Goal: Task Accomplishment & Management: Complete application form

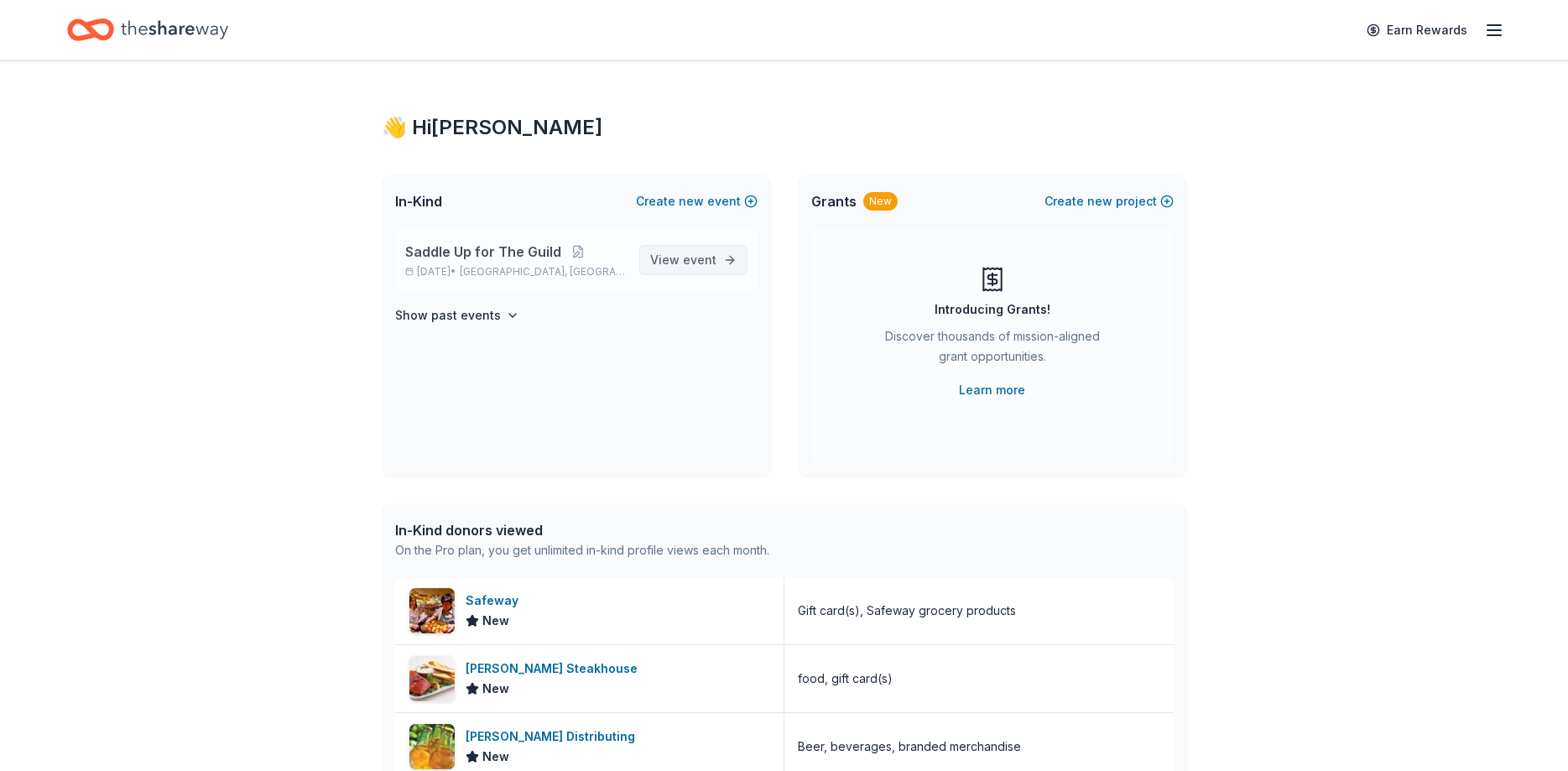
click at [707, 262] on span "event" at bounding box center [699, 259] width 33 height 14
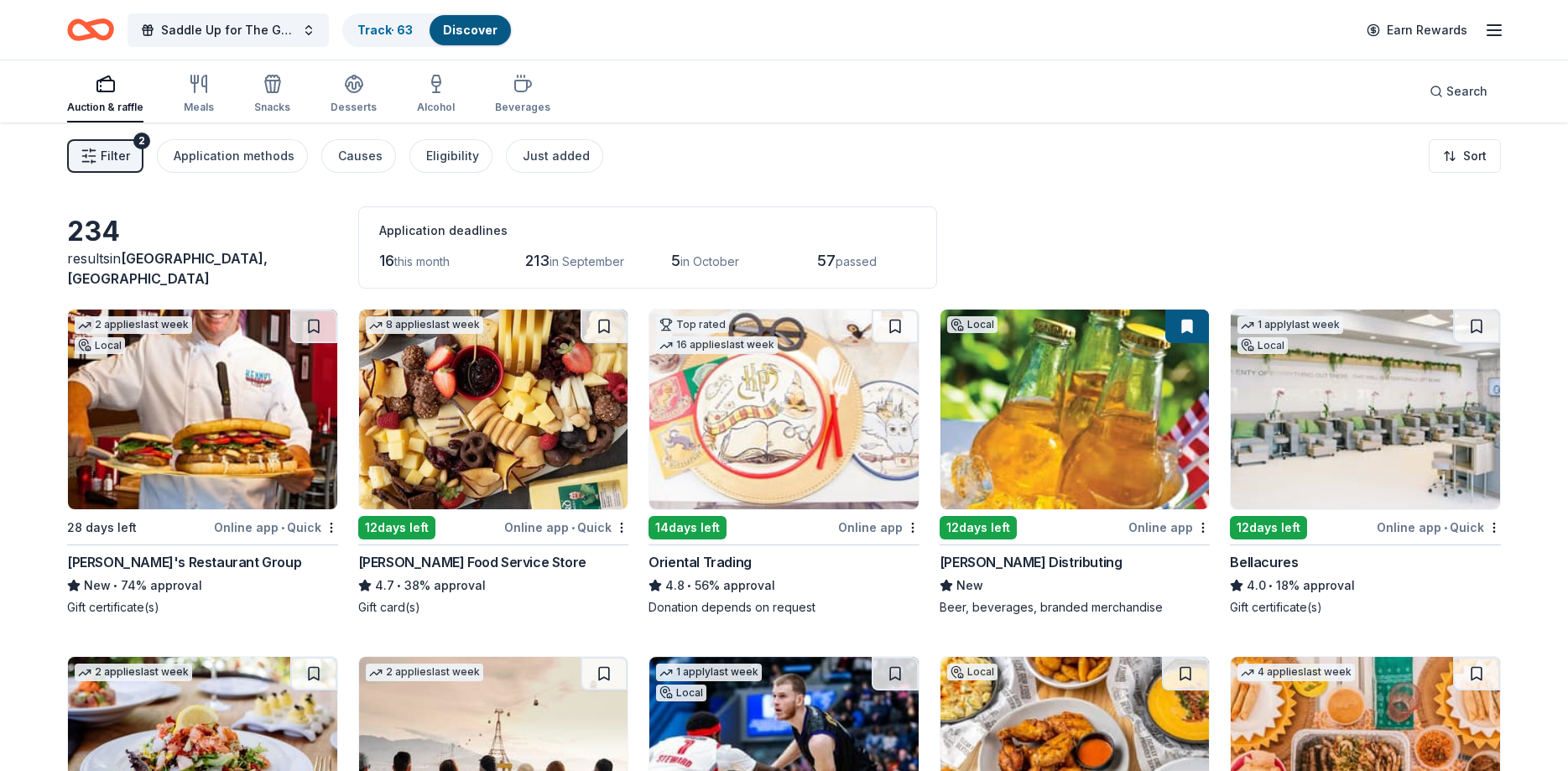
click at [103, 151] on span "Filter" at bounding box center [115, 155] width 30 height 20
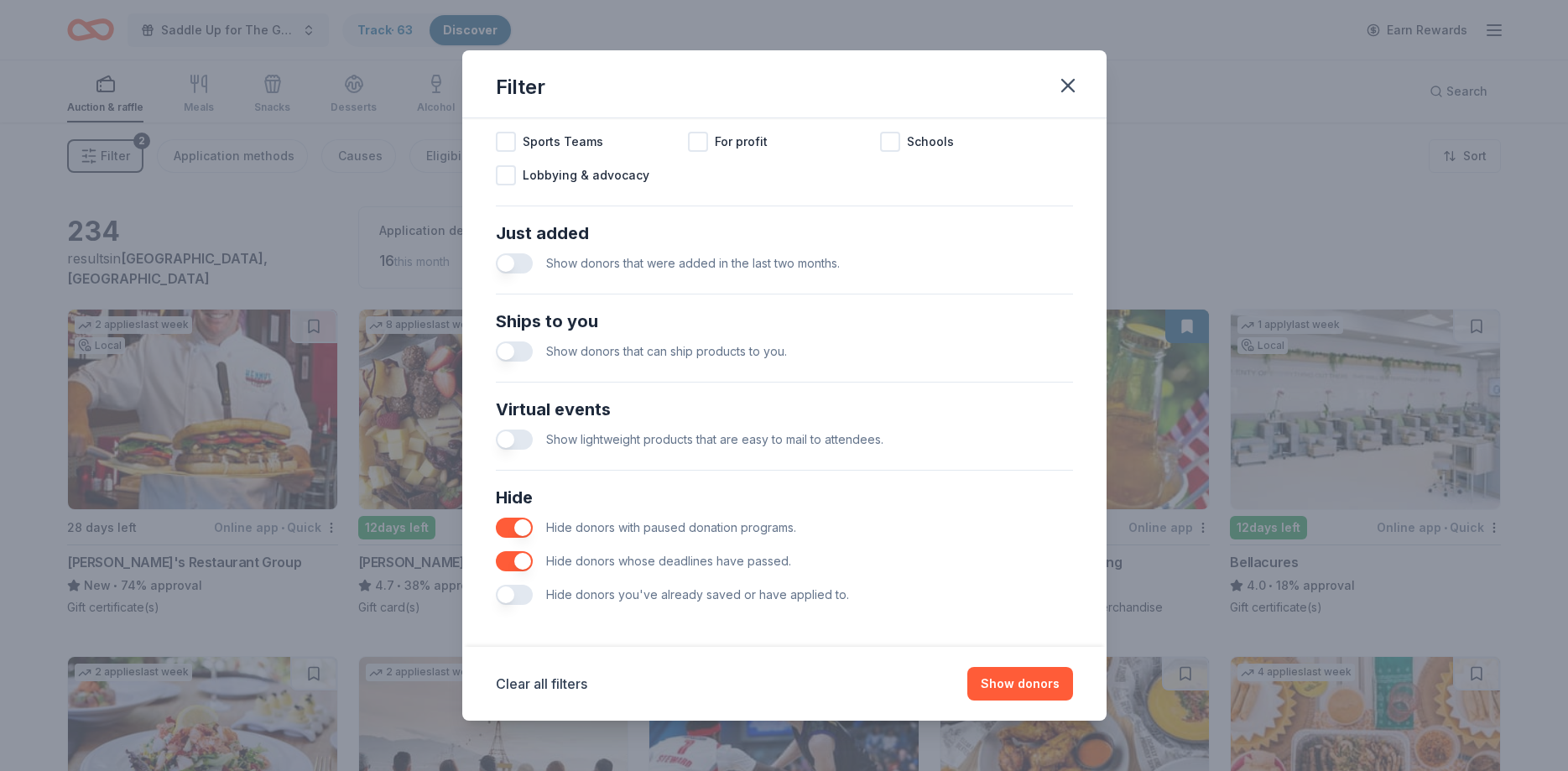
scroll to position [578, 0]
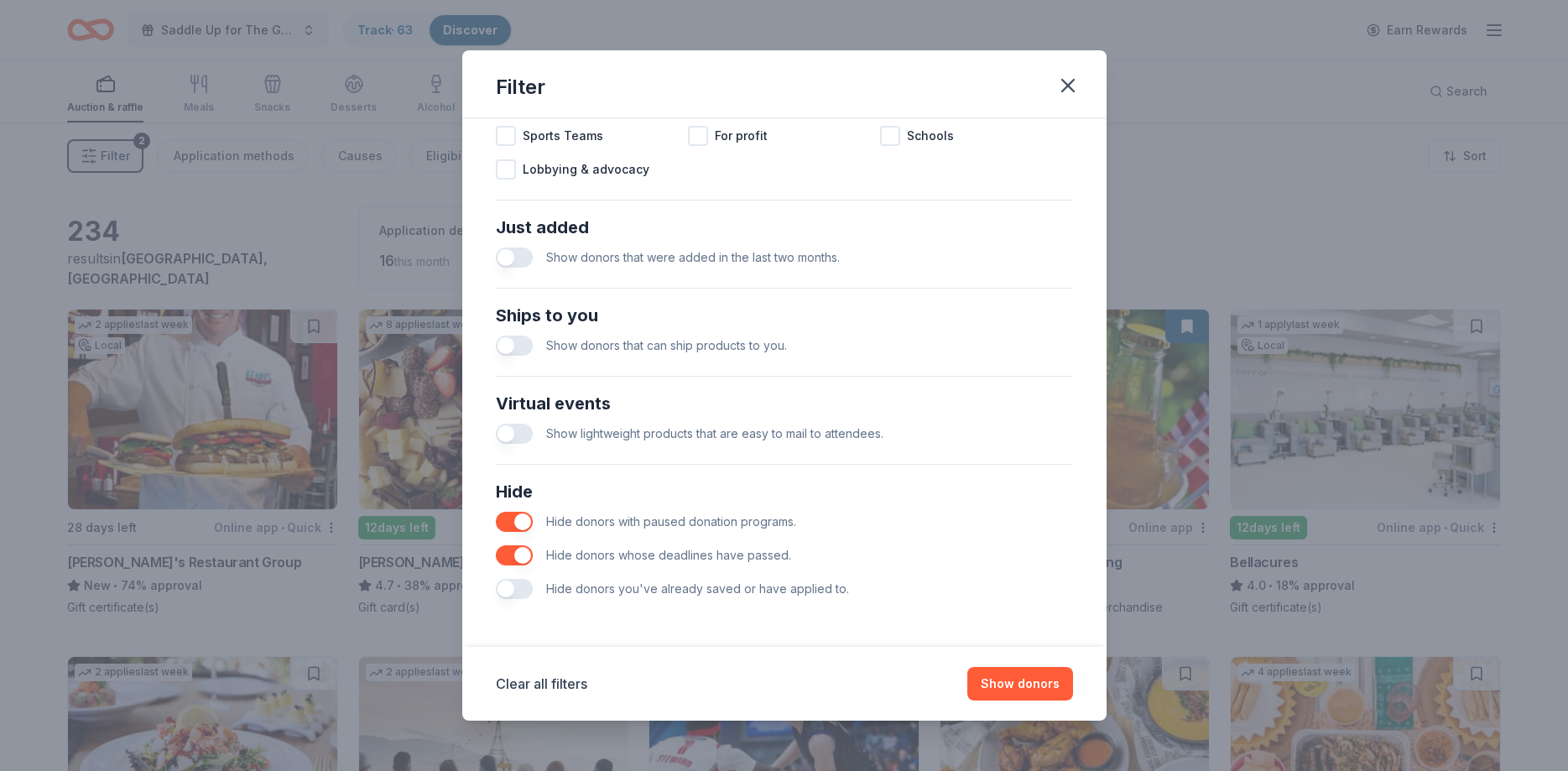
click at [521, 583] on button "button" at bounding box center [514, 588] width 37 height 20
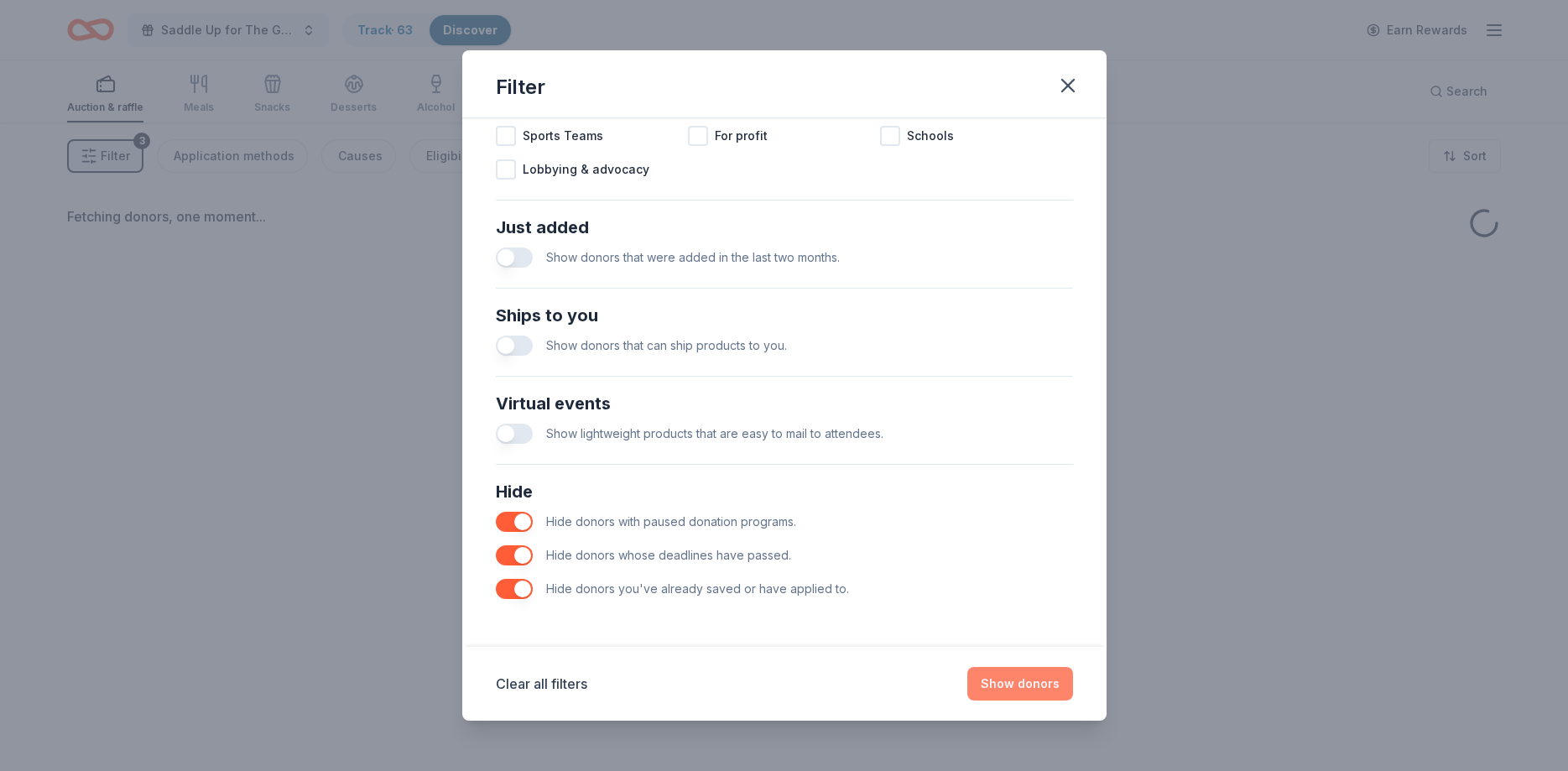
click at [1035, 690] on button "Show donors" at bounding box center [1020, 683] width 106 height 33
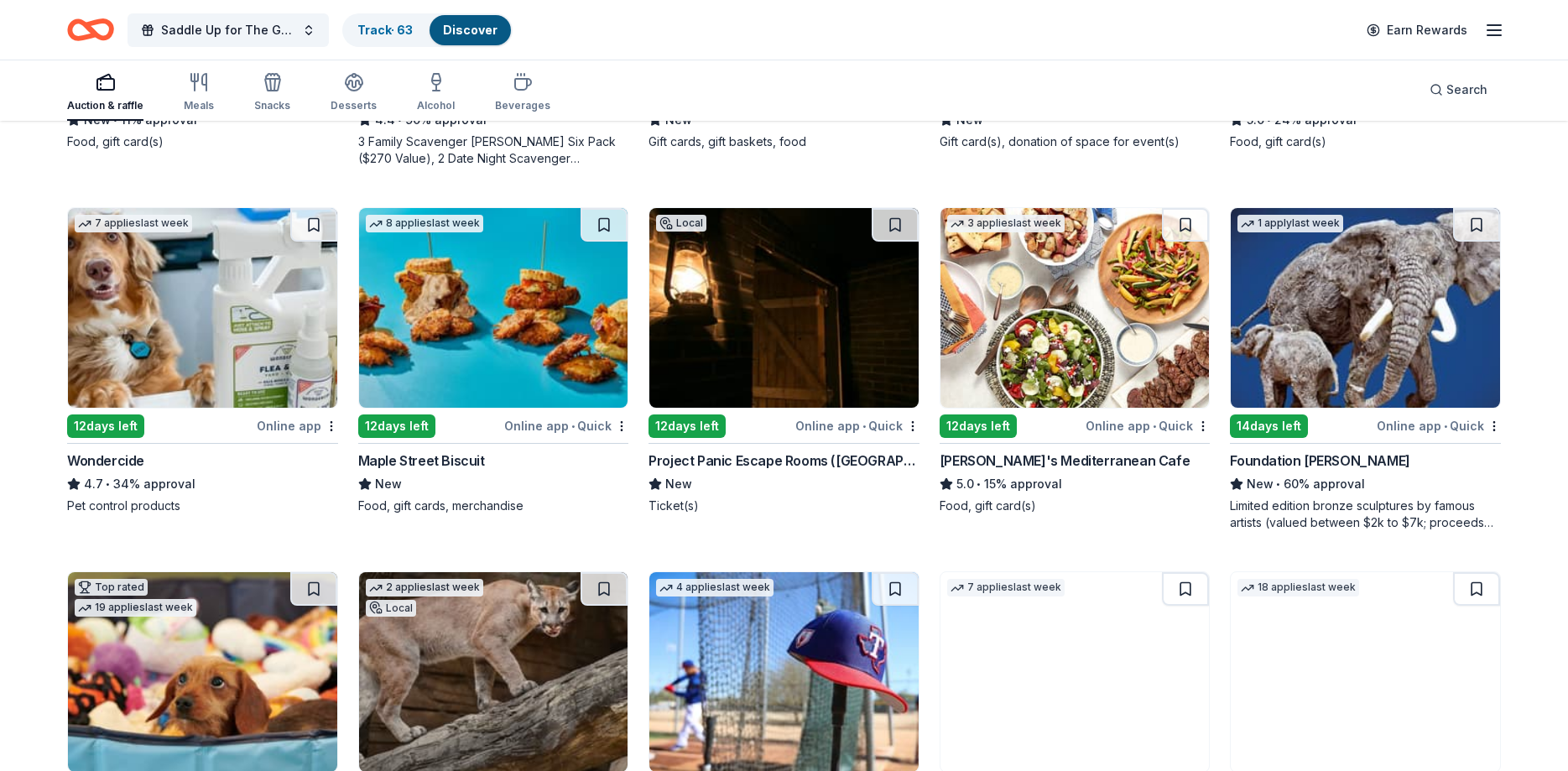
scroll to position [856, 0]
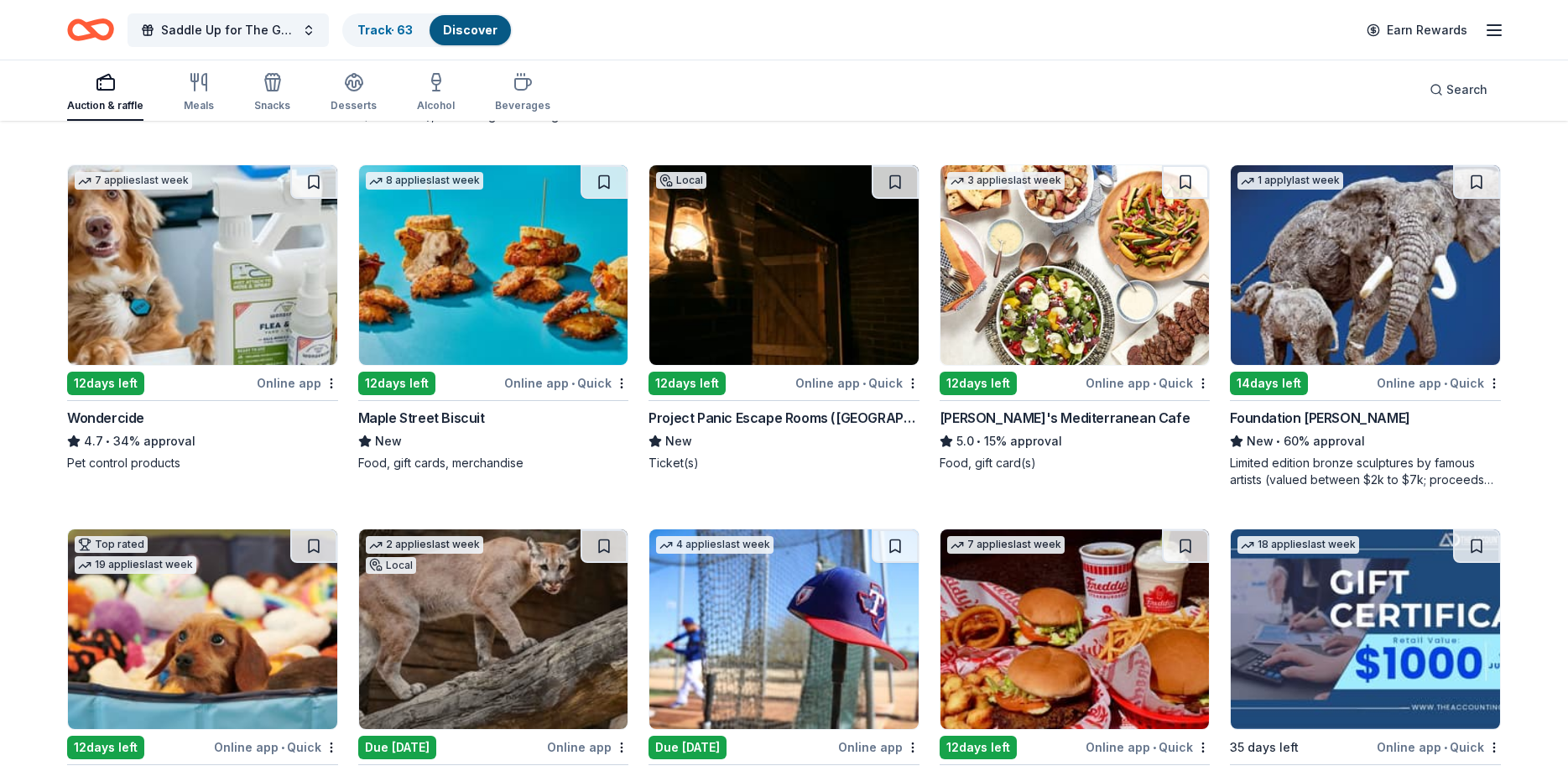
click at [727, 276] on img at bounding box center [784, 264] width 270 height 199
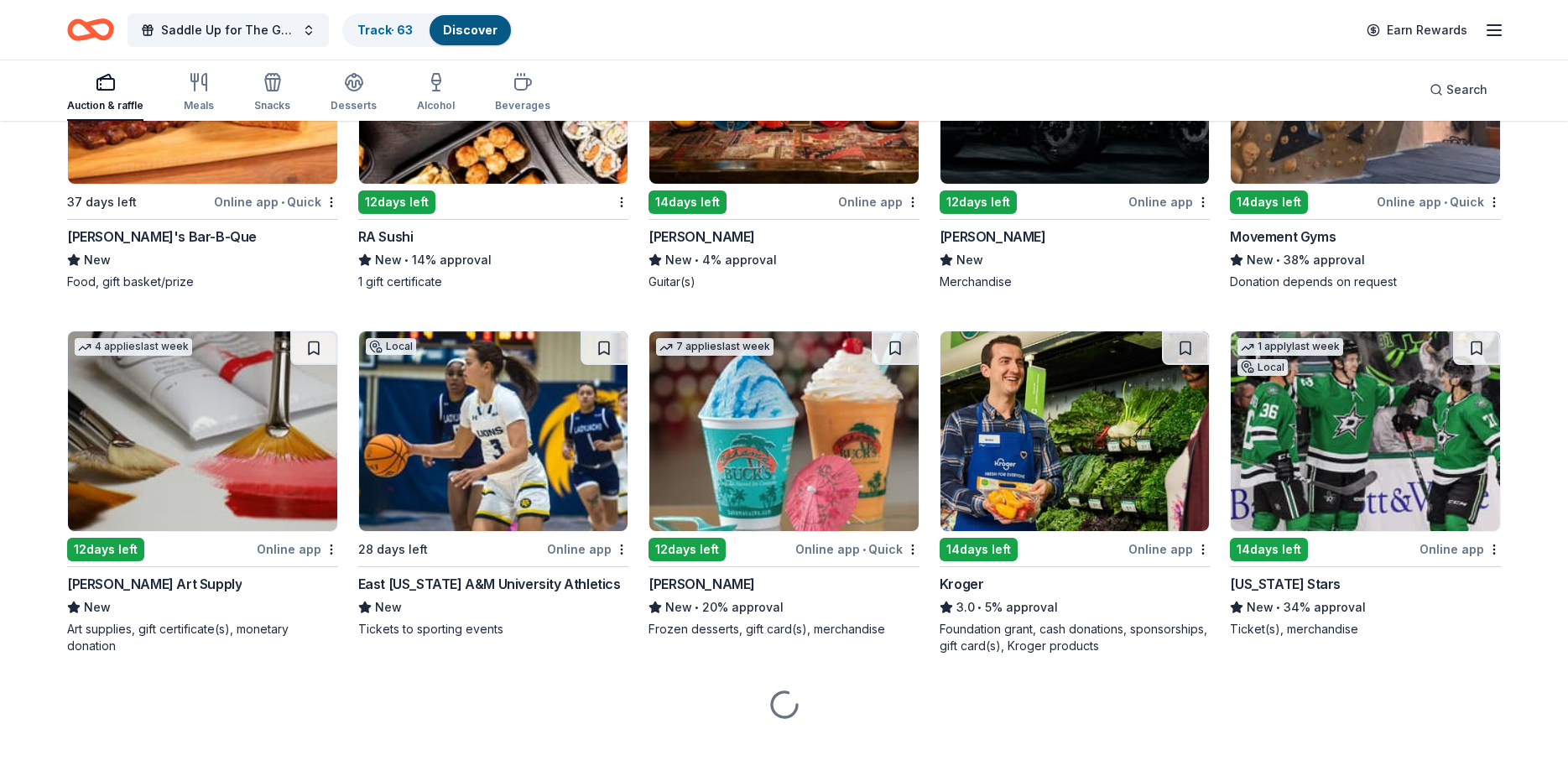
scroll to position [3205, 0]
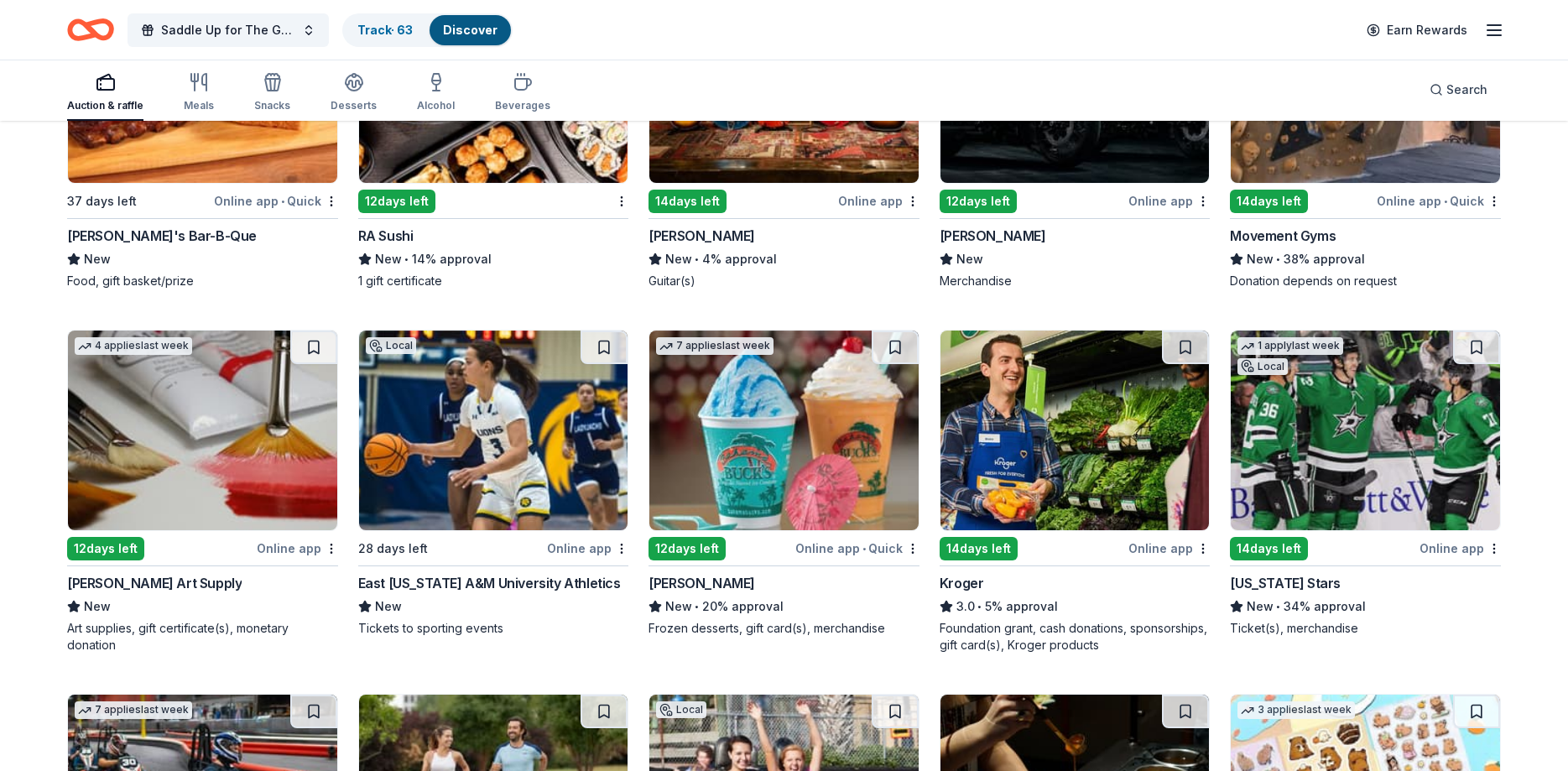
click at [1068, 373] on img at bounding box center [1075, 430] width 270 height 199
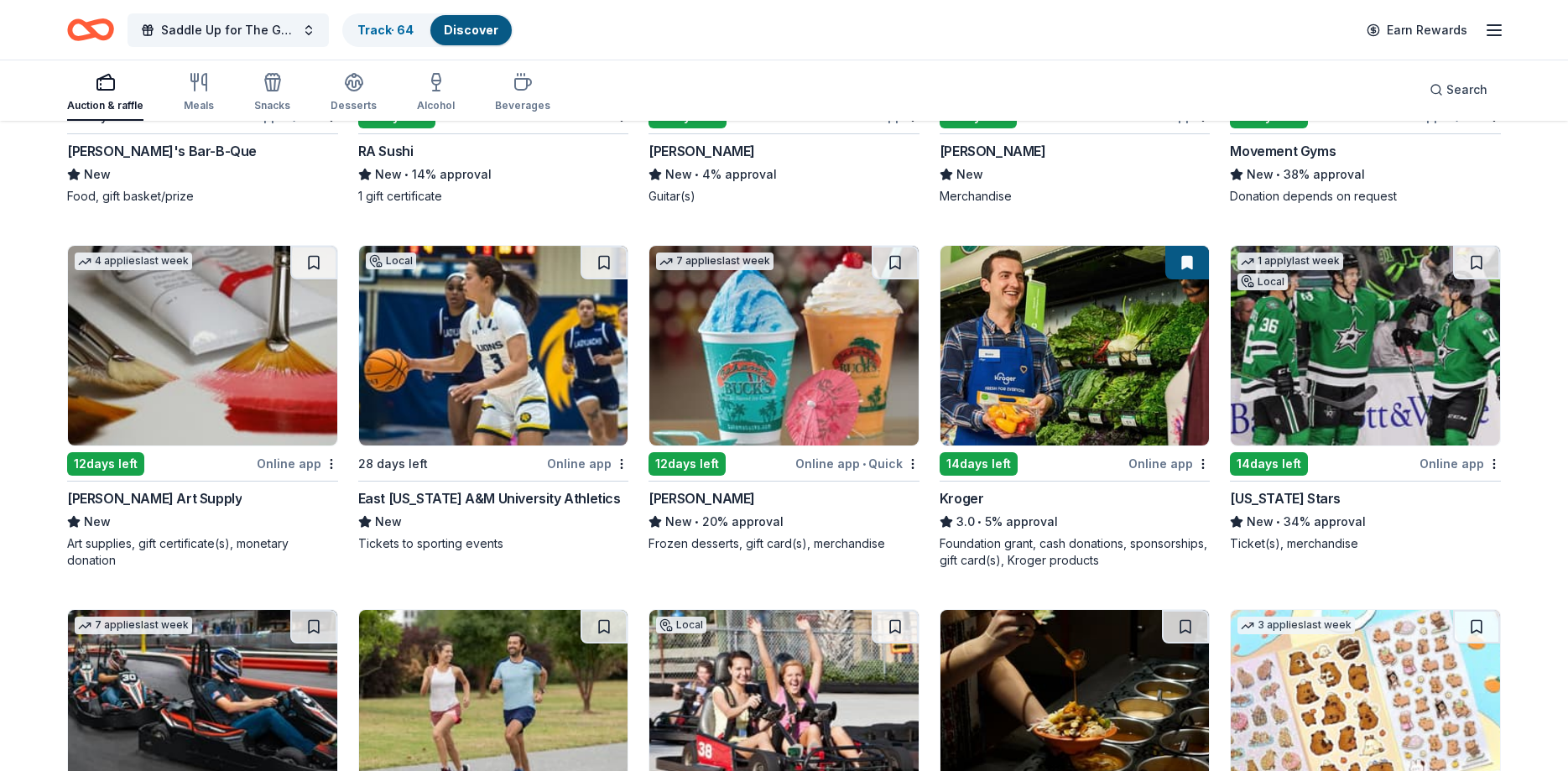
scroll to position [3291, 0]
click at [753, 365] on img at bounding box center [784, 344] width 270 height 199
click at [901, 245] on button at bounding box center [894, 261] width 47 height 33
click at [900, 245] on button at bounding box center [897, 261] width 44 height 33
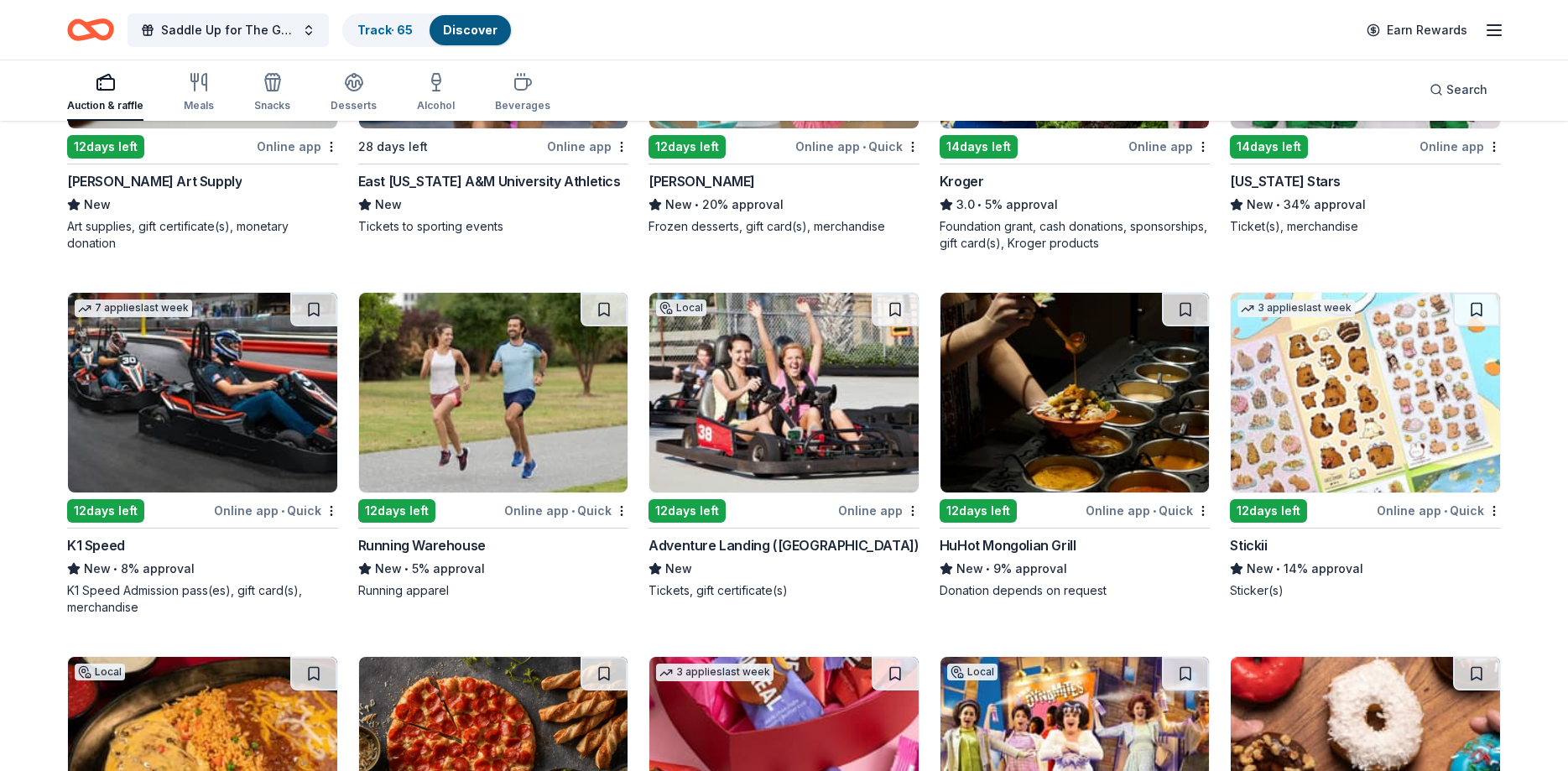
scroll to position [3633, 0]
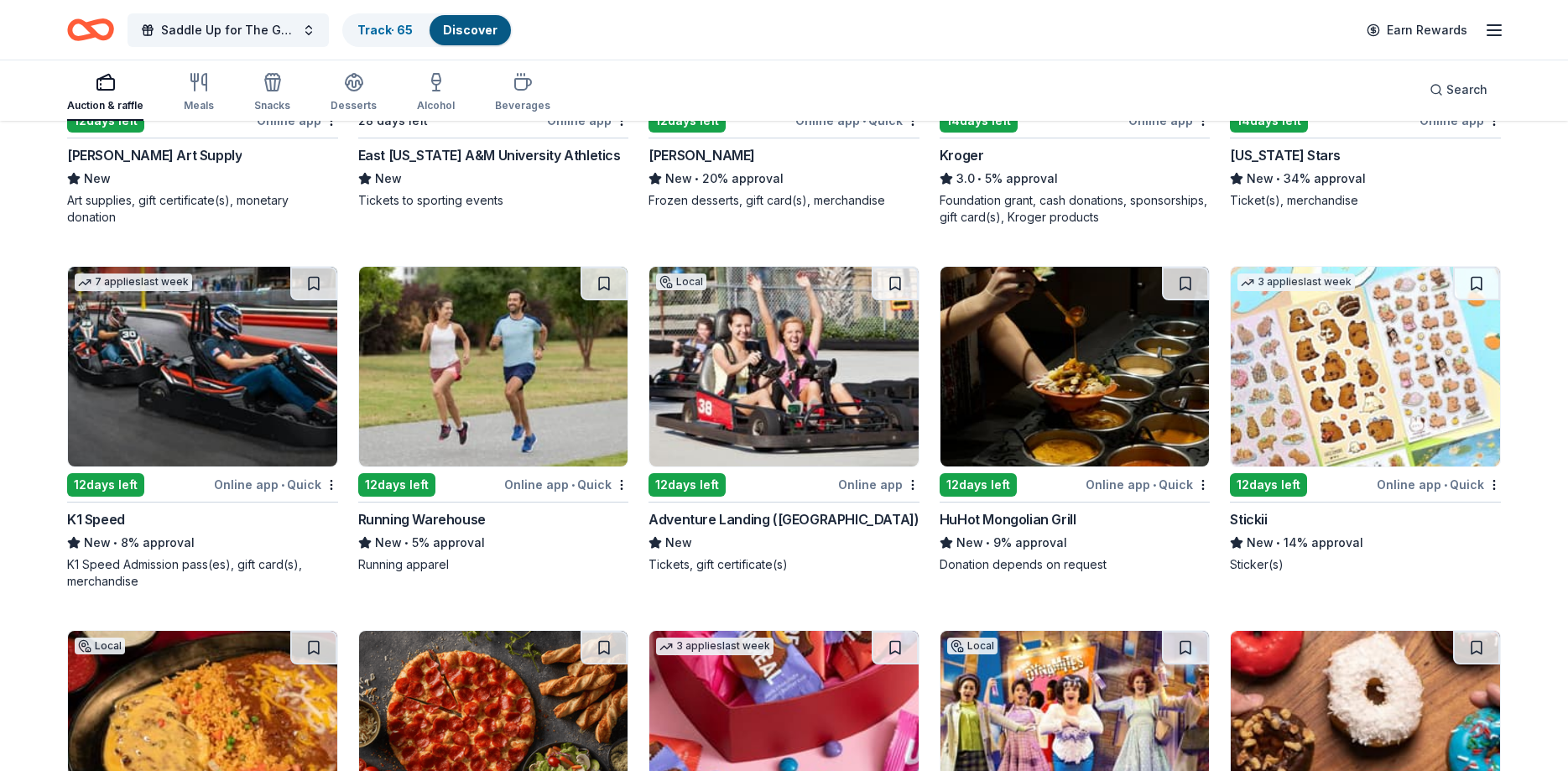
click at [1094, 369] on img at bounding box center [1075, 366] width 270 height 199
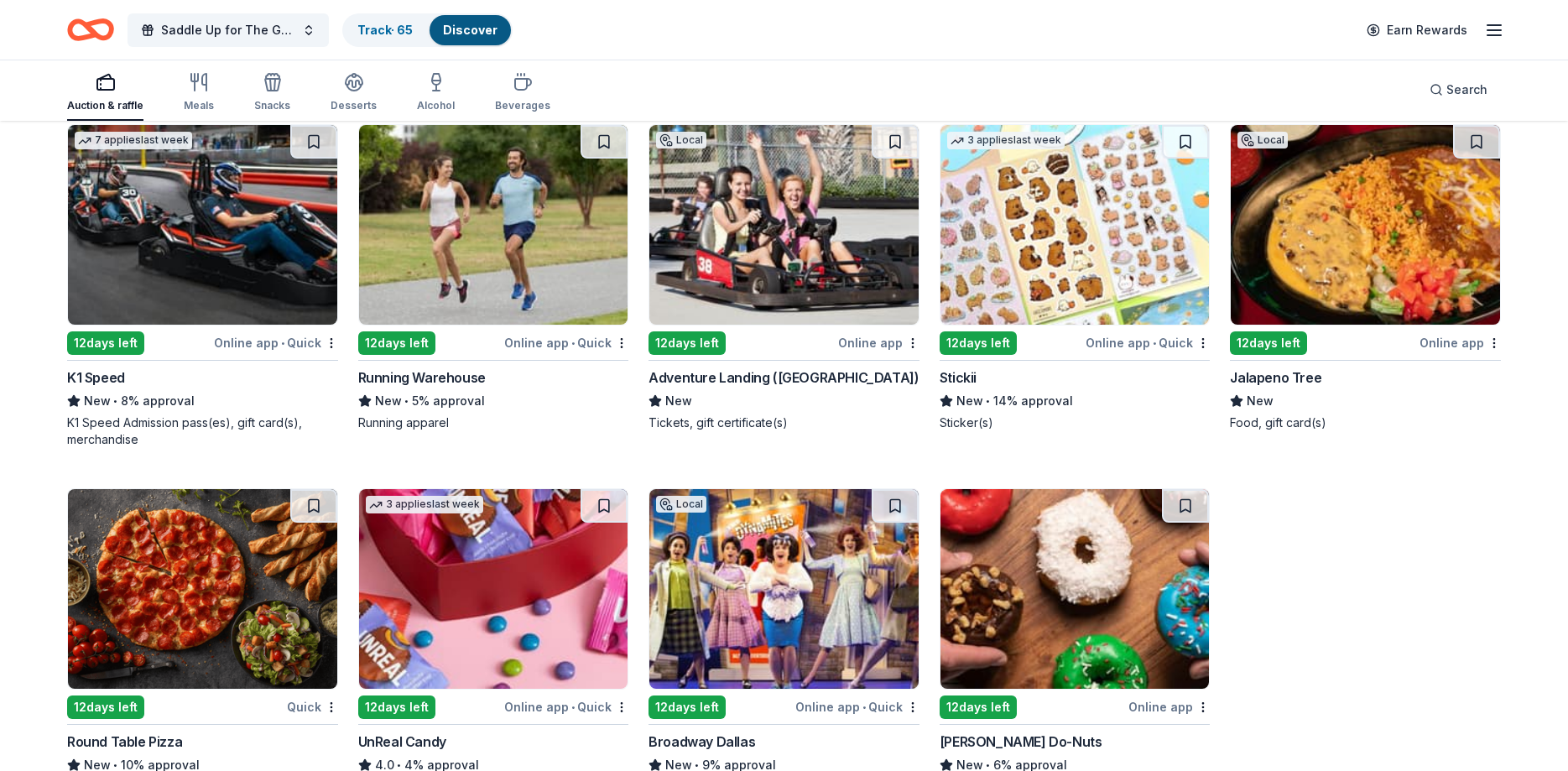
scroll to position [3804, 0]
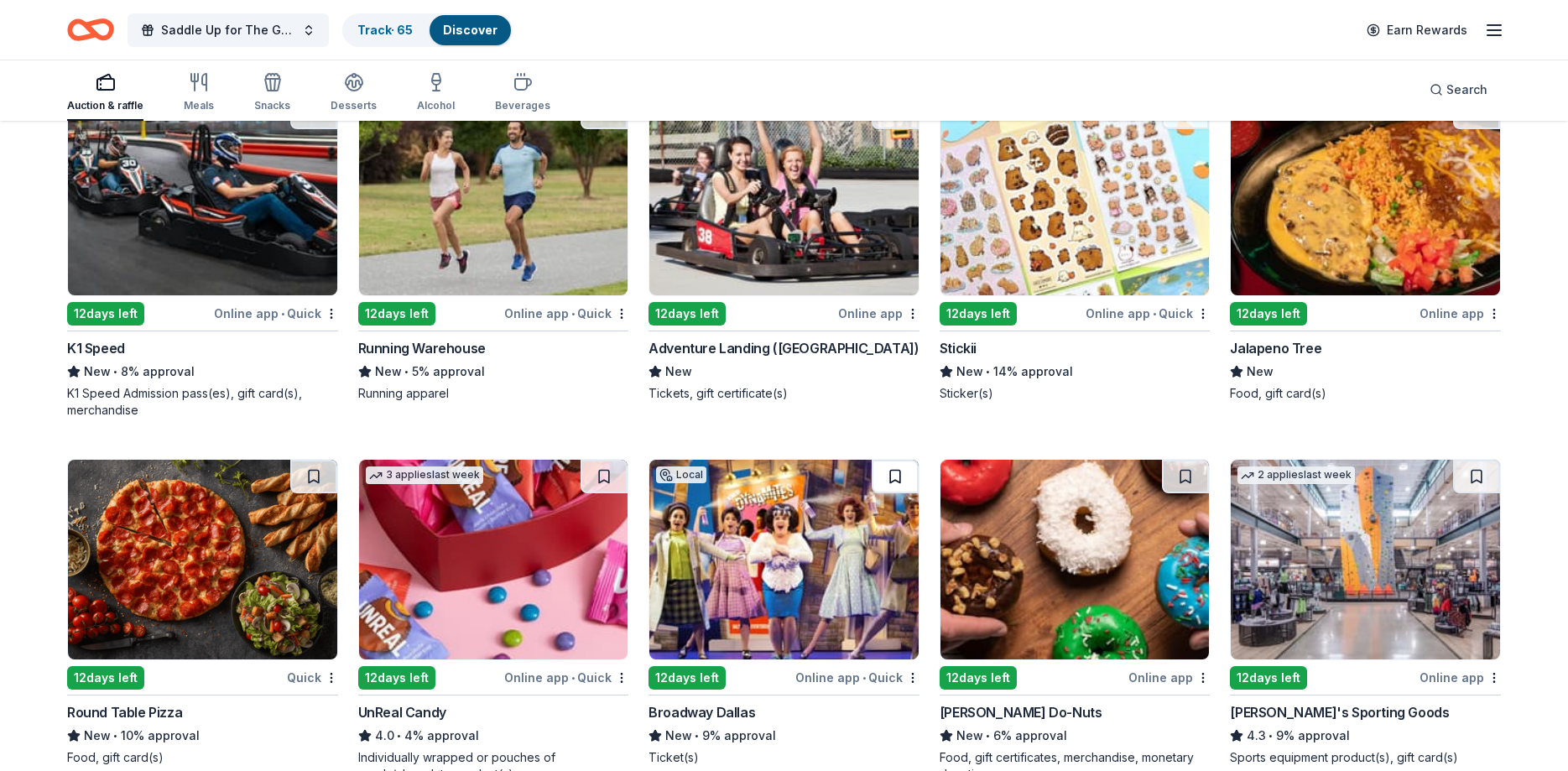
click at [906, 459] on button at bounding box center [894, 476] width 47 height 33
click at [906, 459] on button at bounding box center [897, 476] width 44 height 33
click at [755, 498] on img at bounding box center [784, 558] width 270 height 199
click at [798, 502] on img at bounding box center [784, 558] width 270 height 199
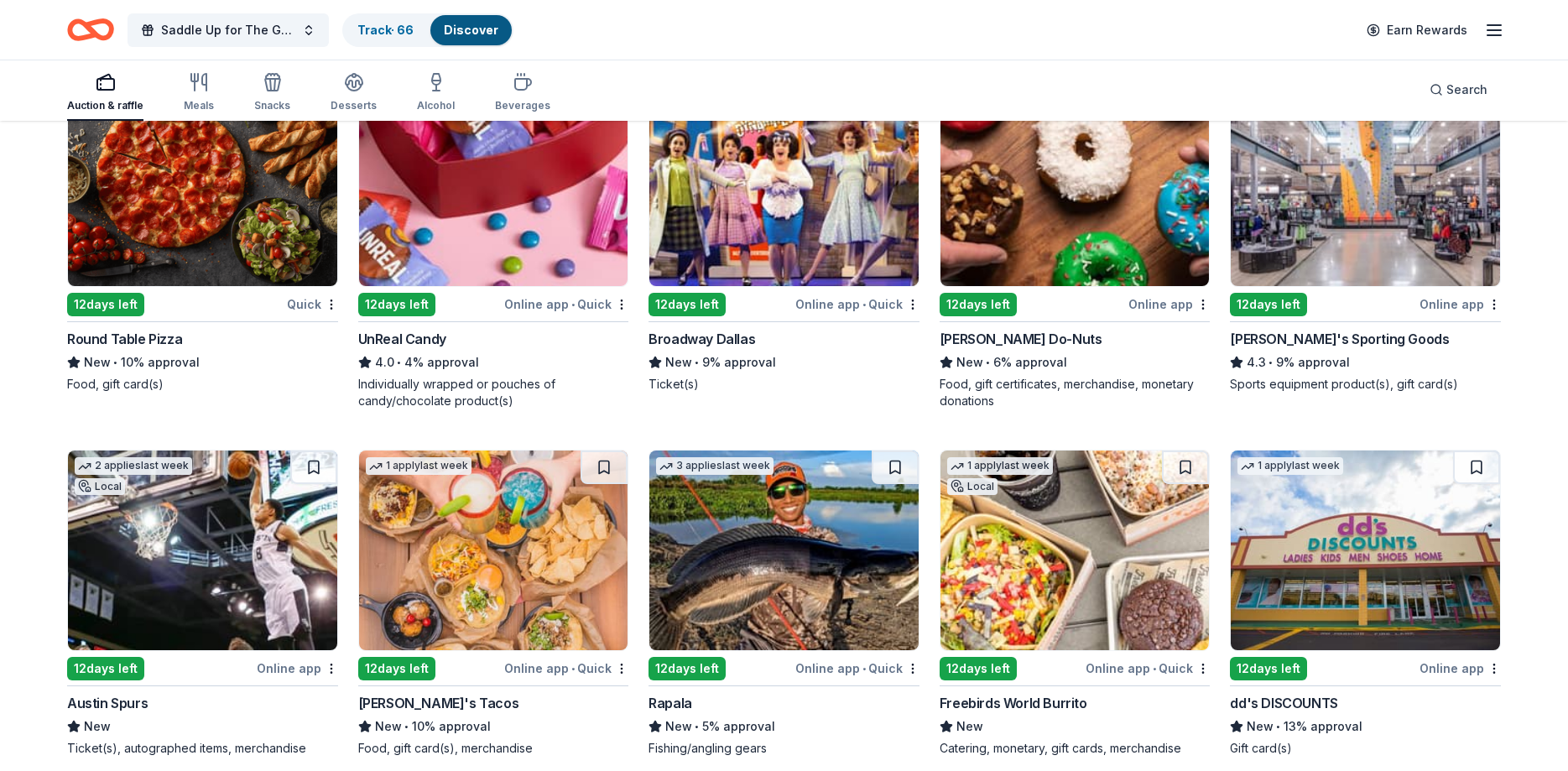
scroll to position [4231, 0]
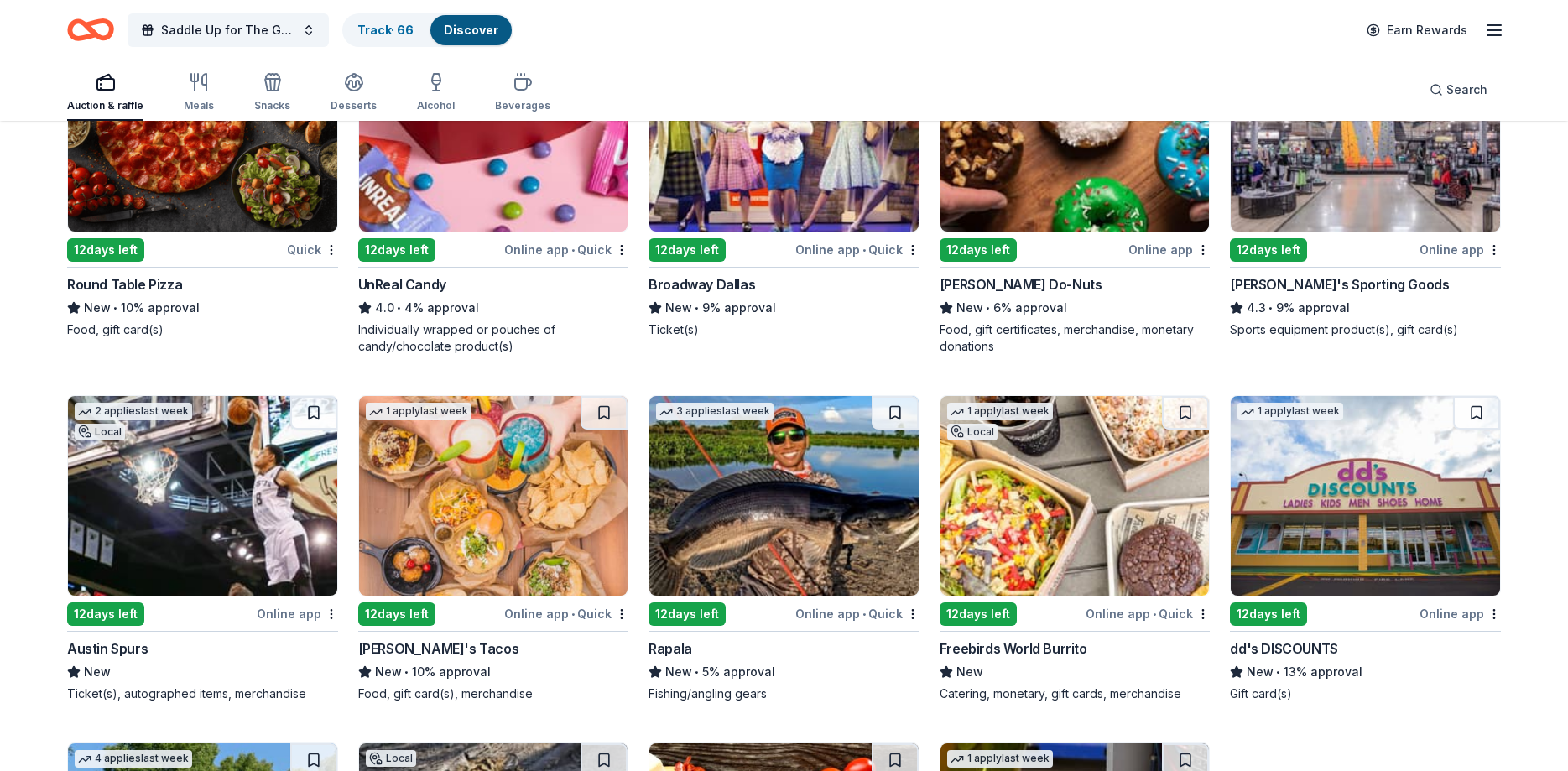
click at [478, 515] on img at bounding box center [494, 495] width 270 height 199
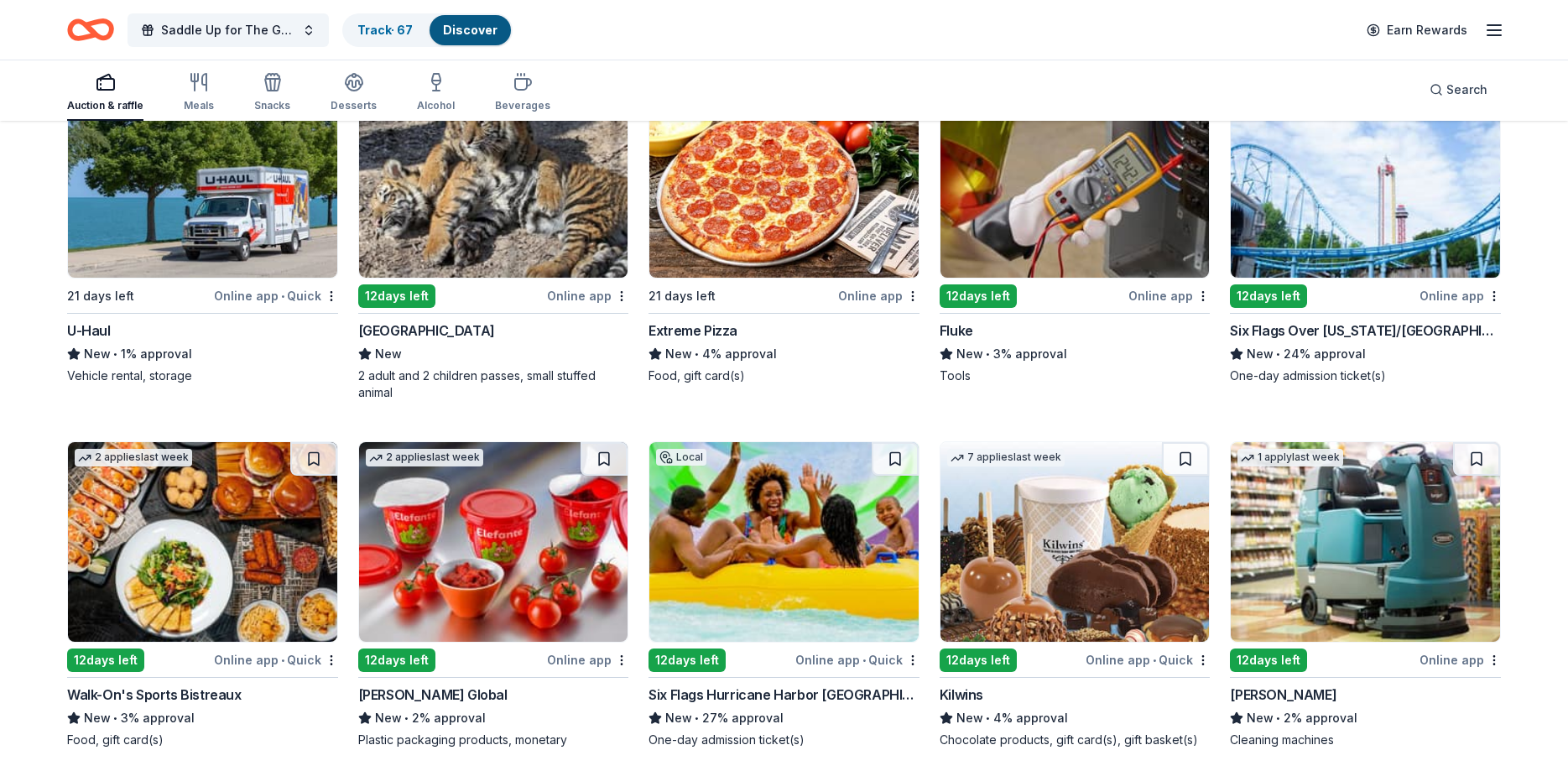
scroll to position [4901, 0]
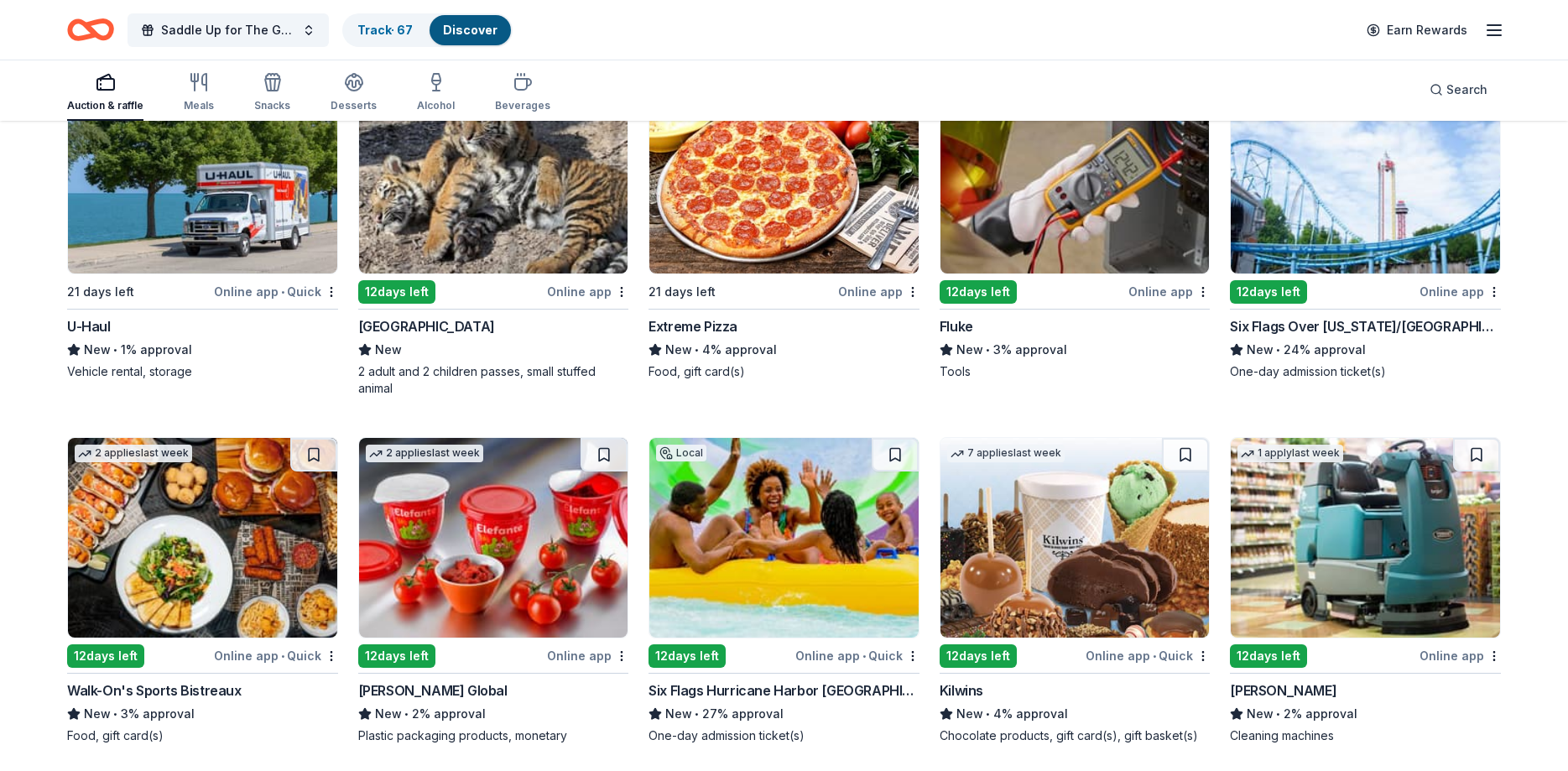
click at [213, 499] on img at bounding box center [202, 537] width 270 height 199
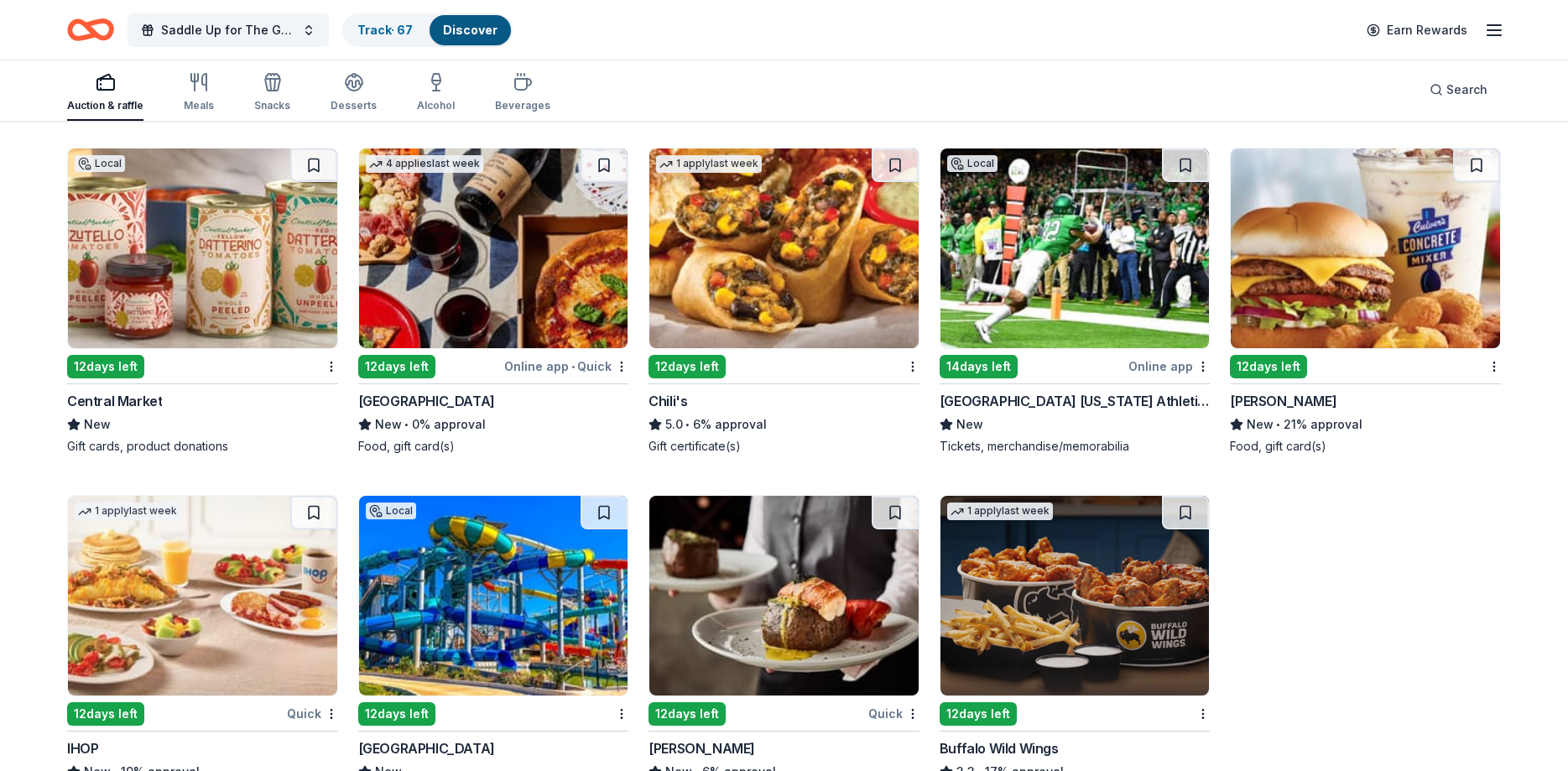
scroll to position [6745, 0]
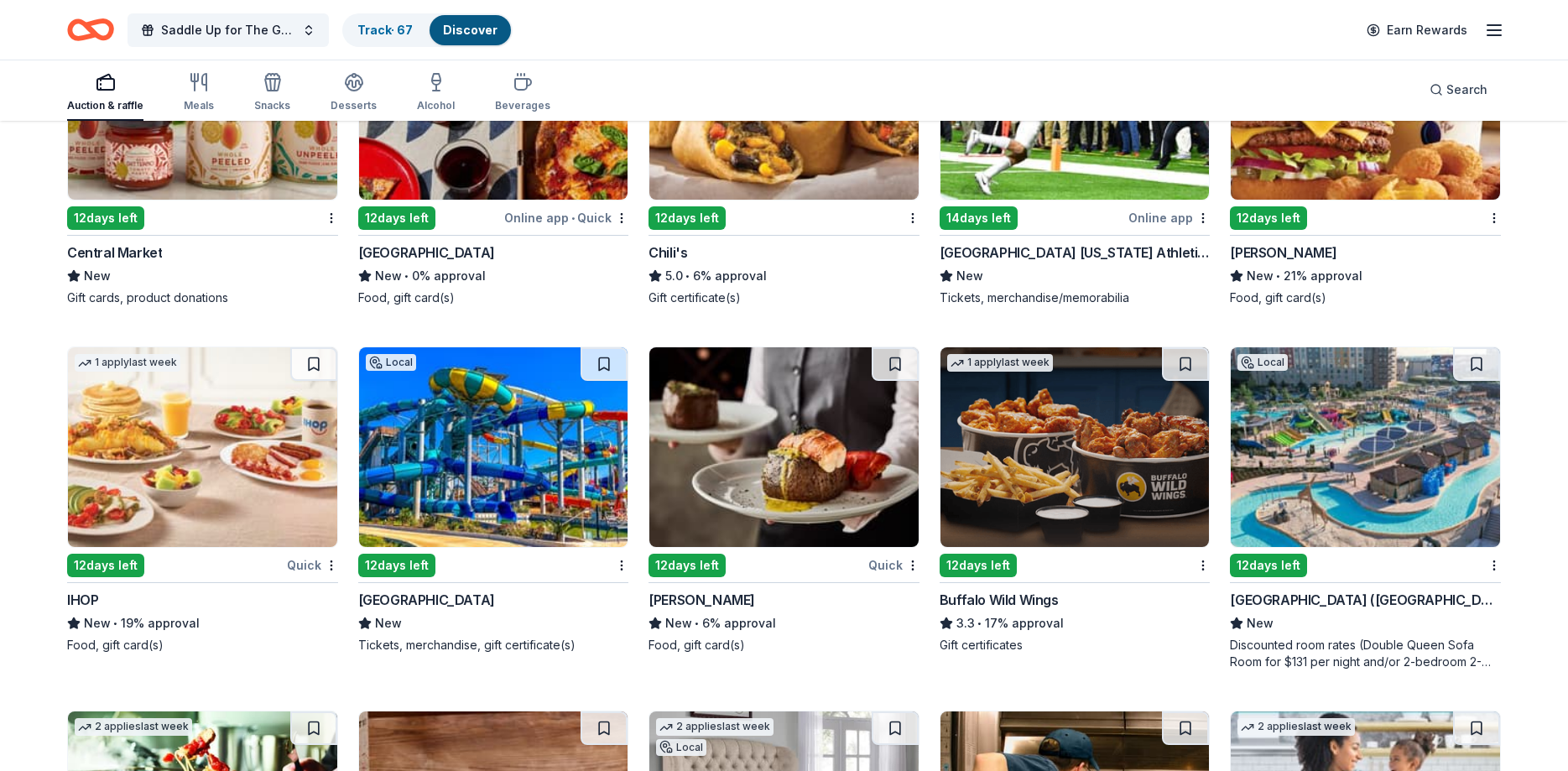
click at [1045, 468] on img at bounding box center [1075, 446] width 270 height 199
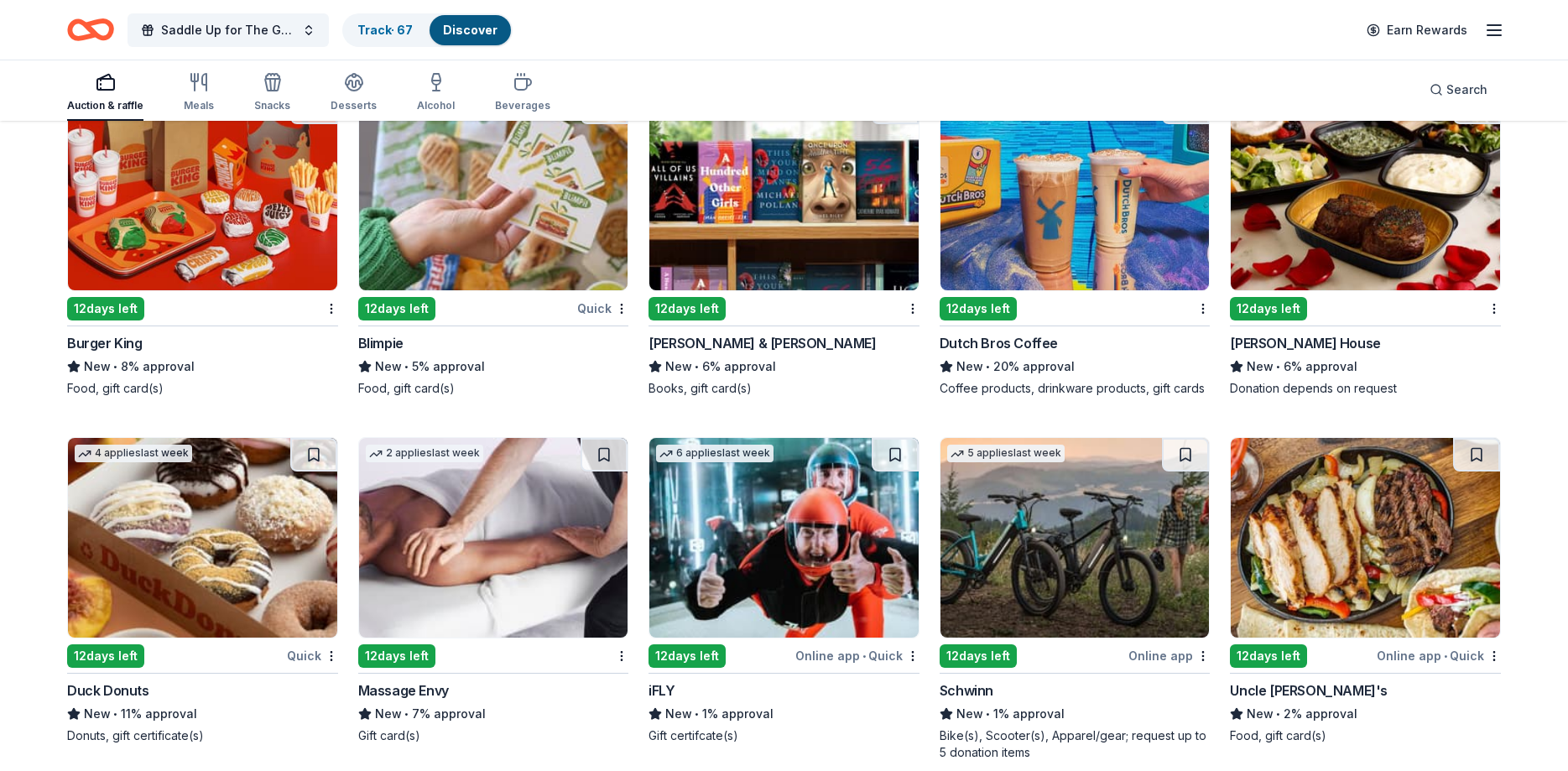
scroll to position [8510, 0]
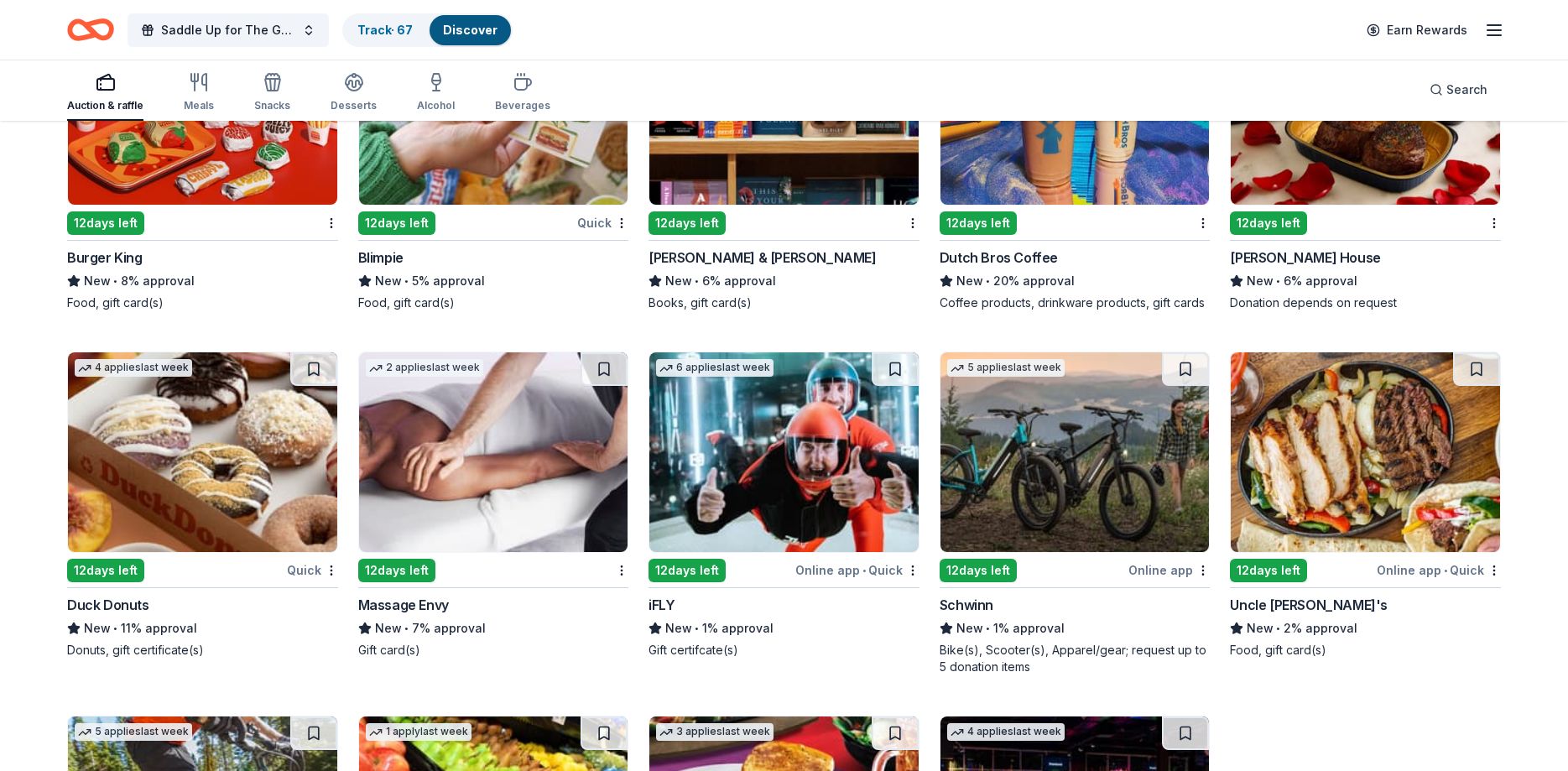
click at [427, 477] on img at bounding box center [494, 452] width 270 height 199
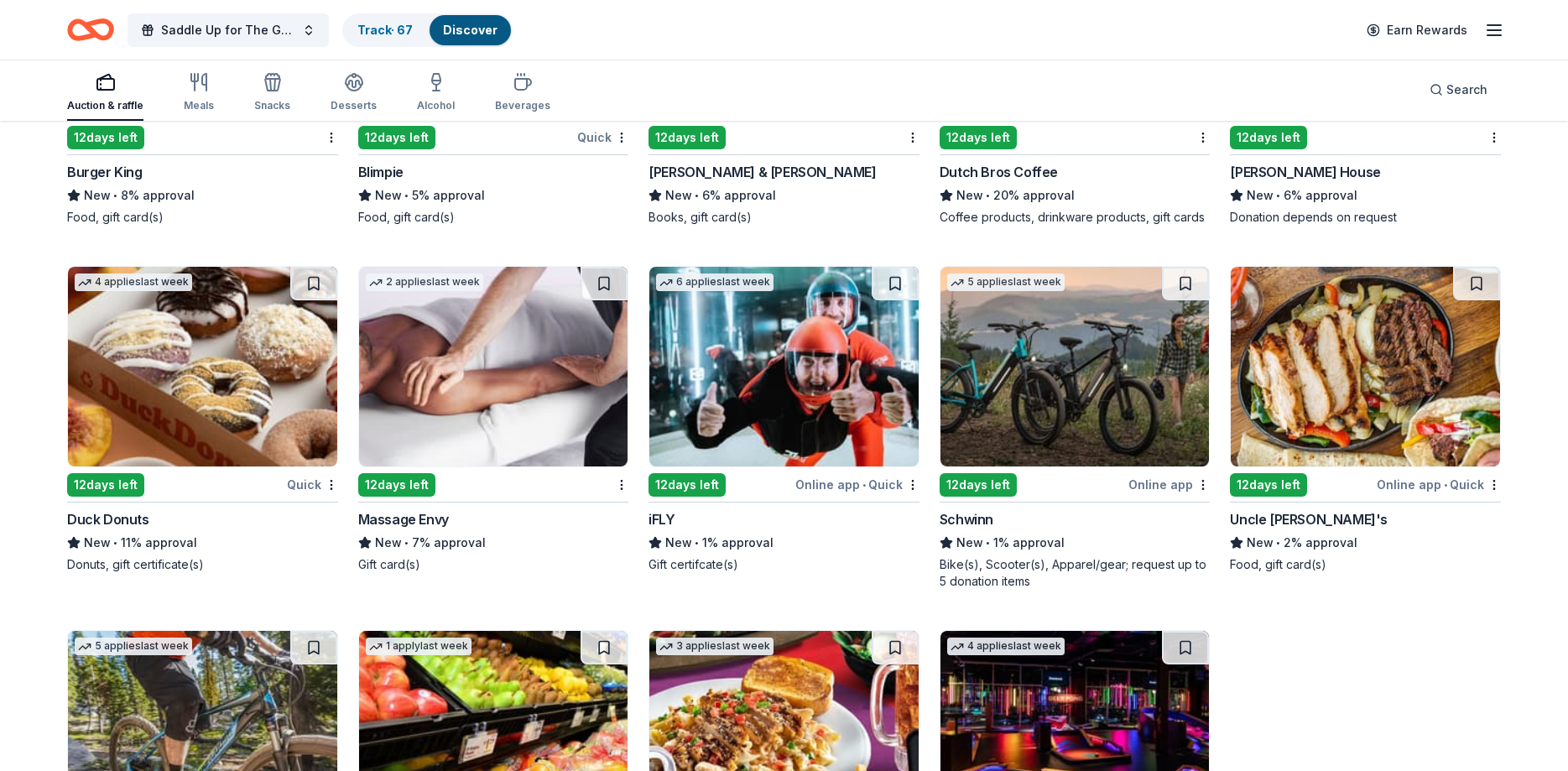
click at [813, 393] on img at bounding box center [784, 366] width 270 height 199
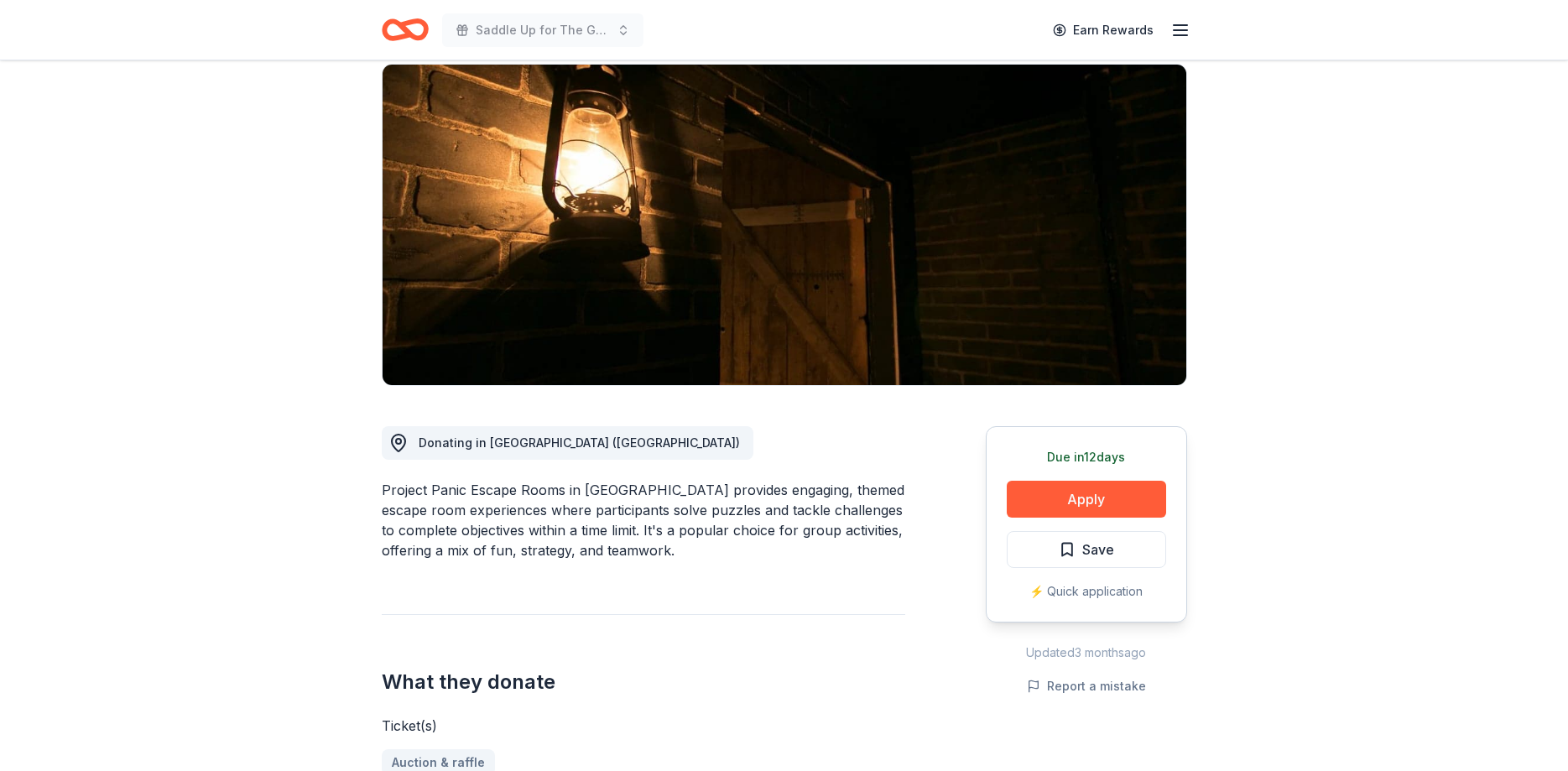
scroll to position [256, 0]
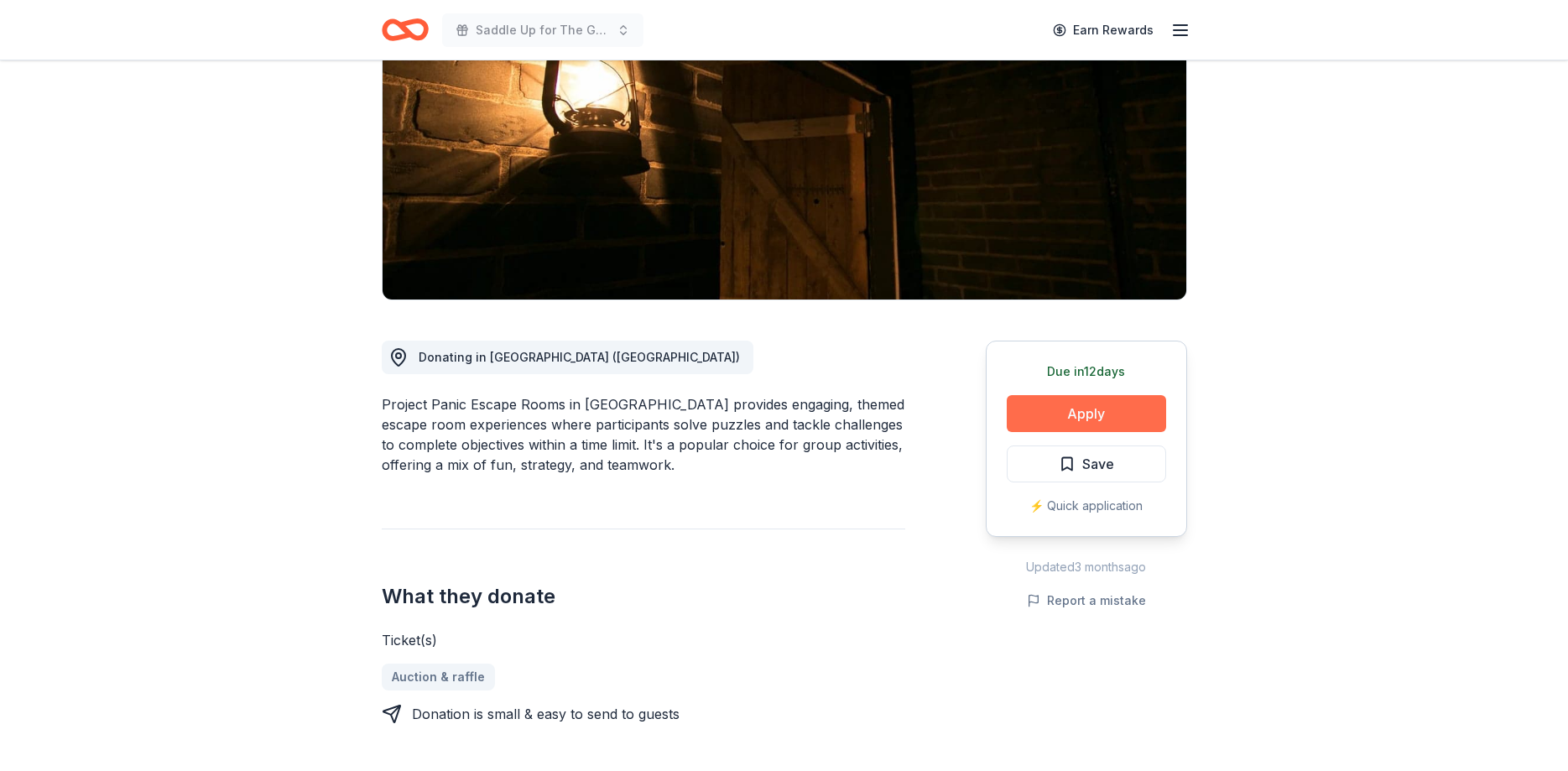
click at [1054, 396] on button "Apply" at bounding box center [1086, 414] width 159 height 37
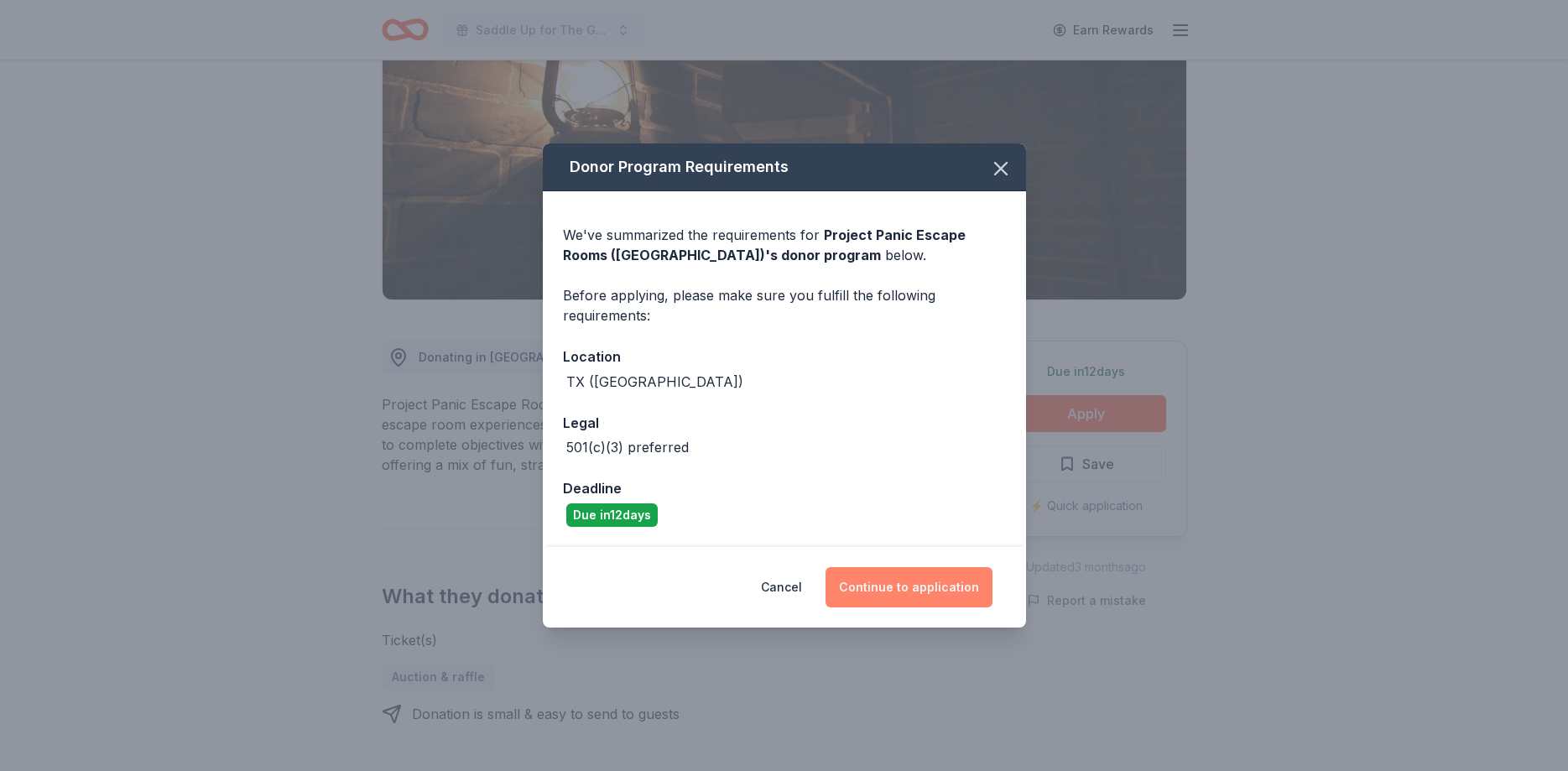
click at [903, 592] on button "Continue to application" at bounding box center [908, 587] width 167 height 40
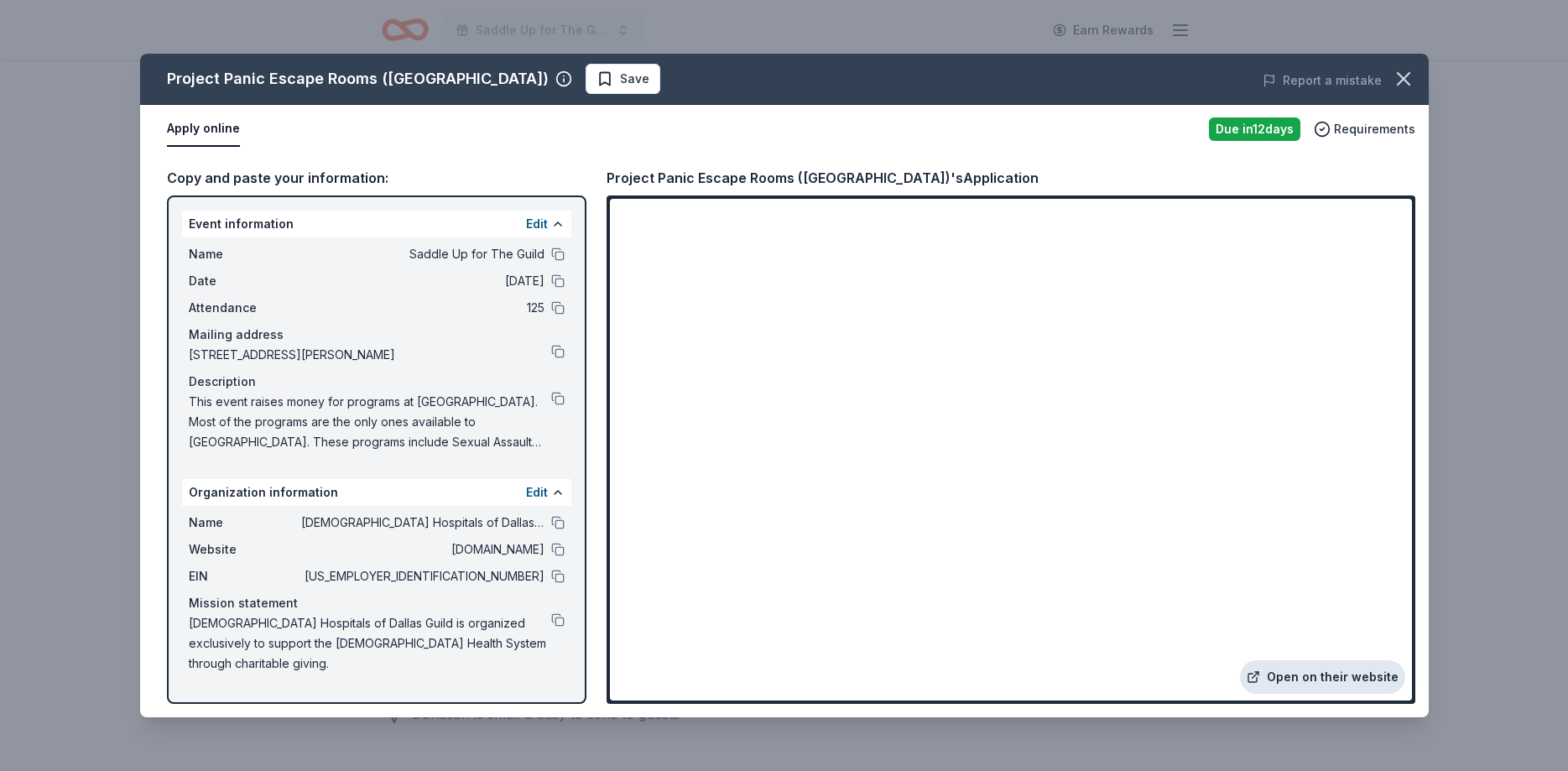
click at [1352, 672] on link "Open on their website" at bounding box center [1322, 677] width 165 height 33
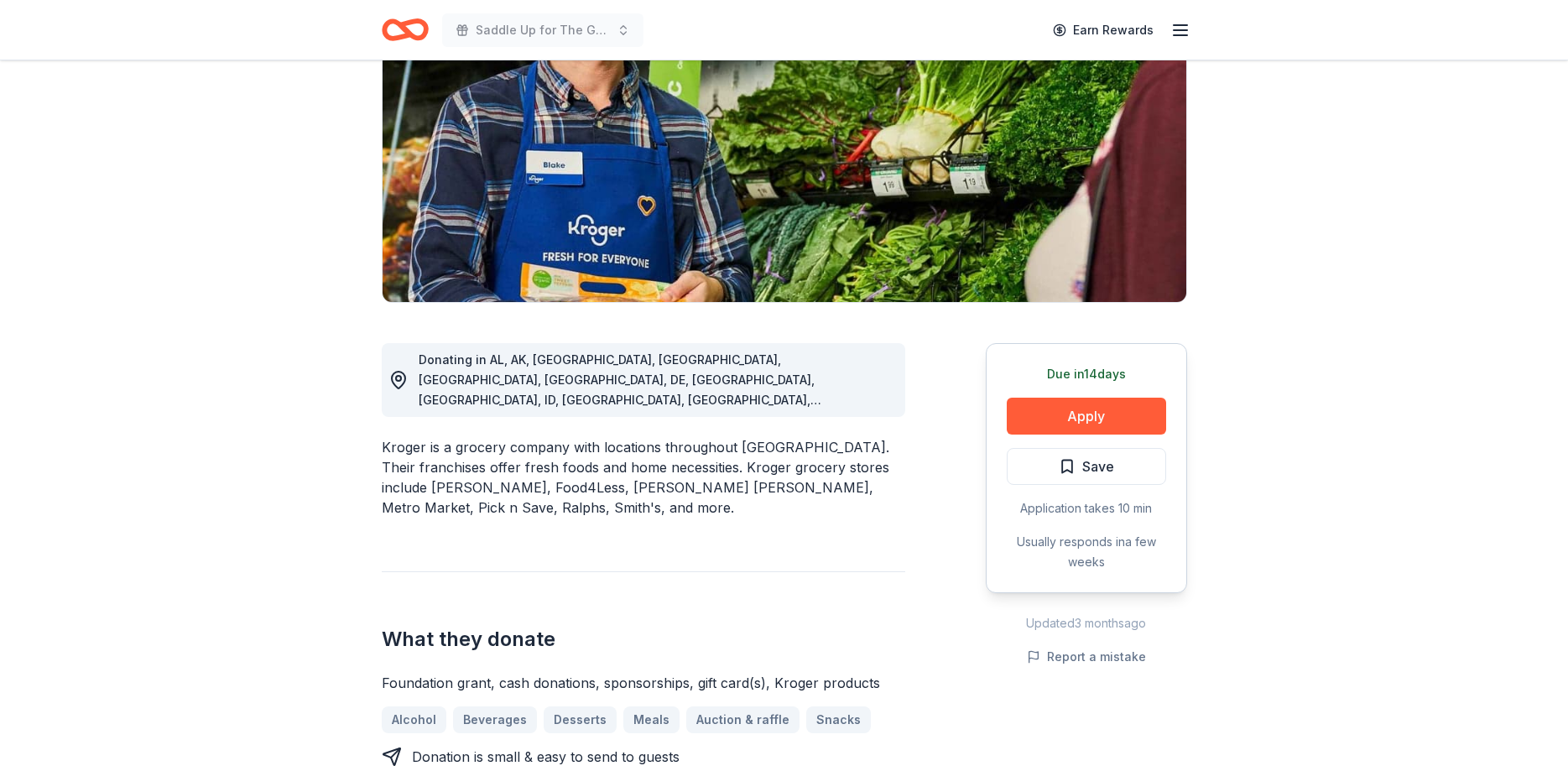
scroll to position [256, 0]
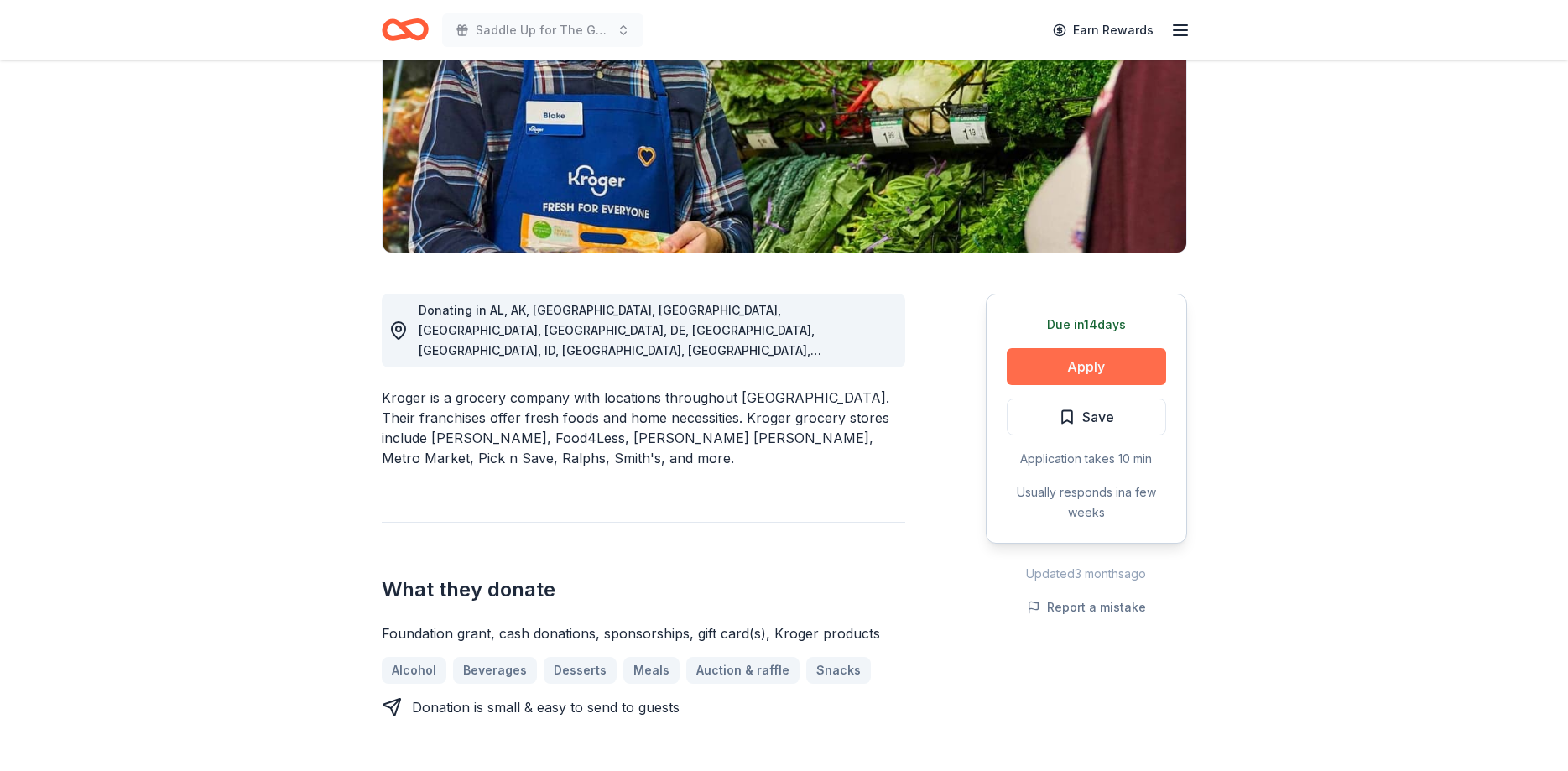
click at [1072, 366] on button "Apply" at bounding box center [1086, 366] width 159 height 37
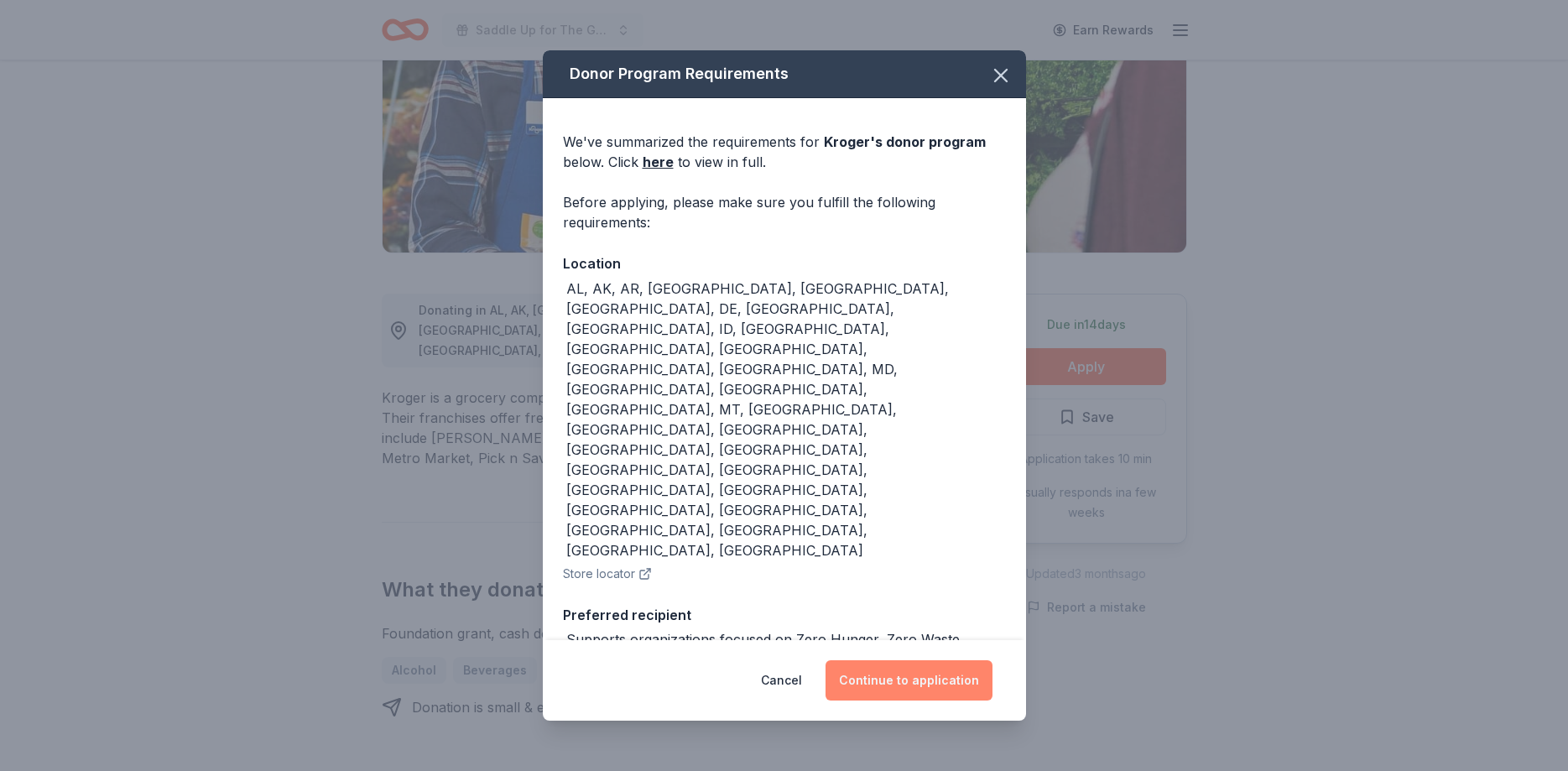
click at [903, 672] on button "Continue to application" at bounding box center [908, 680] width 167 height 40
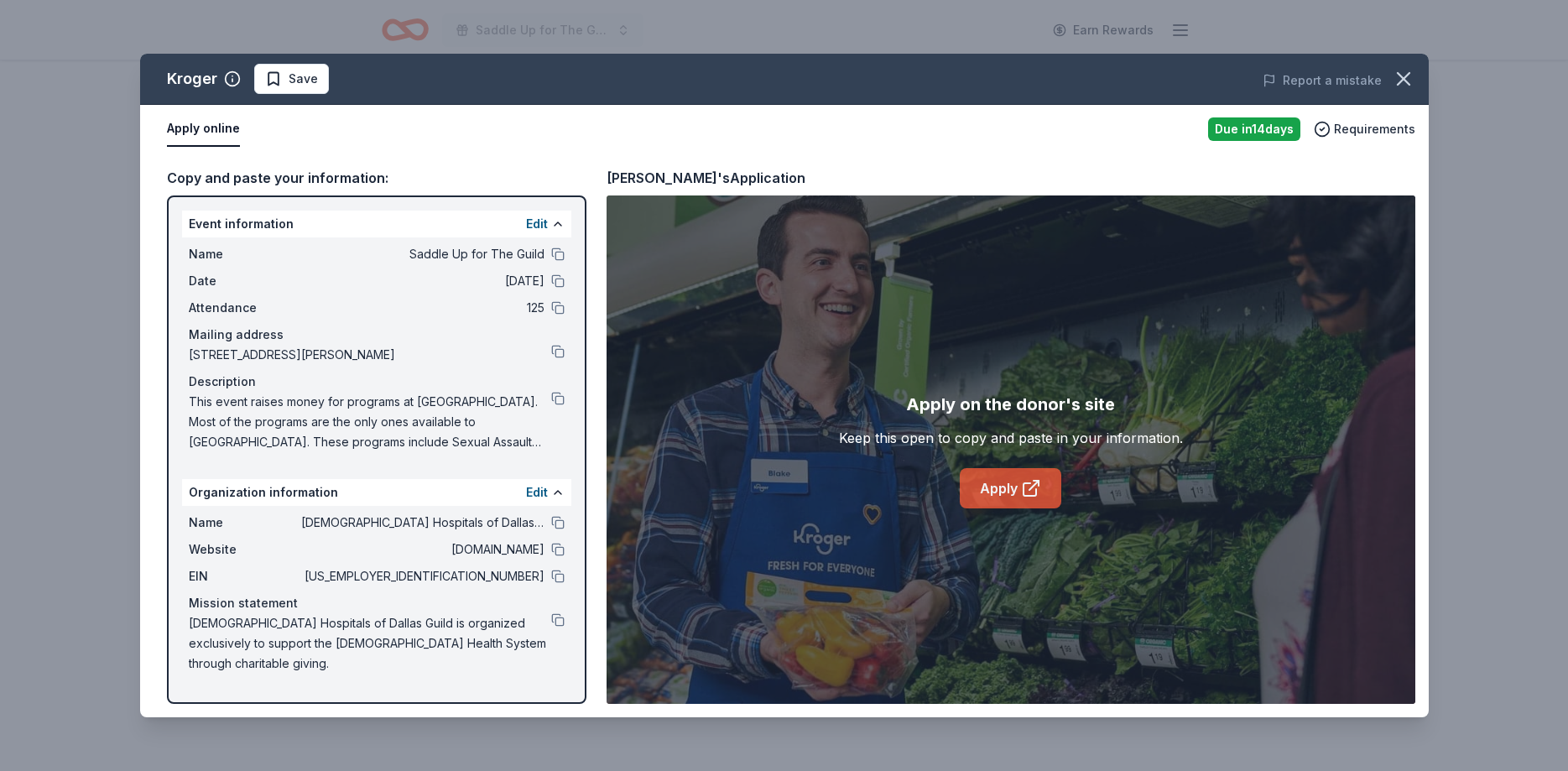
click at [1007, 491] on link "Apply" at bounding box center [1010, 488] width 102 height 40
click at [299, 80] on span "Save" at bounding box center [303, 78] width 30 height 20
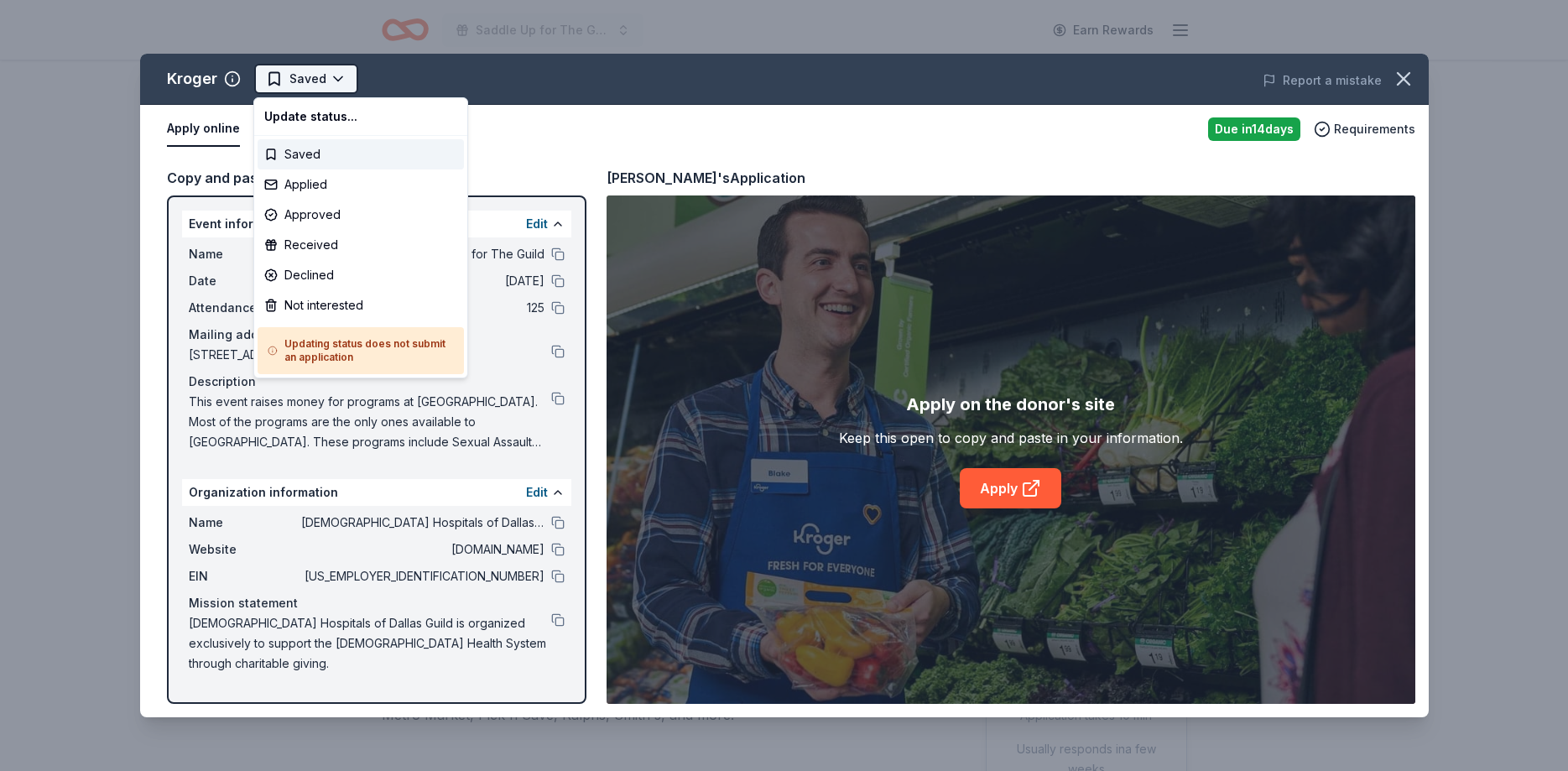
scroll to position [0, 0]
click at [295, 90] on html "Saddle Up for The Guild Earn Rewards Due in 14 days Share Kroger 3.0 • 4 review…" at bounding box center [784, 385] width 1568 height 771
click at [325, 188] on div "Applied" at bounding box center [360, 185] width 207 height 30
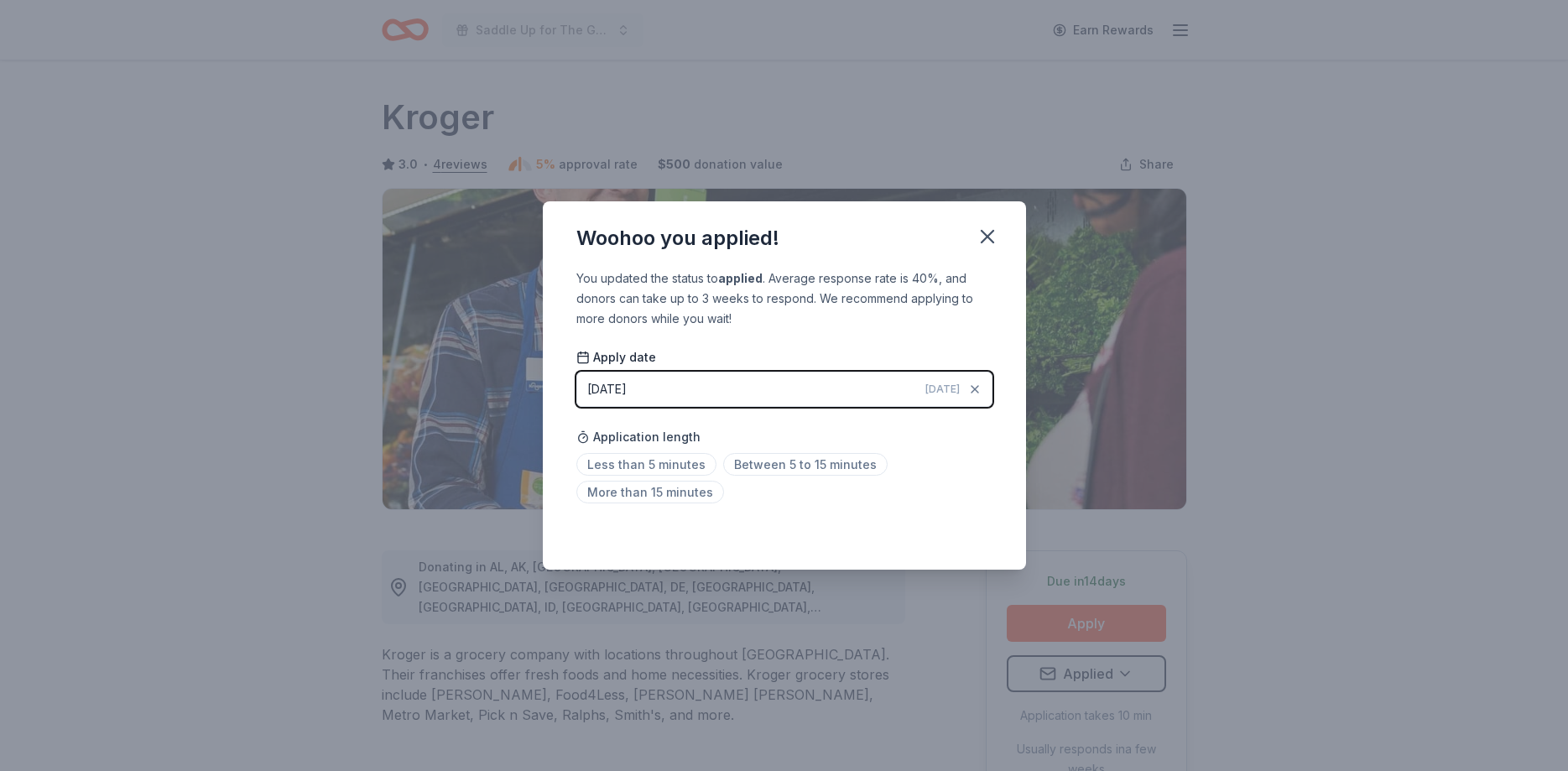
click at [685, 386] on button "08/28/2025 Today" at bounding box center [784, 389] width 417 height 35
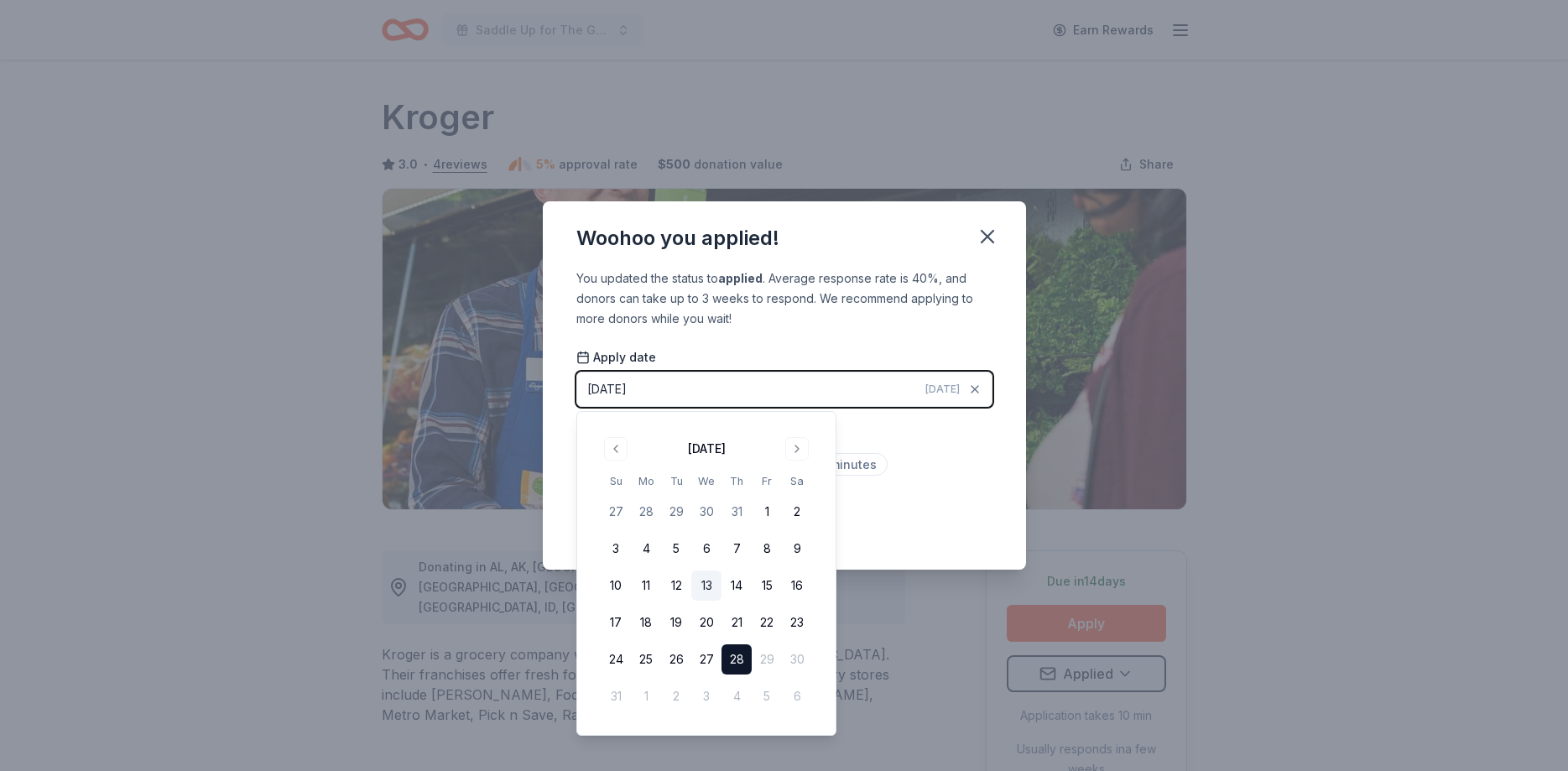
click at [708, 594] on button "13" at bounding box center [706, 586] width 31 height 30
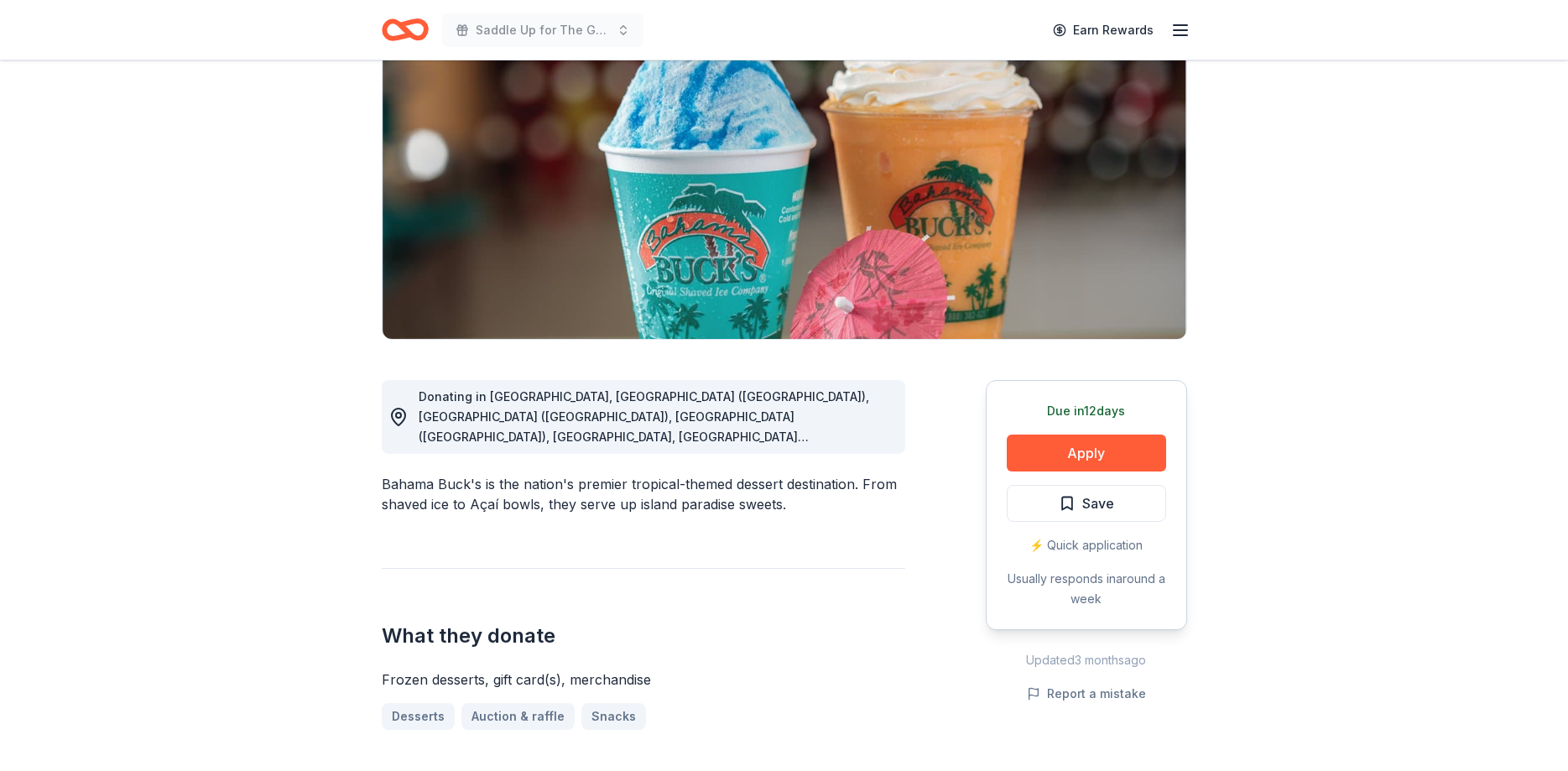
scroll to position [172, 0]
click at [1064, 449] on button "Apply" at bounding box center [1086, 452] width 159 height 37
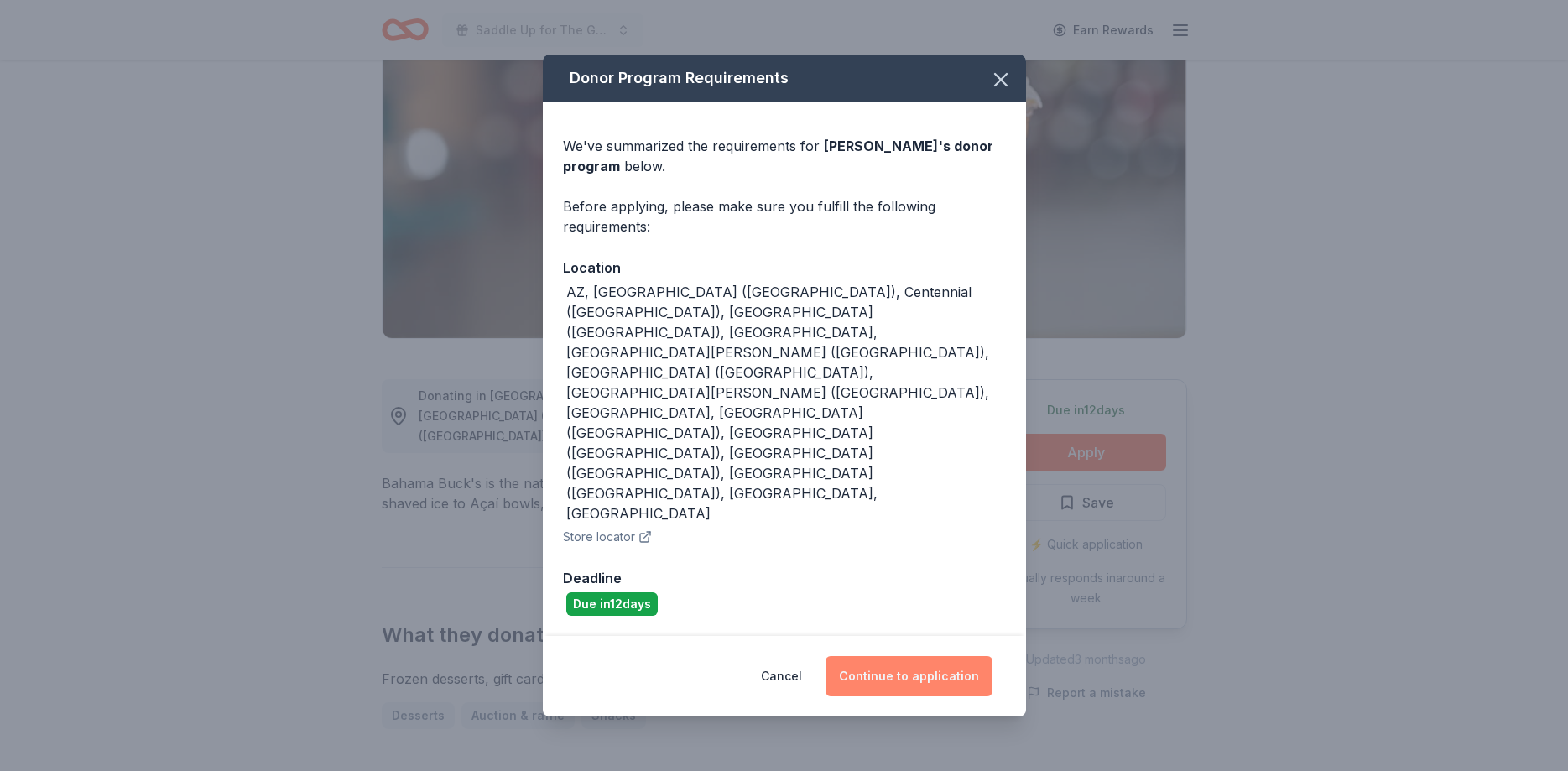
click at [891, 656] on button "Continue to application" at bounding box center [908, 676] width 167 height 40
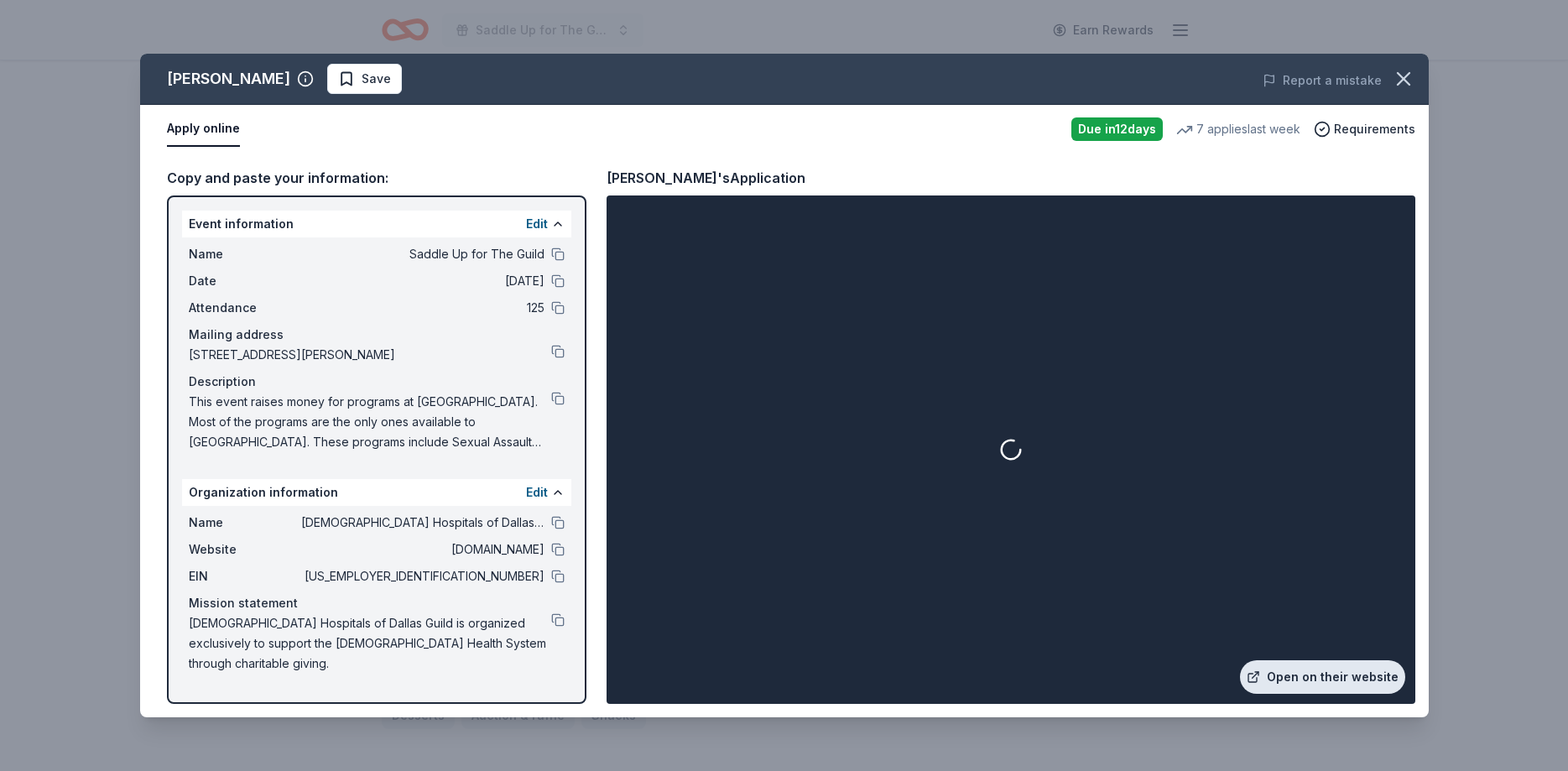
click at [1323, 681] on link "Open on their website" at bounding box center [1322, 677] width 165 height 33
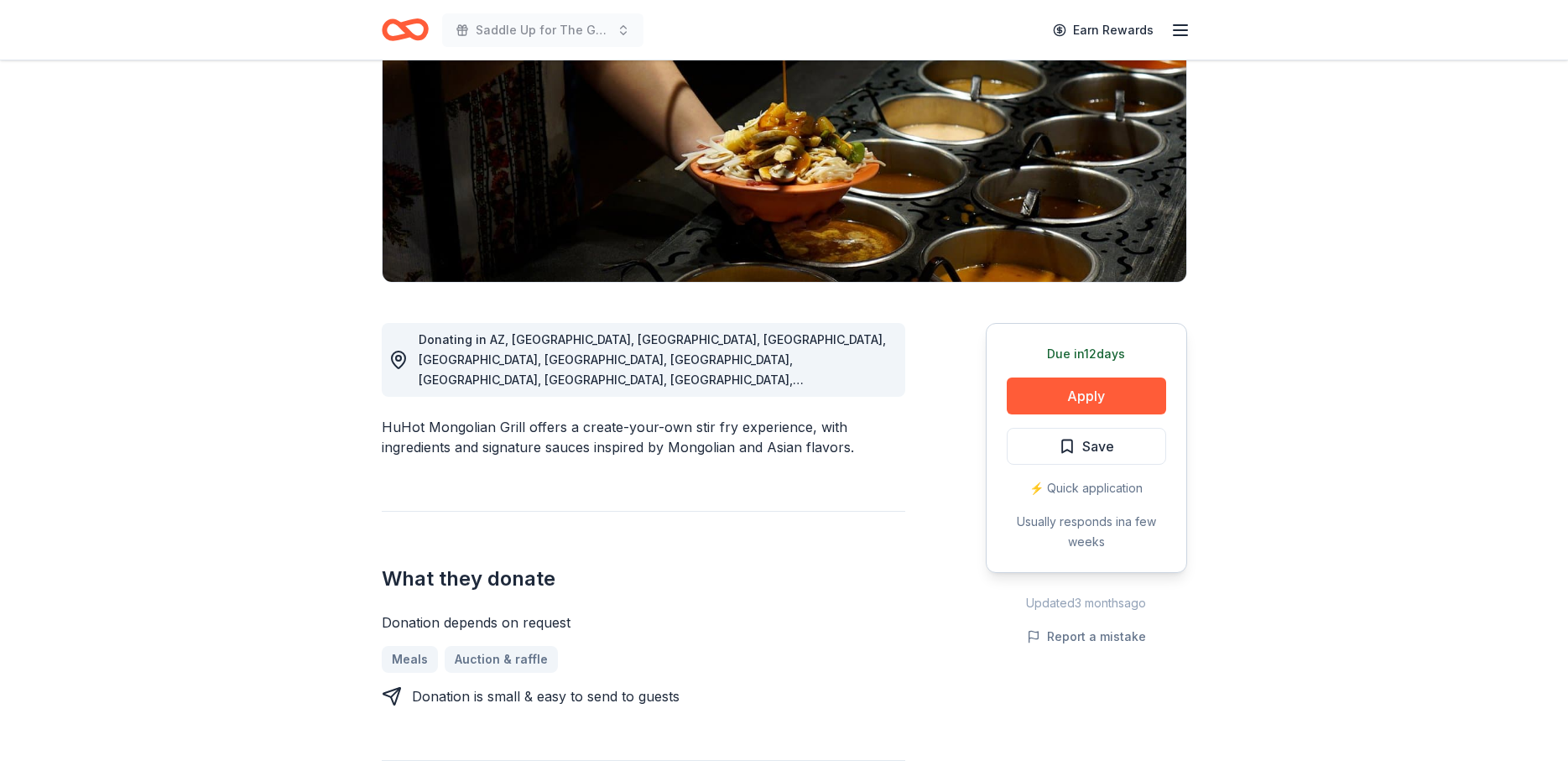
scroll to position [256, 0]
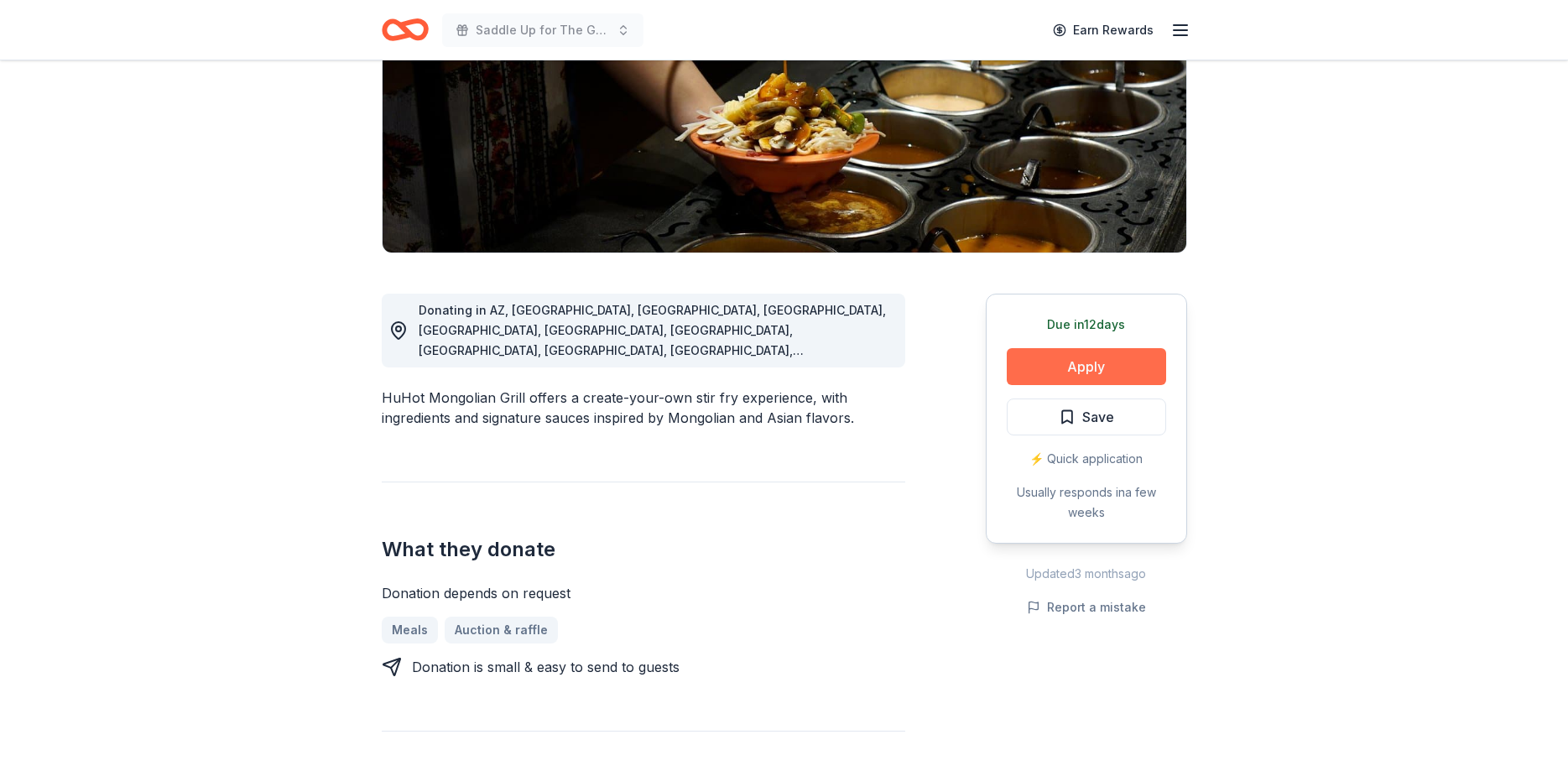
click at [1091, 361] on button "Apply" at bounding box center [1086, 366] width 159 height 37
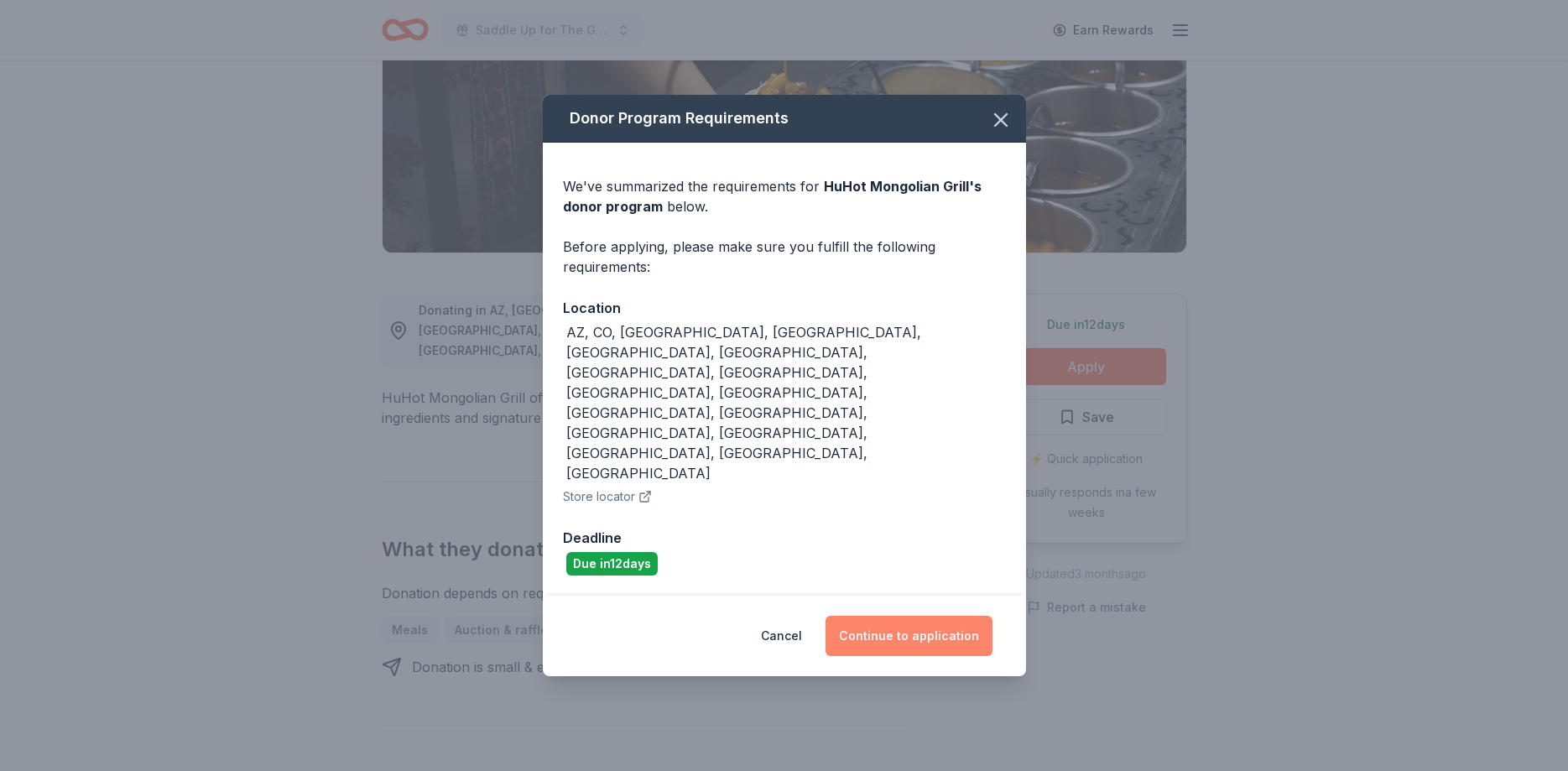
click at [929, 616] on button "Continue to application" at bounding box center [908, 636] width 167 height 40
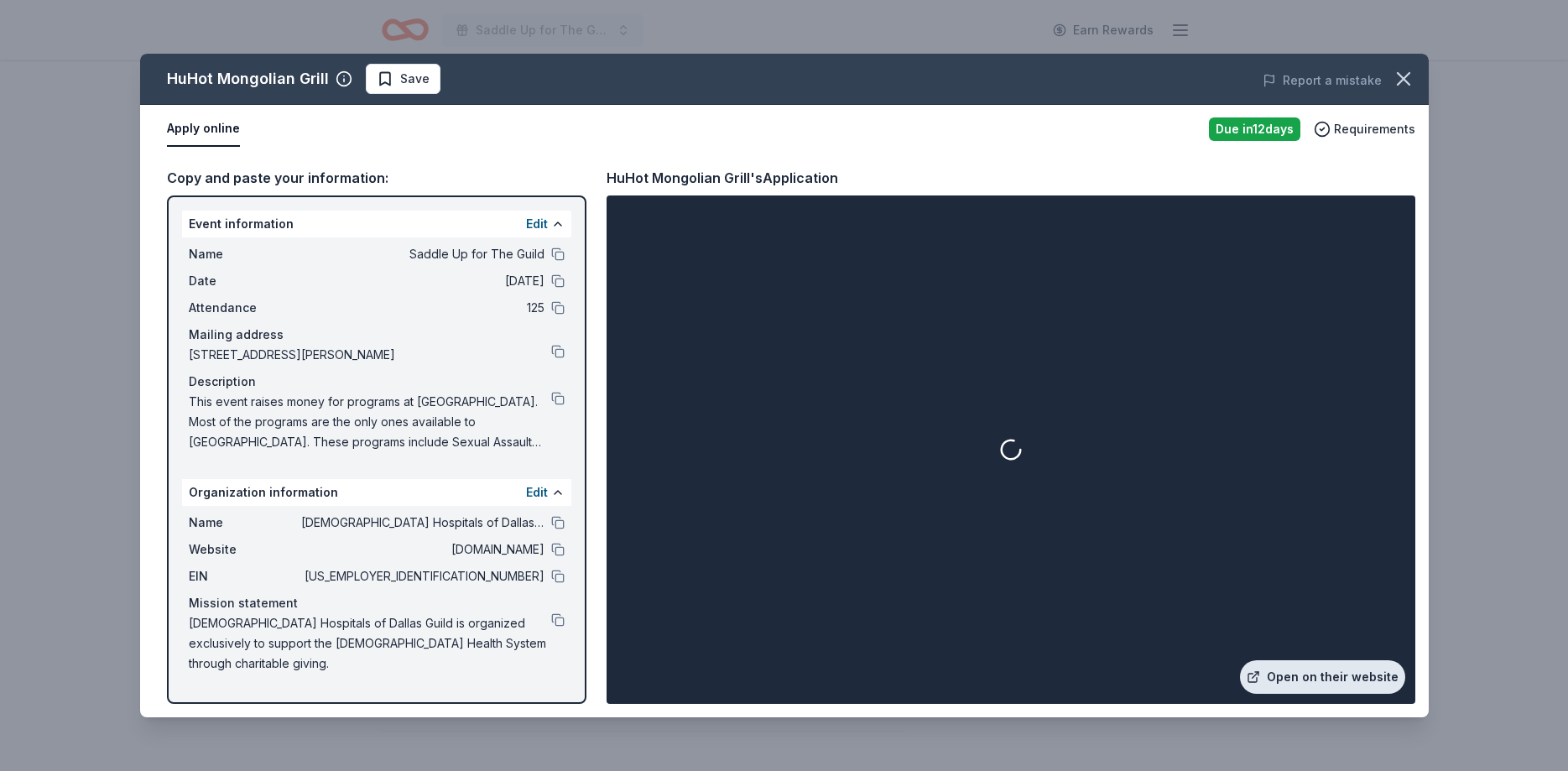
click at [1302, 684] on link "Open on their website" at bounding box center [1322, 677] width 165 height 33
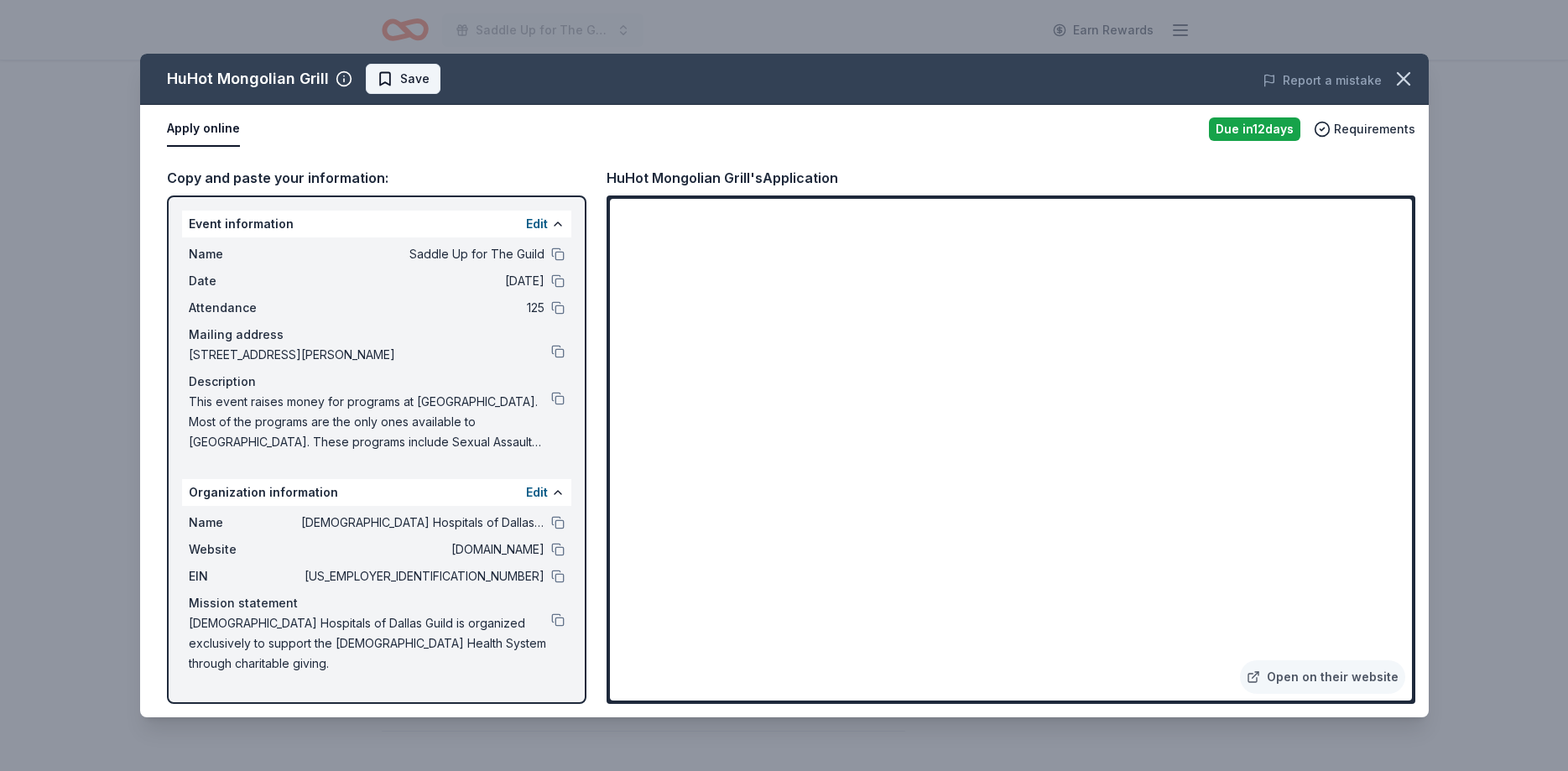
click at [389, 82] on span "Save" at bounding box center [402, 78] width 52 height 20
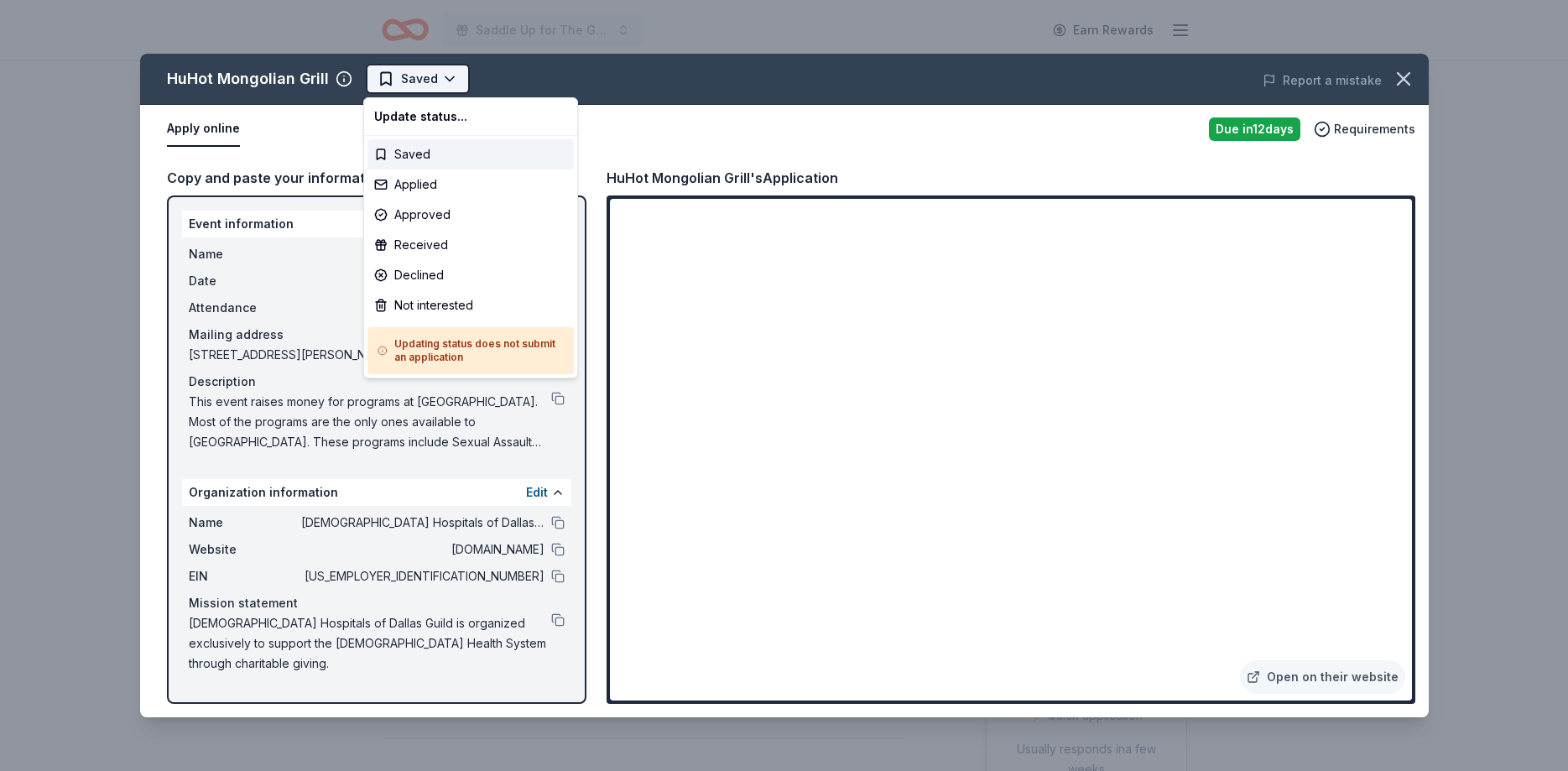
scroll to position [0, 0]
click at [405, 81] on html "Saddle Up for The Guild Earn Rewards Due in 12 days Share HuHot Mongolian Grill…" at bounding box center [784, 385] width 1568 height 771
click at [455, 312] on div "Not interested" at bounding box center [471, 306] width 207 height 30
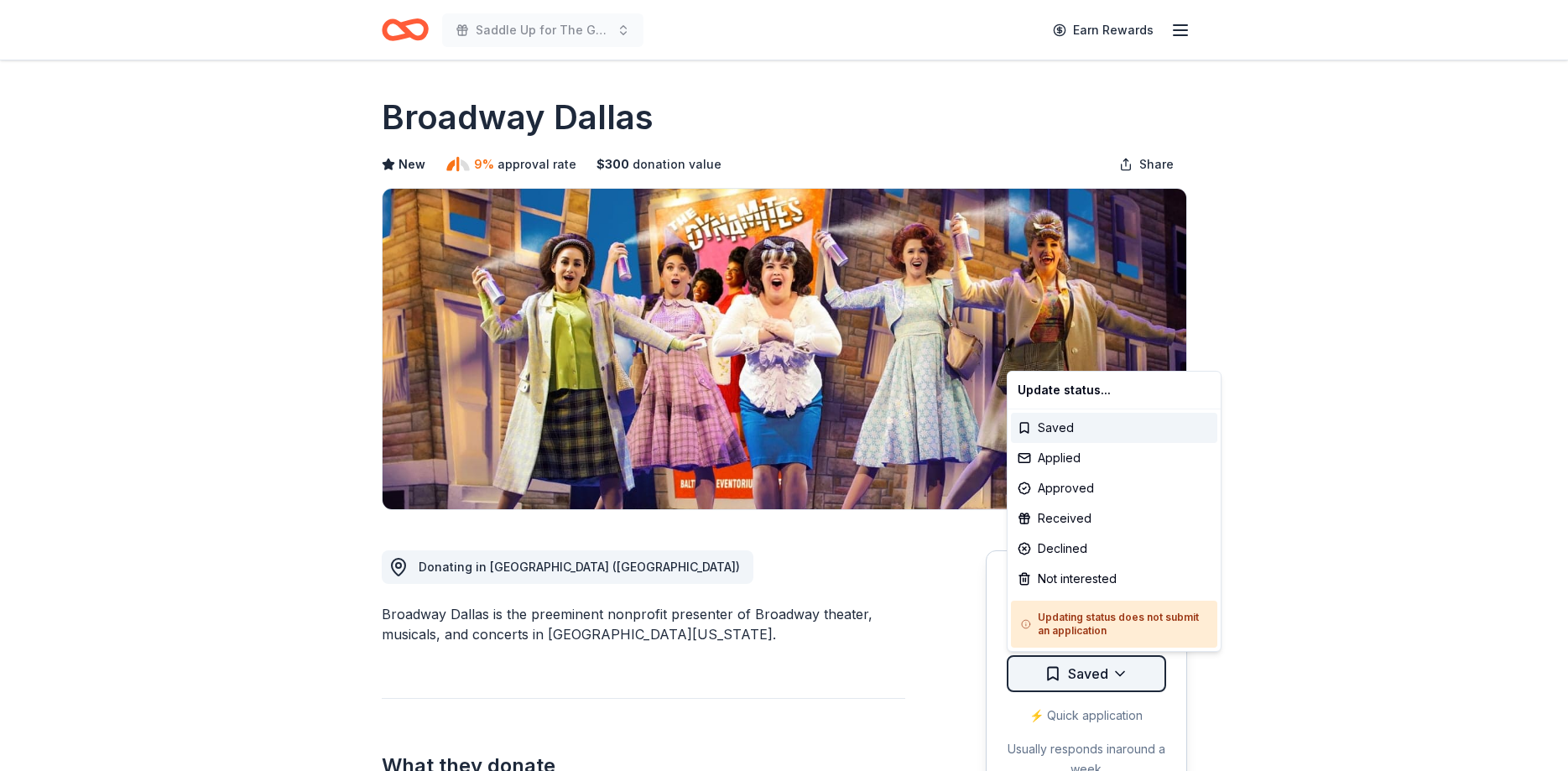
click at [1086, 678] on html "Saddle Up for The Guild Earn Rewards Due [DATE] Share Broadway [GEOGRAPHIC_DATA…" at bounding box center [784, 385] width 1568 height 771
click at [1053, 489] on div "Approved" at bounding box center [1114, 488] width 207 height 30
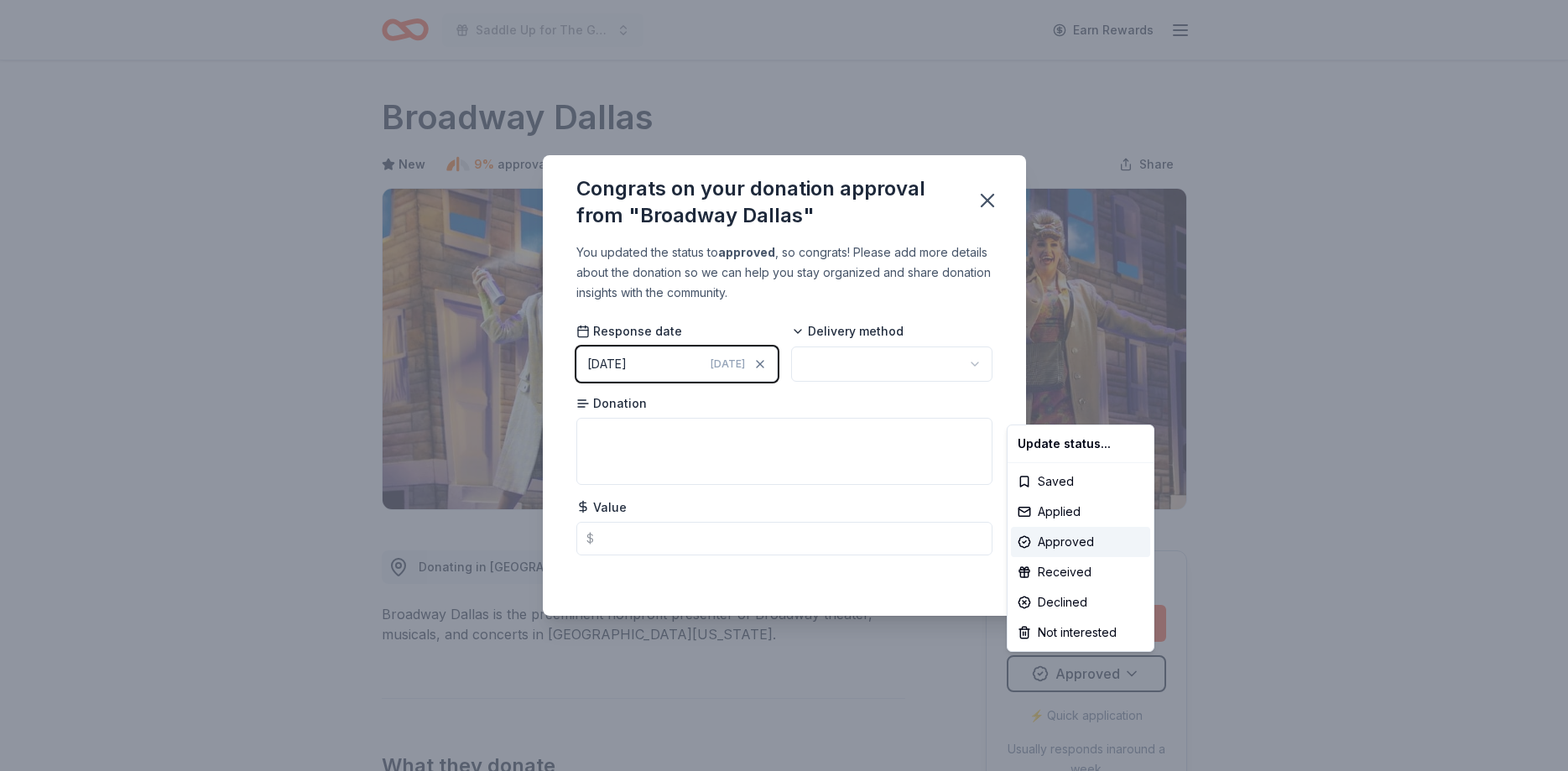
click at [831, 360] on html "Saddle Up for The Guild Earn Rewards Due [DATE] Share Broadway [GEOGRAPHIC_DATA…" at bounding box center [784, 385] width 1568 height 771
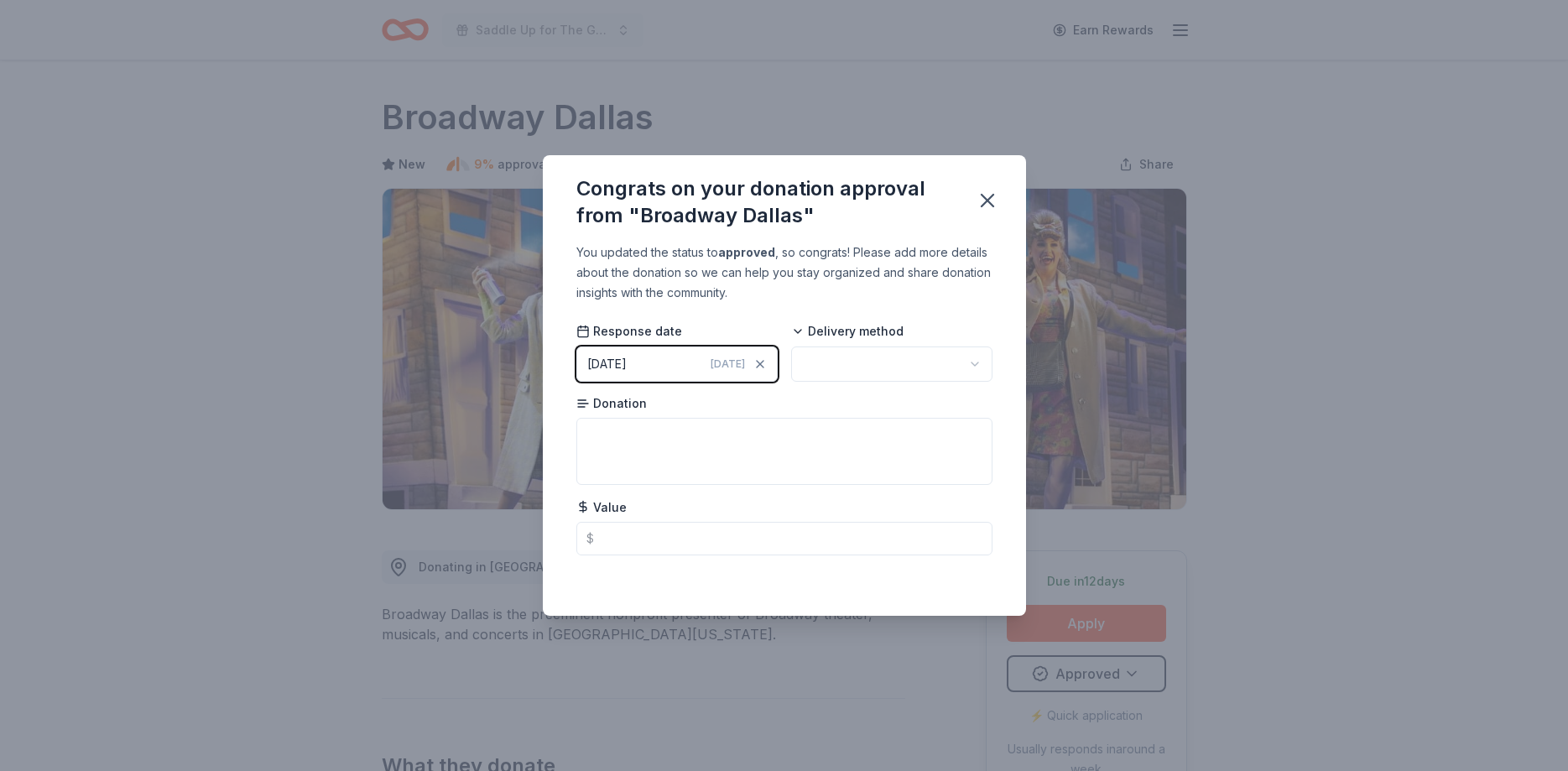
click at [827, 372] on html "Saddle Up for The Guild Earn Rewards Due [DATE] Share Broadway [GEOGRAPHIC_DATA…" at bounding box center [784, 385] width 1568 height 771
click at [712, 455] on textarea at bounding box center [784, 451] width 417 height 67
type textarea "2 tickets"
type input "100.00"
click at [984, 194] on icon "button" at bounding box center [988, 200] width 24 height 24
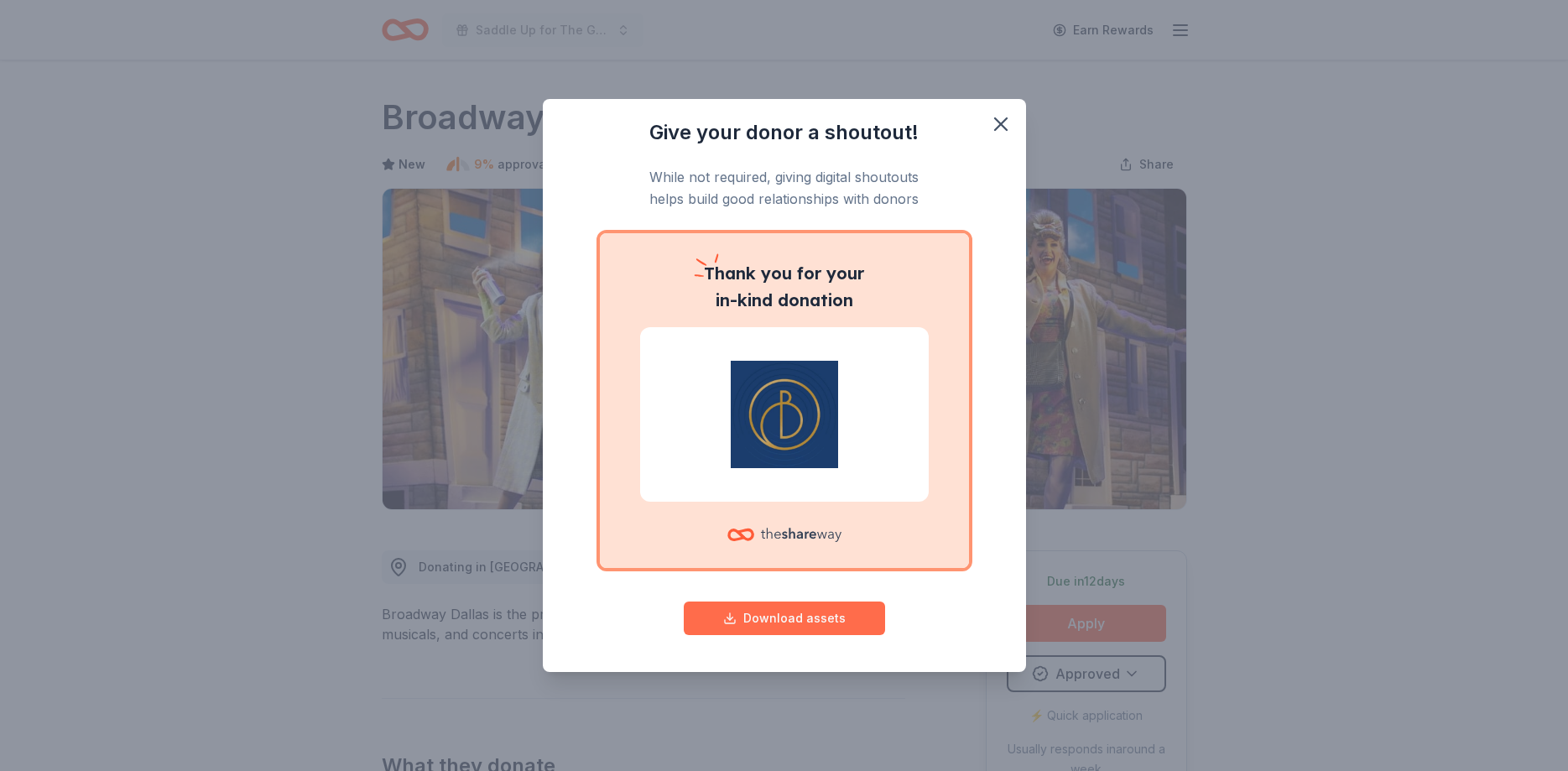
click at [809, 617] on button "Download assets" at bounding box center [784, 618] width 201 height 33
click at [1002, 112] on icon "button" at bounding box center [1001, 124] width 24 height 24
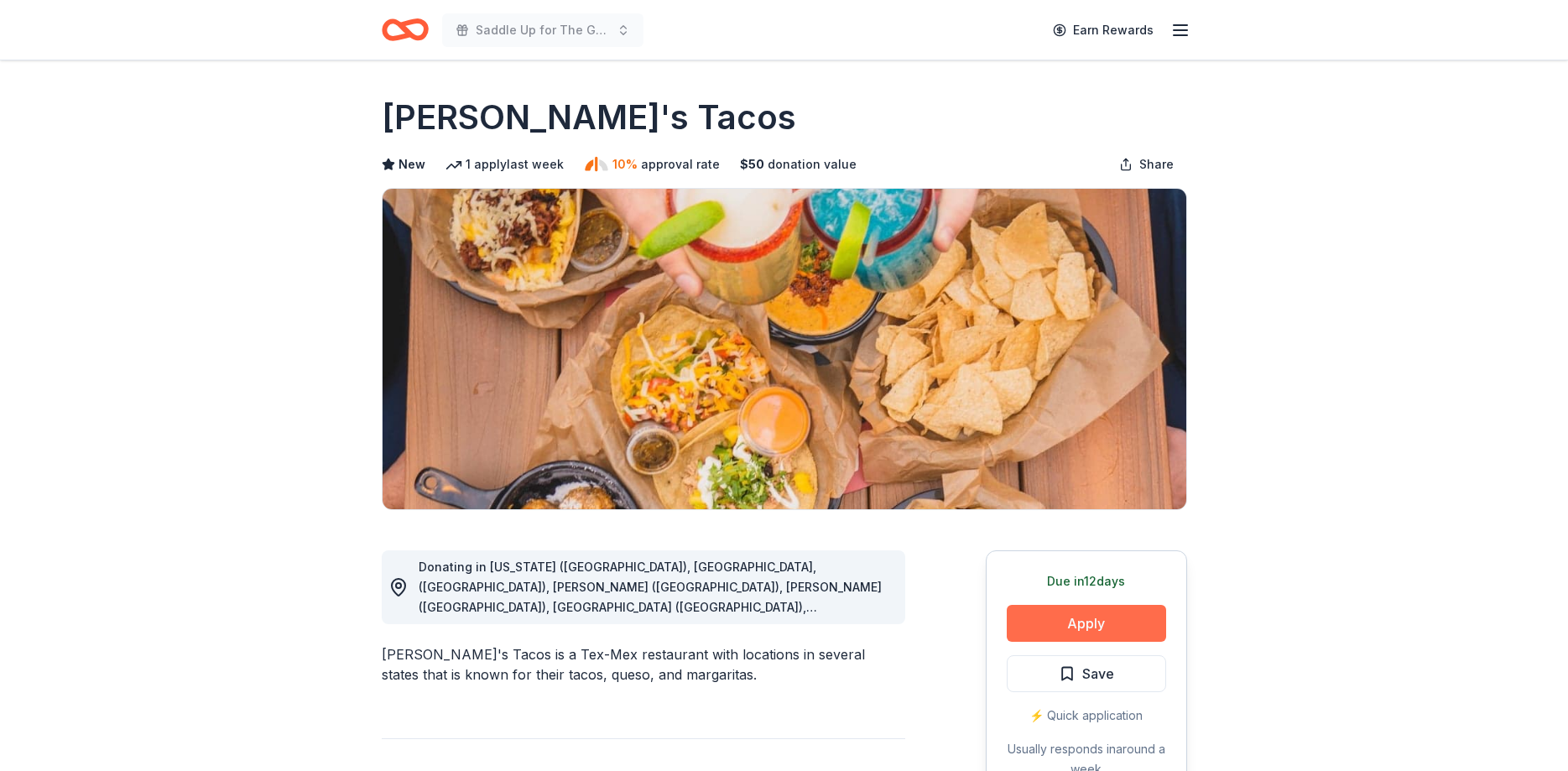
click at [1107, 615] on button "Apply" at bounding box center [1086, 623] width 159 height 37
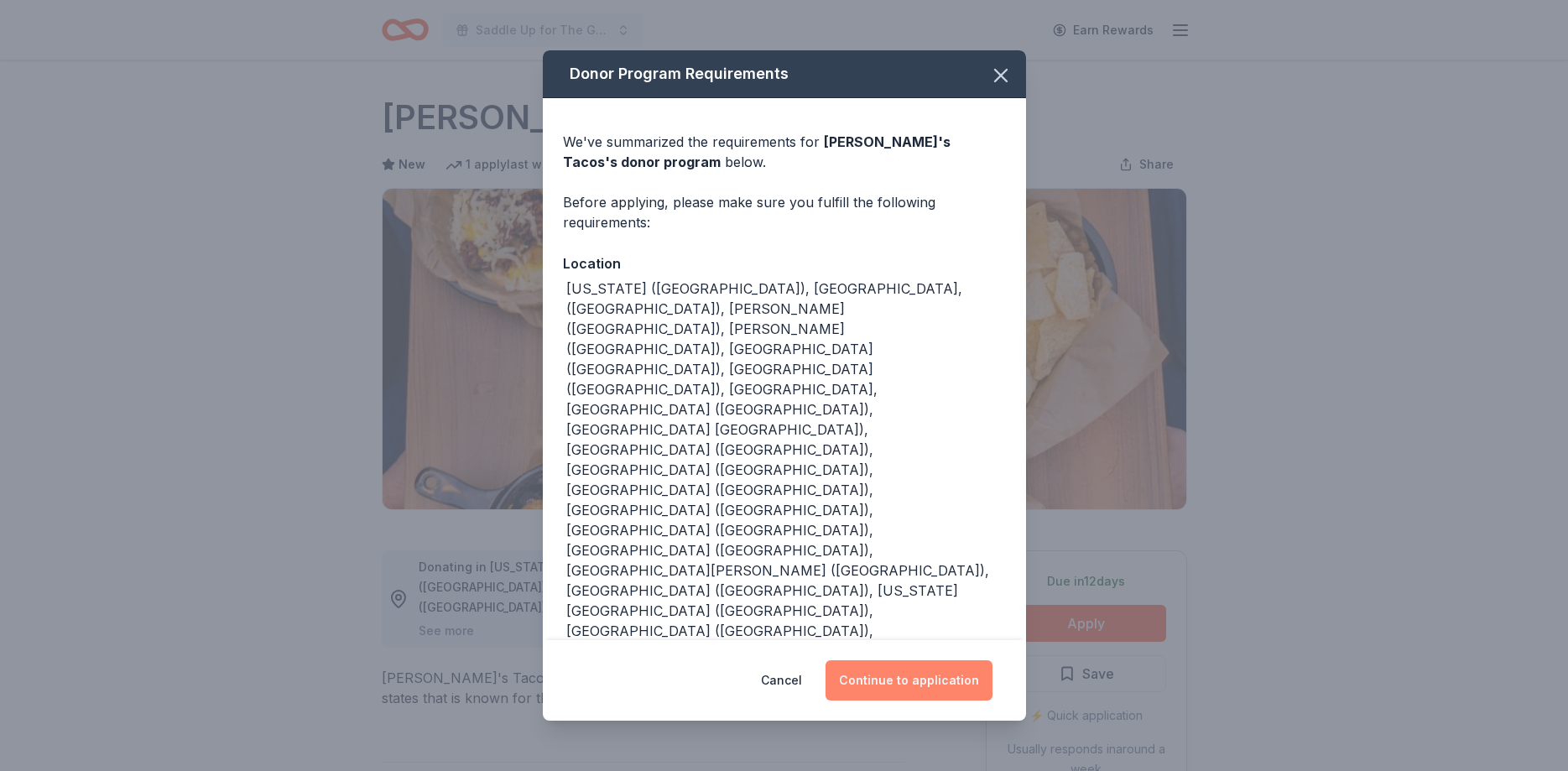
click at [953, 660] on button "Continue to application" at bounding box center [908, 680] width 167 height 40
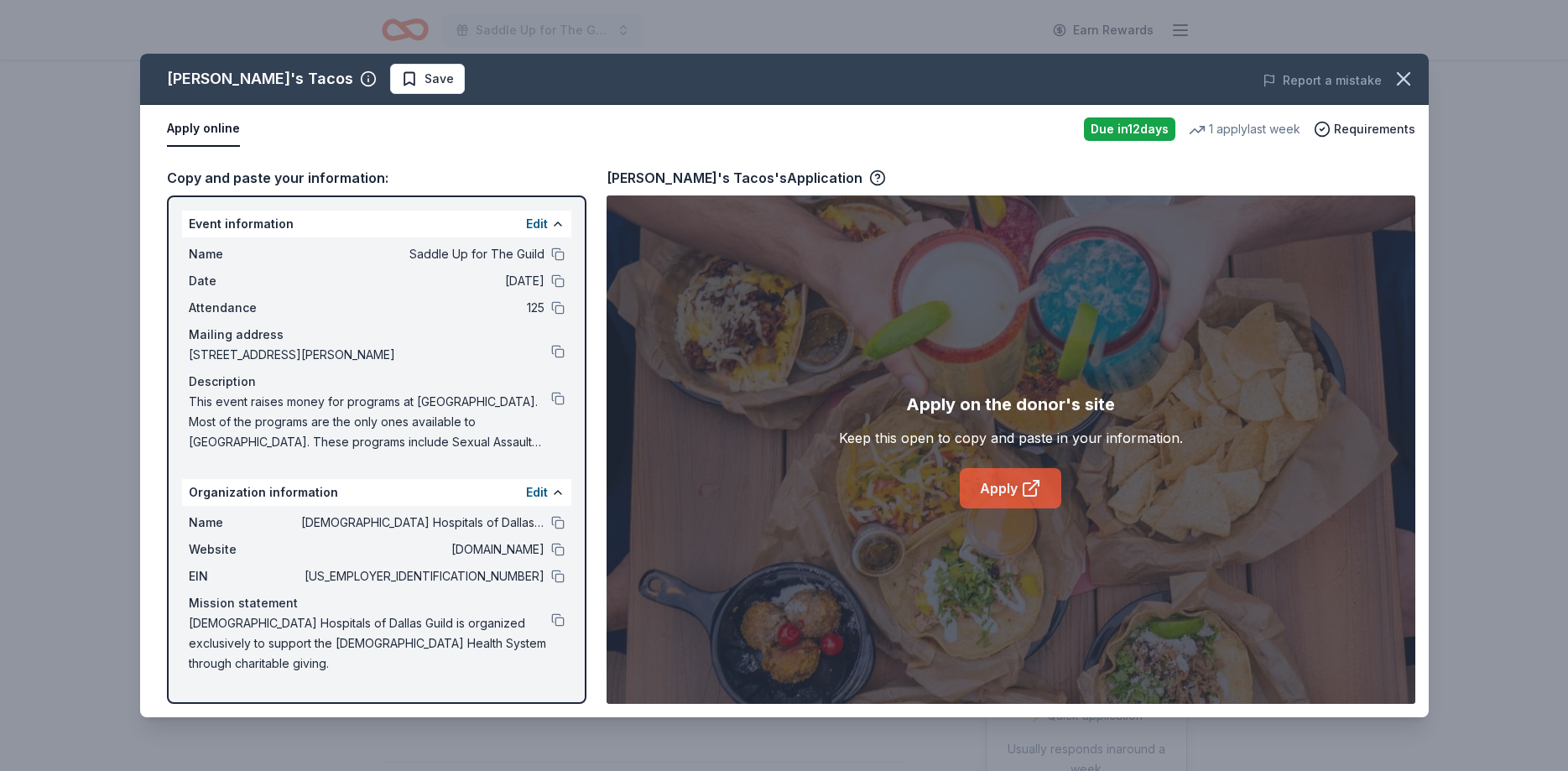
click at [1011, 479] on link "Apply" at bounding box center [1010, 488] width 102 height 40
click at [424, 70] on span "Save" at bounding box center [438, 78] width 30 height 20
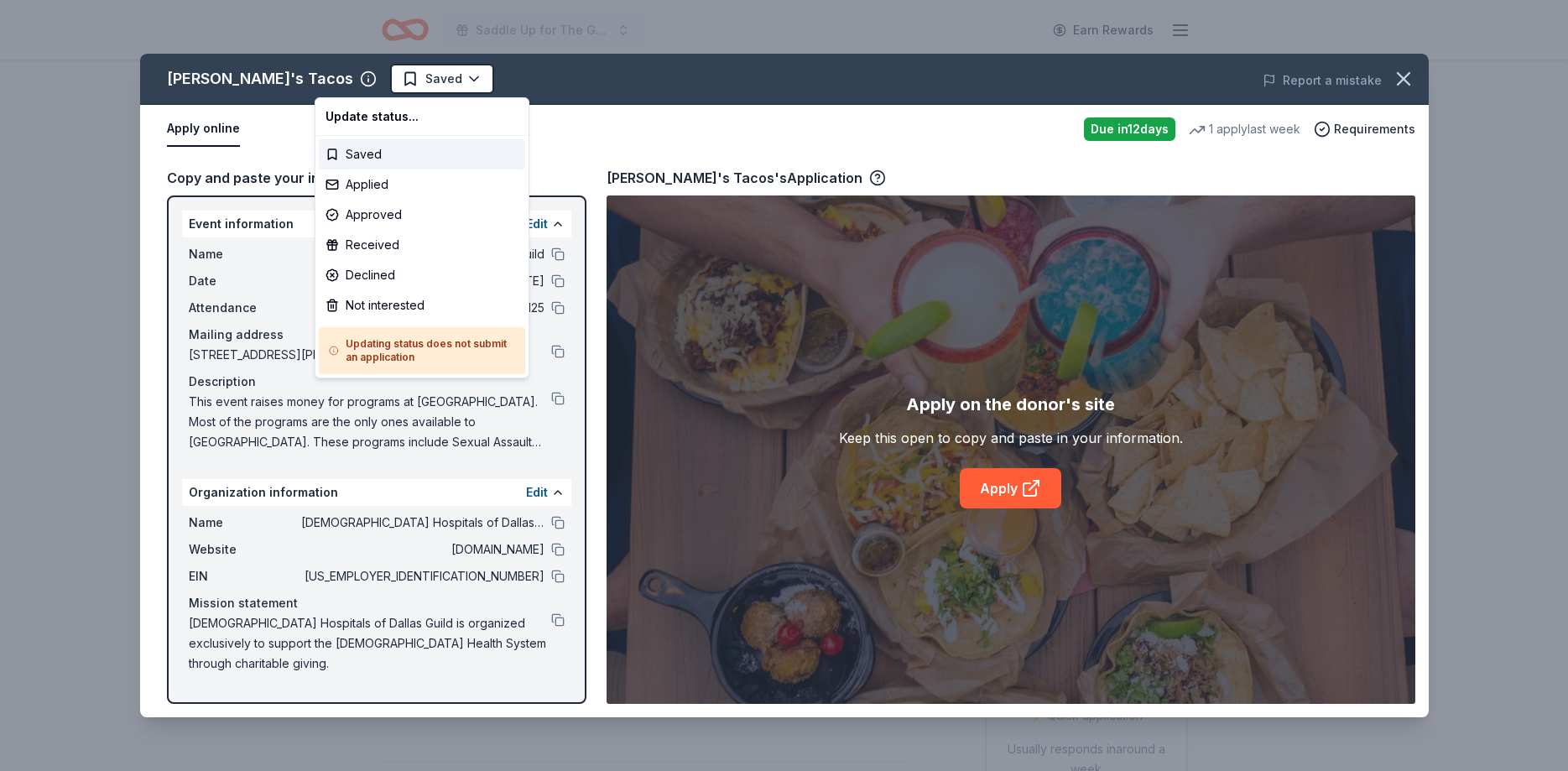
click at [361, 90] on html "Saddle Up for The Guild Earn Rewards Due in 12 days Share Torchy's Tacos New 1 …" at bounding box center [784, 385] width 1568 height 771
click at [377, 188] on div "Applied" at bounding box center [421, 185] width 207 height 30
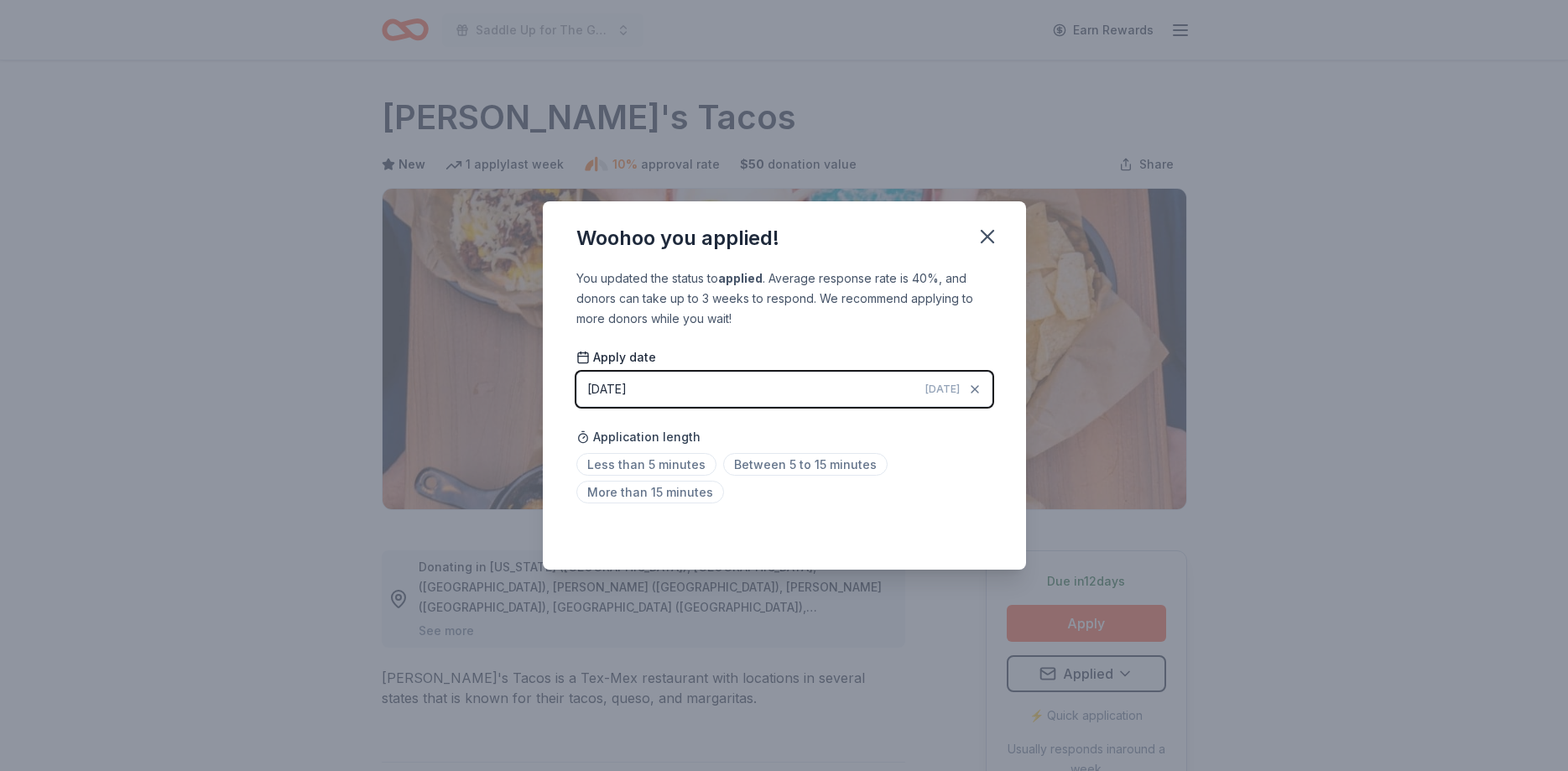
drag, startPoint x: 988, startPoint y: 236, endPoint x: 990, endPoint y: 138, distance: 98.0
click at [988, 235] on icon "button" at bounding box center [988, 236] width 11 height 11
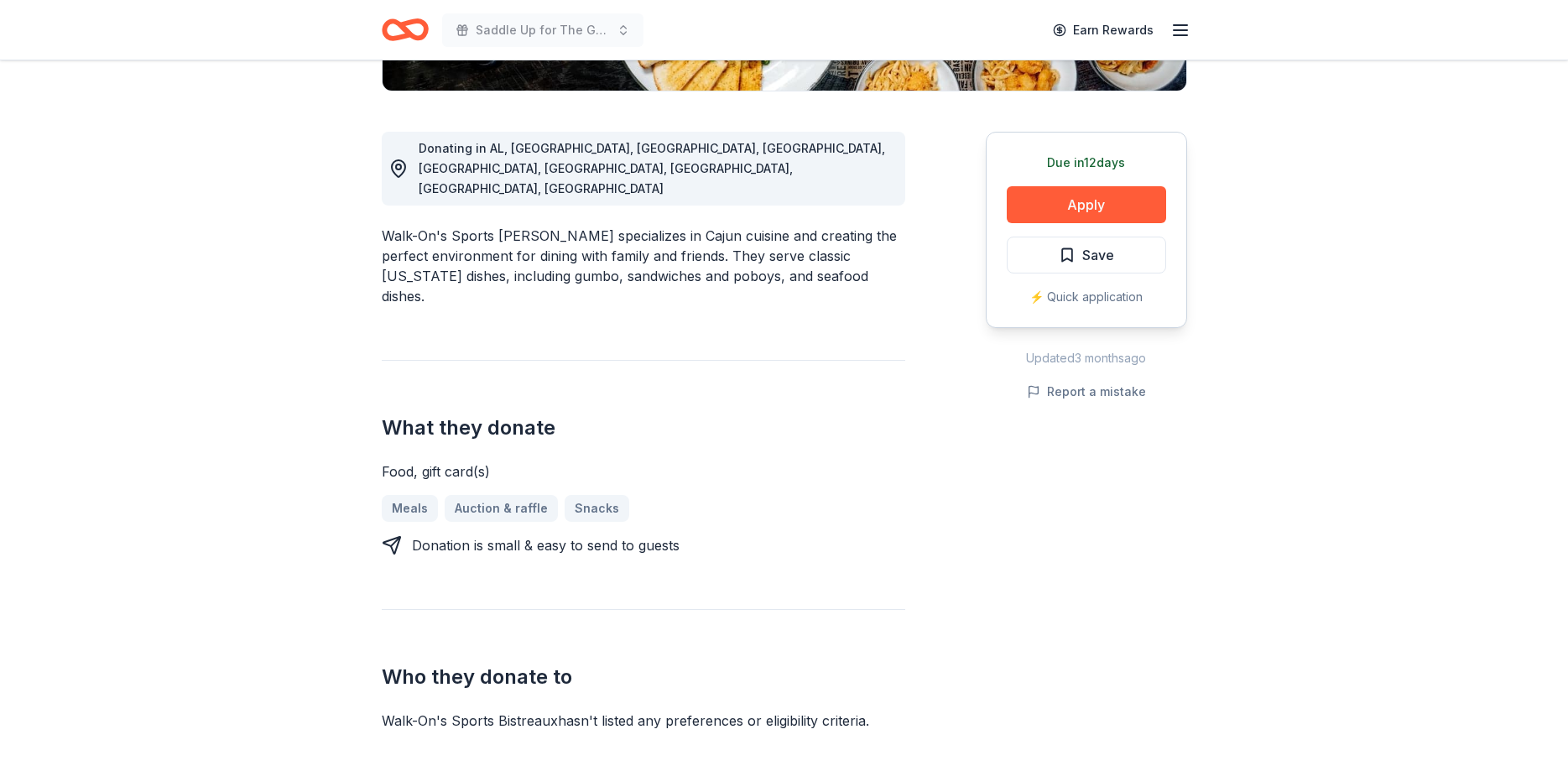
scroll to position [428, 0]
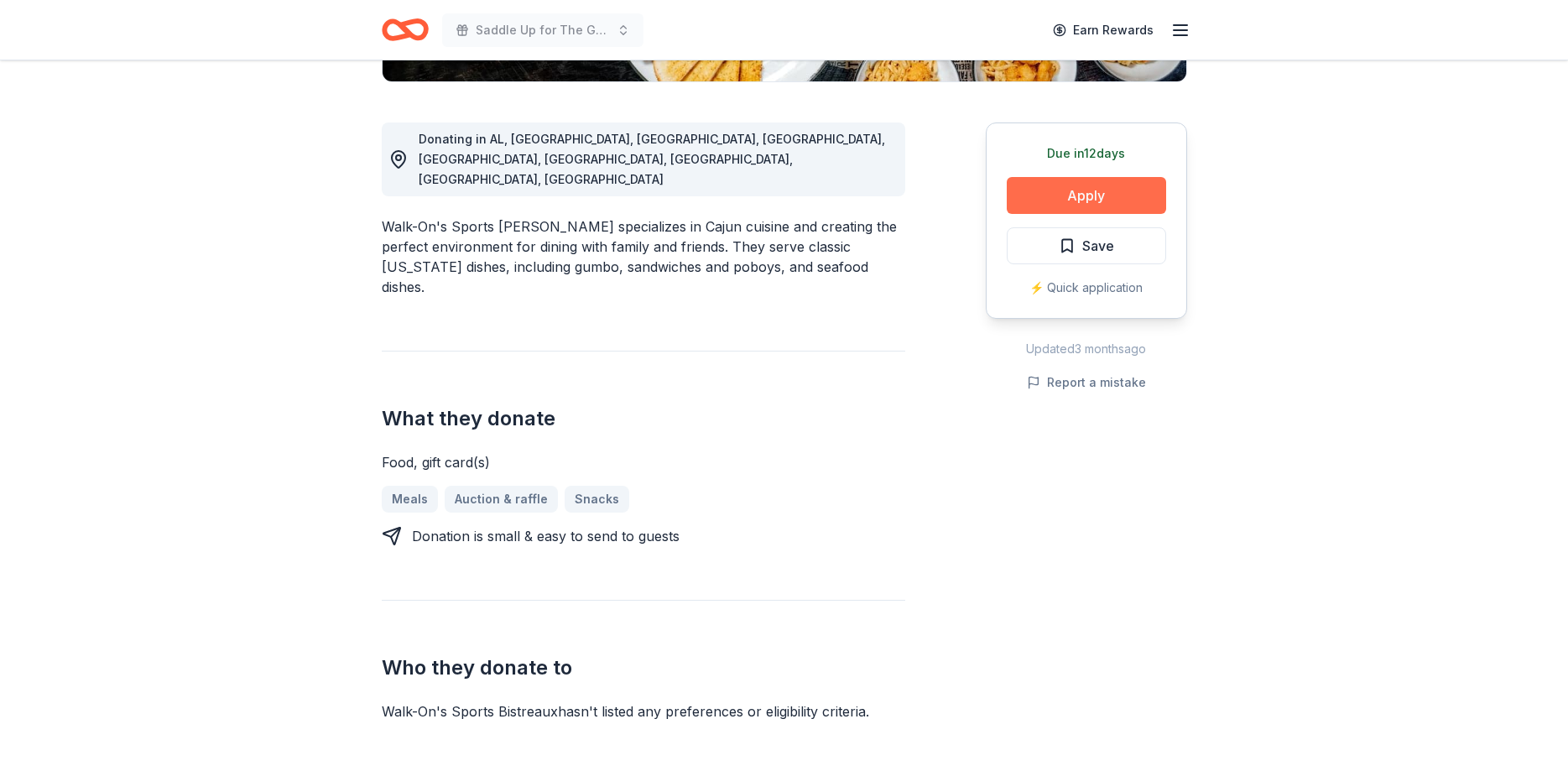
click at [1066, 189] on button "Apply" at bounding box center [1086, 195] width 159 height 37
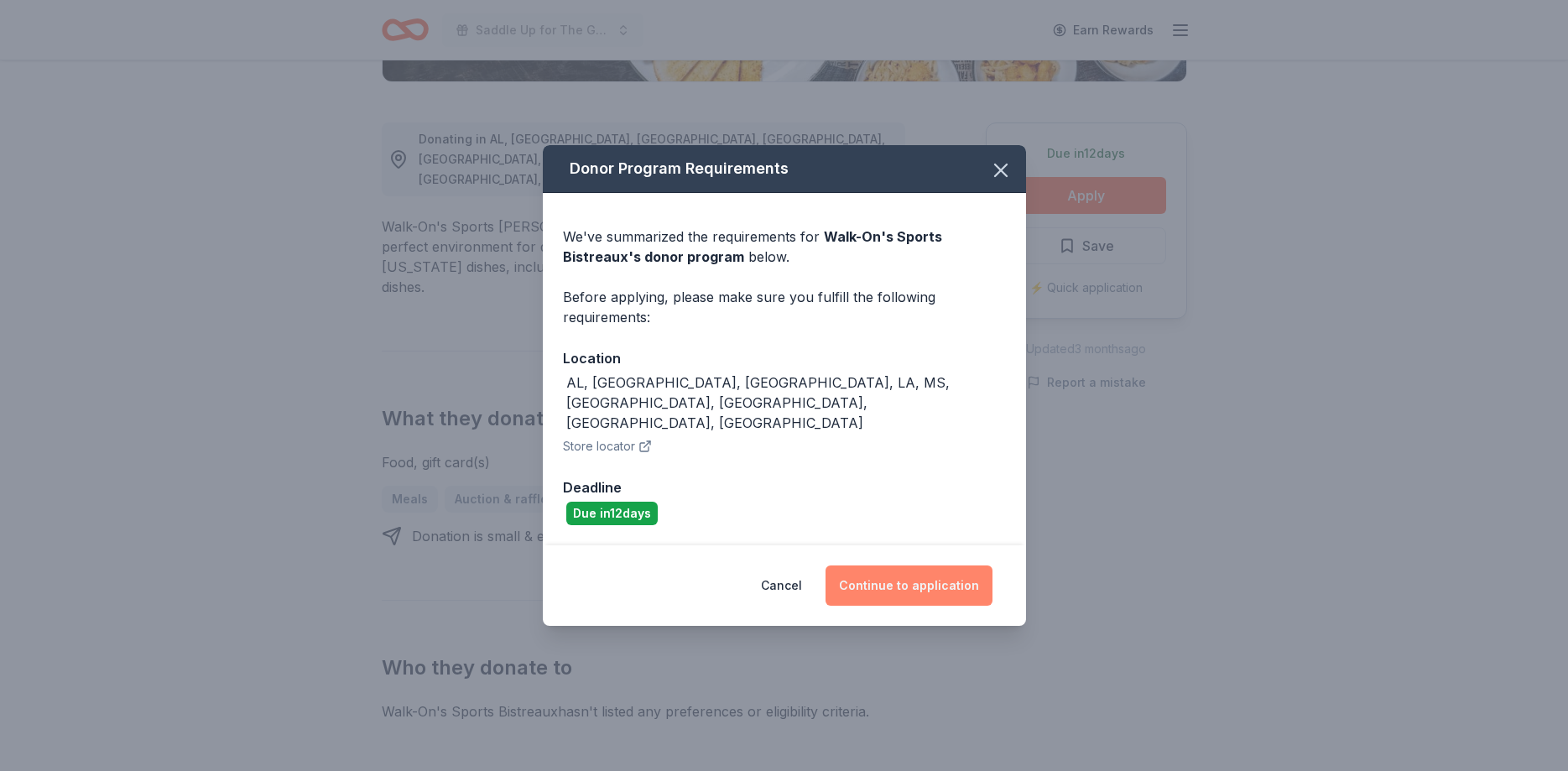
click at [884, 565] on button "Continue to application" at bounding box center [908, 585] width 167 height 40
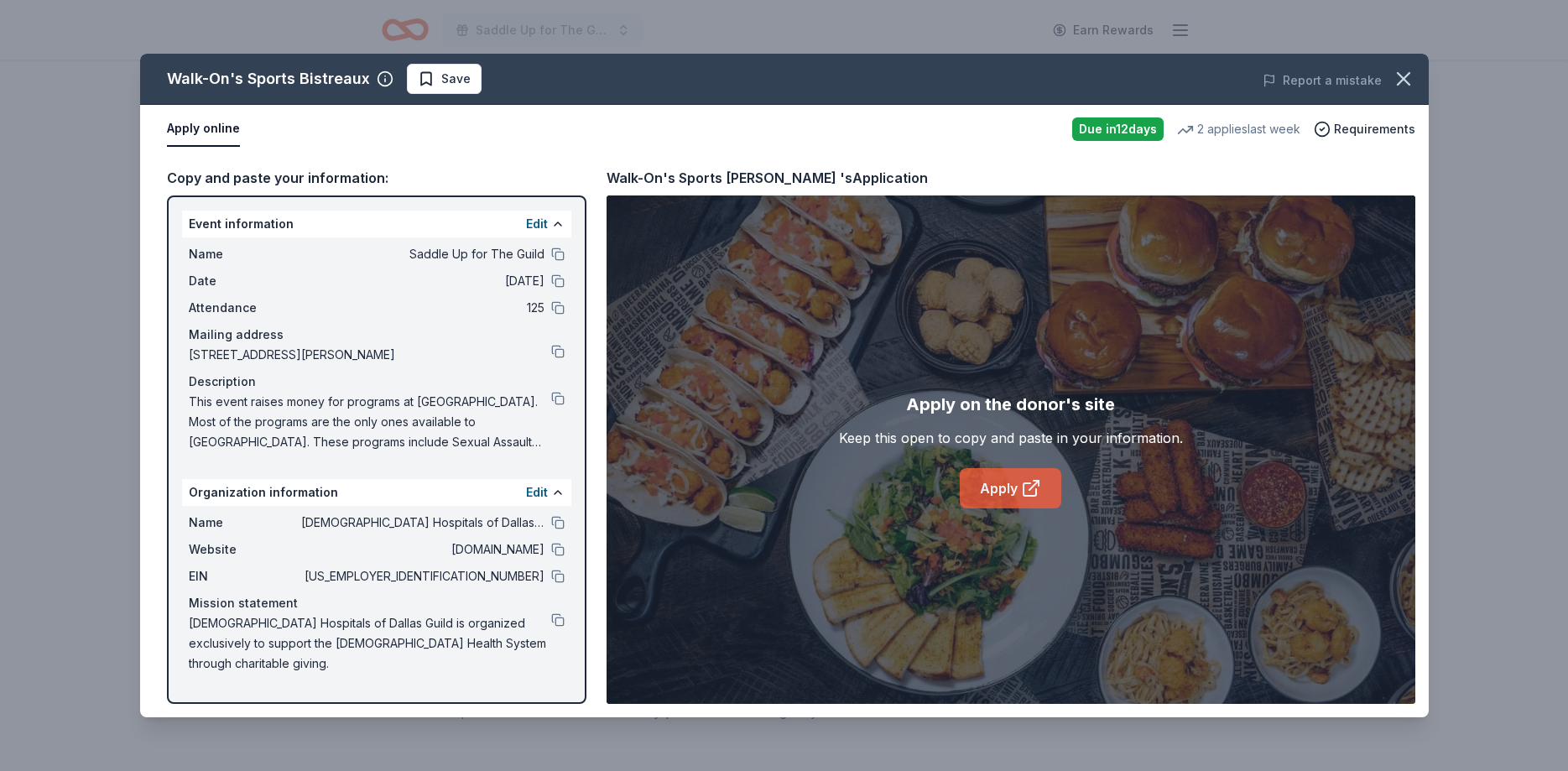
click at [999, 479] on link "Apply" at bounding box center [1010, 488] width 102 height 40
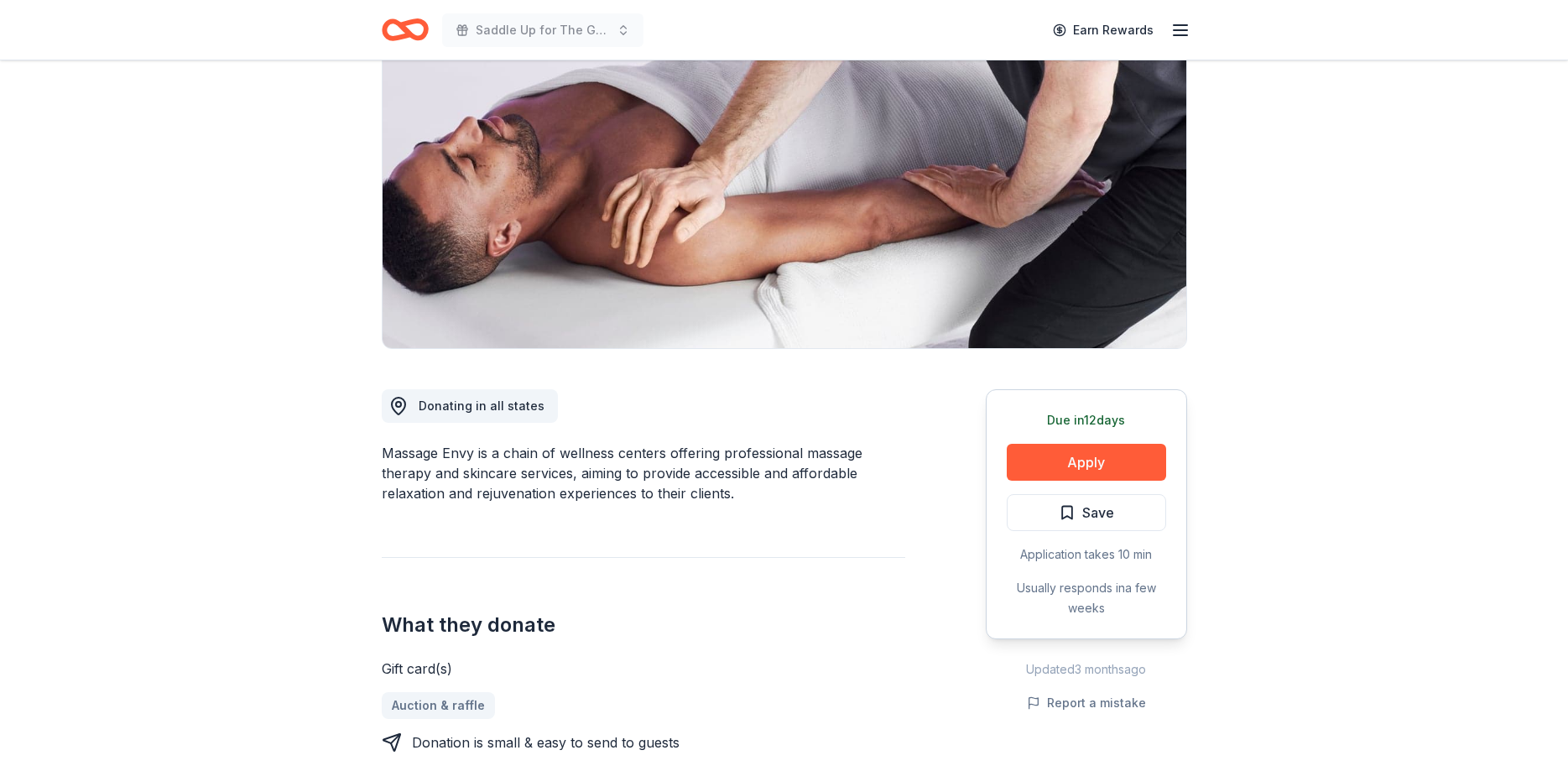
scroll to position [86, 0]
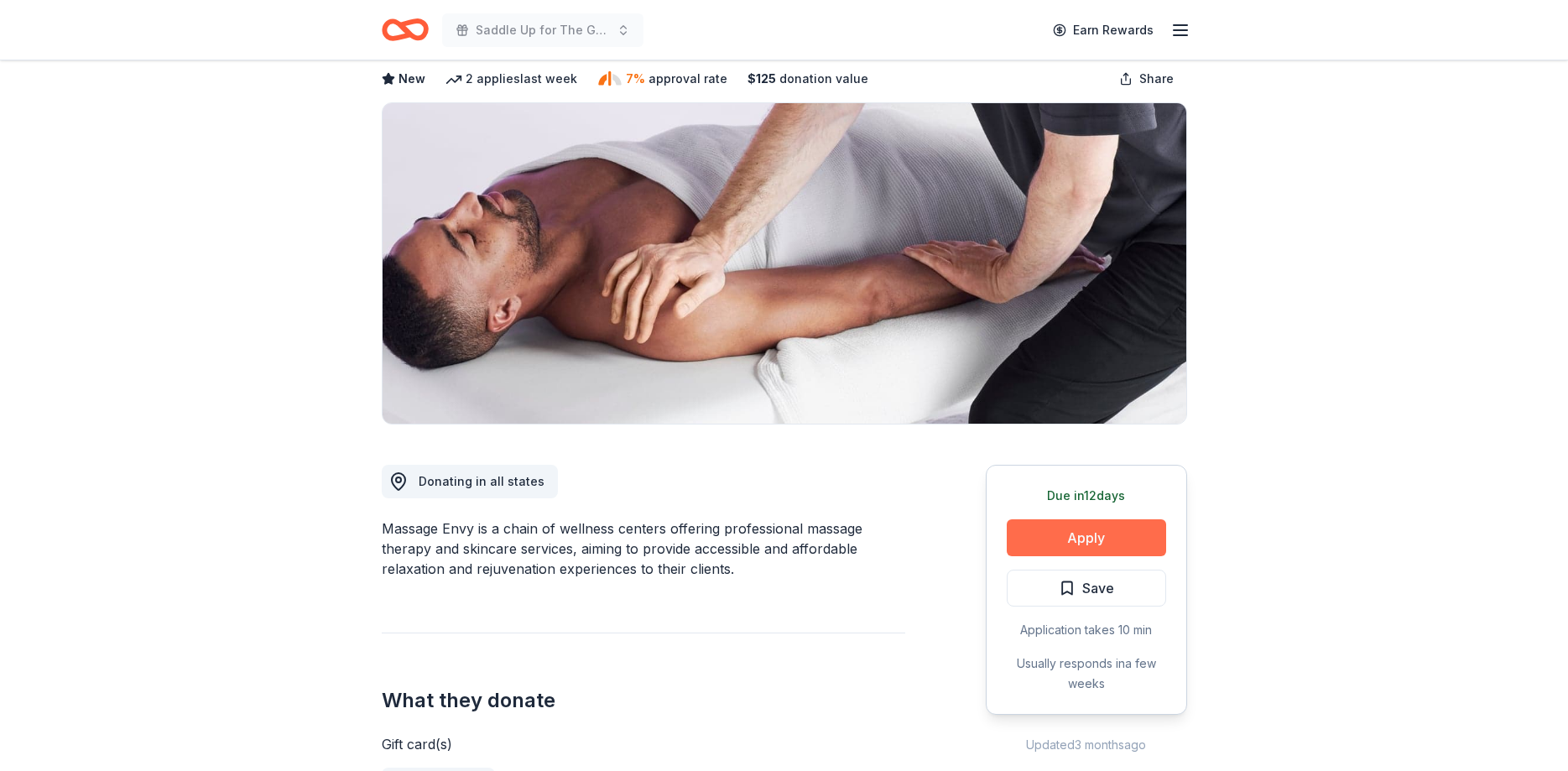
click at [1113, 540] on button "Apply" at bounding box center [1086, 538] width 159 height 37
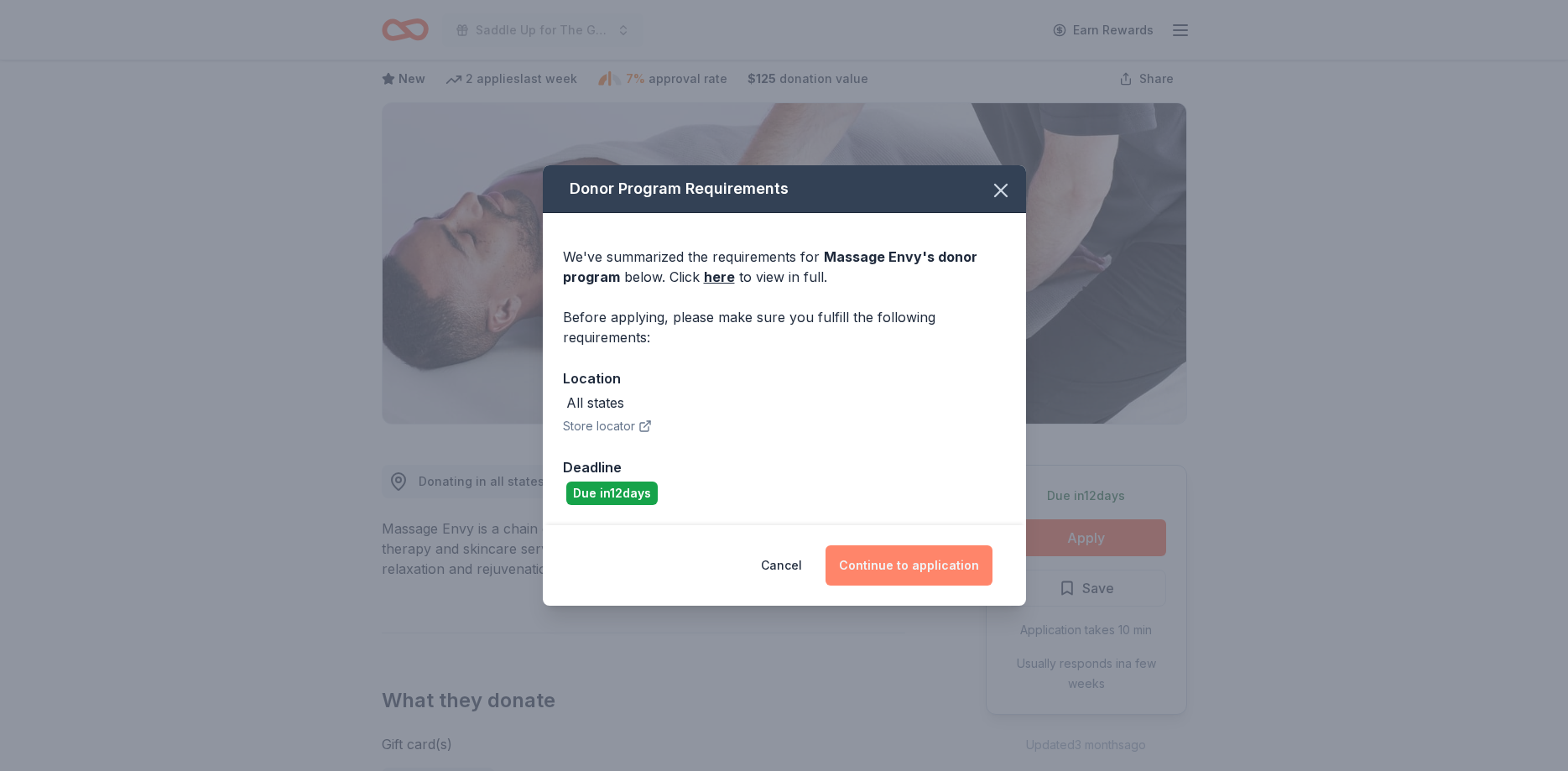
click at [942, 566] on button "Continue to application" at bounding box center [908, 565] width 167 height 40
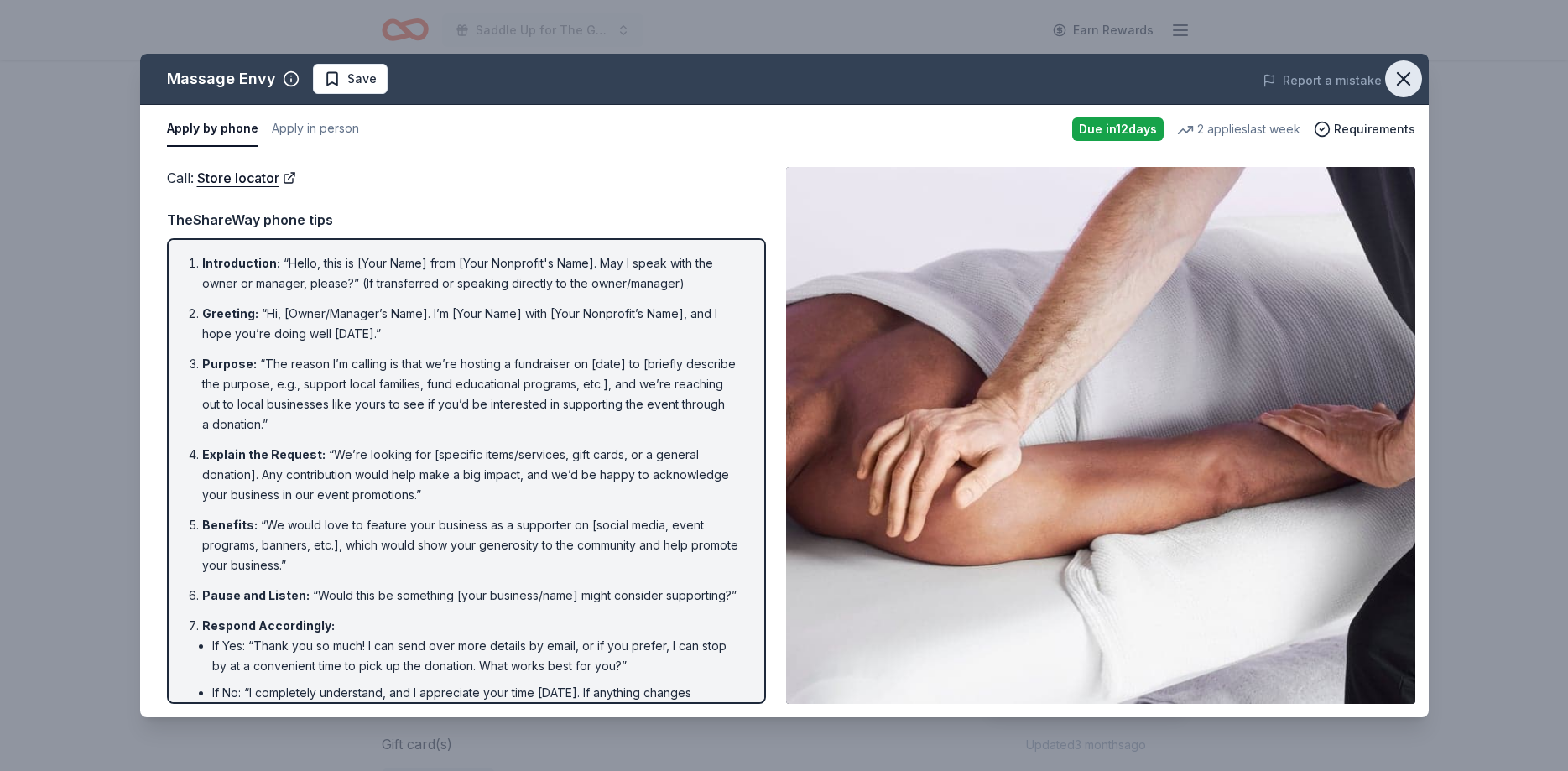
click at [1396, 79] on icon "button" at bounding box center [1403, 78] width 24 height 24
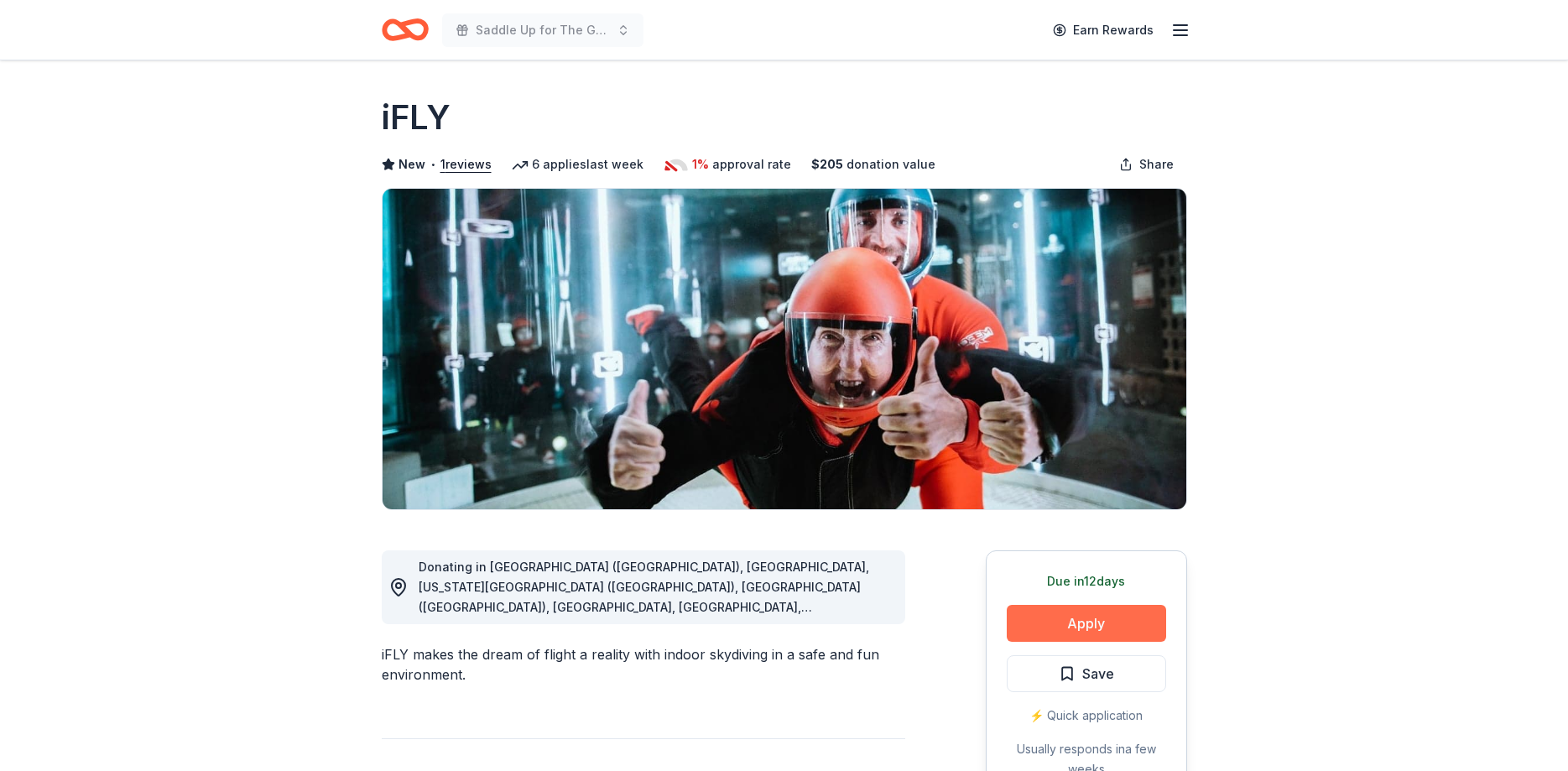
click at [1059, 619] on button "Apply" at bounding box center [1086, 623] width 159 height 37
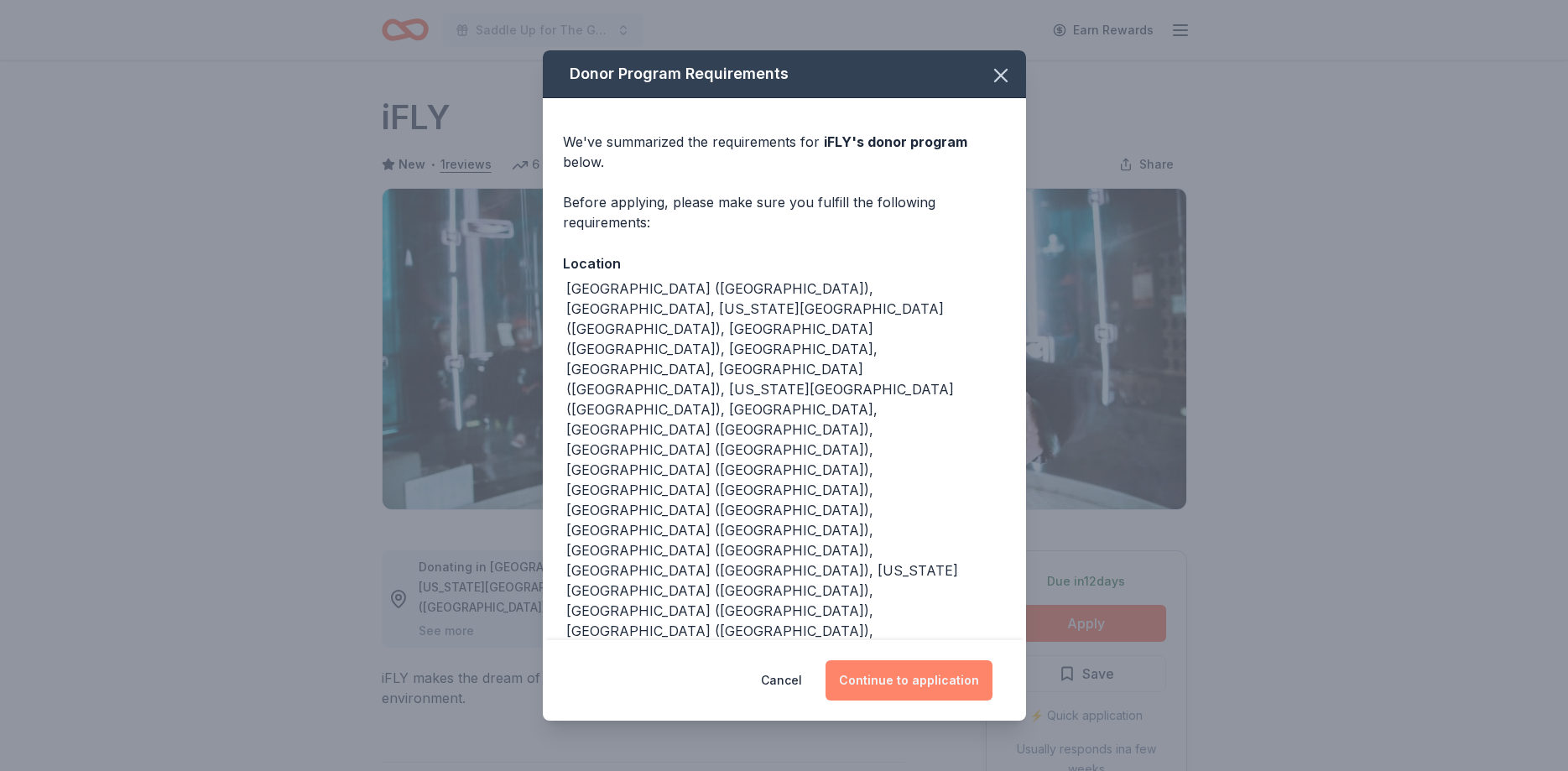
click at [952, 660] on button "Continue to application" at bounding box center [908, 680] width 167 height 40
